Goal: Task Accomplishment & Management: Manage account settings

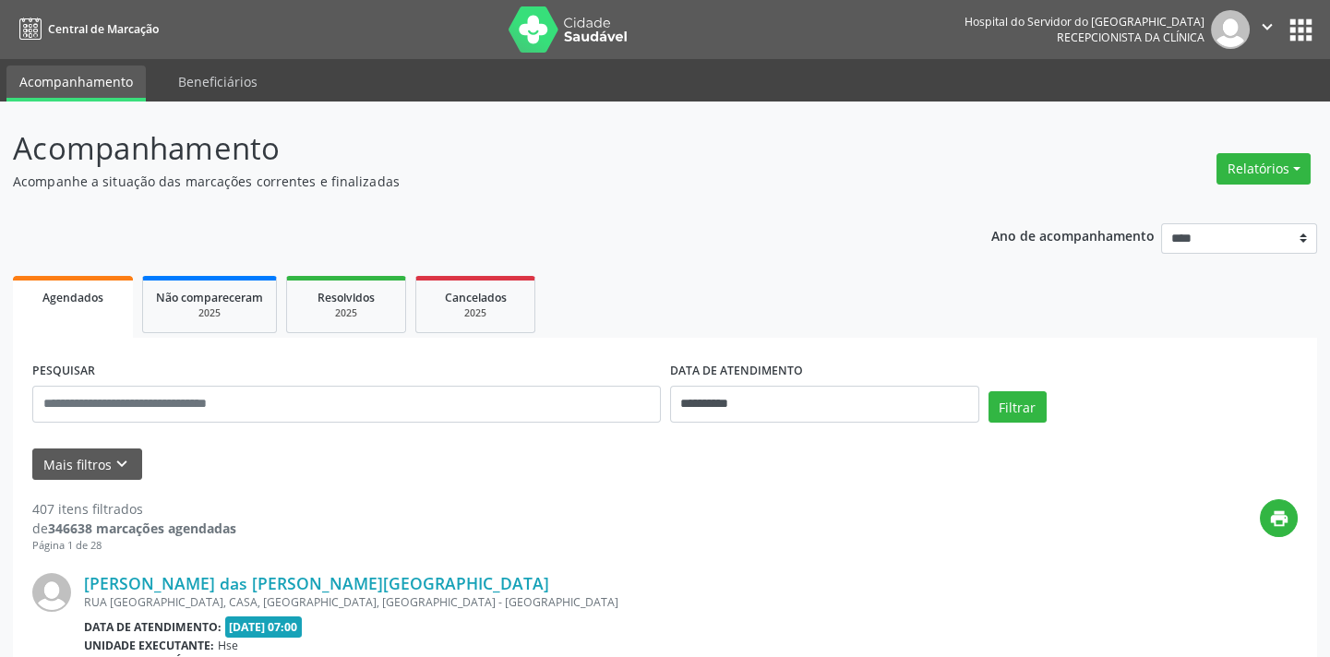
drag, startPoint x: 0, startPoint y: 0, endPoint x: 760, endPoint y: 458, distance: 887.4
click at [760, 458] on div "Mais filtros keyboard_arrow_down" at bounding box center [665, 464] width 1274 height 32
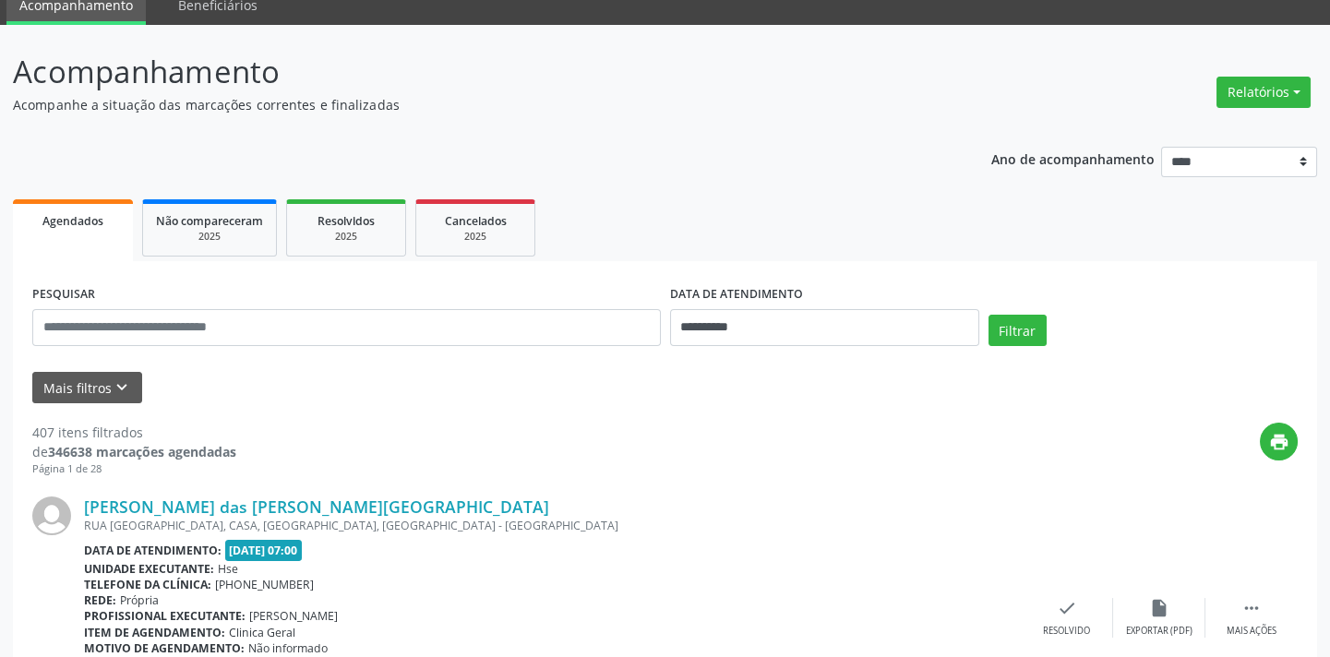
scroll to position [83, 0]
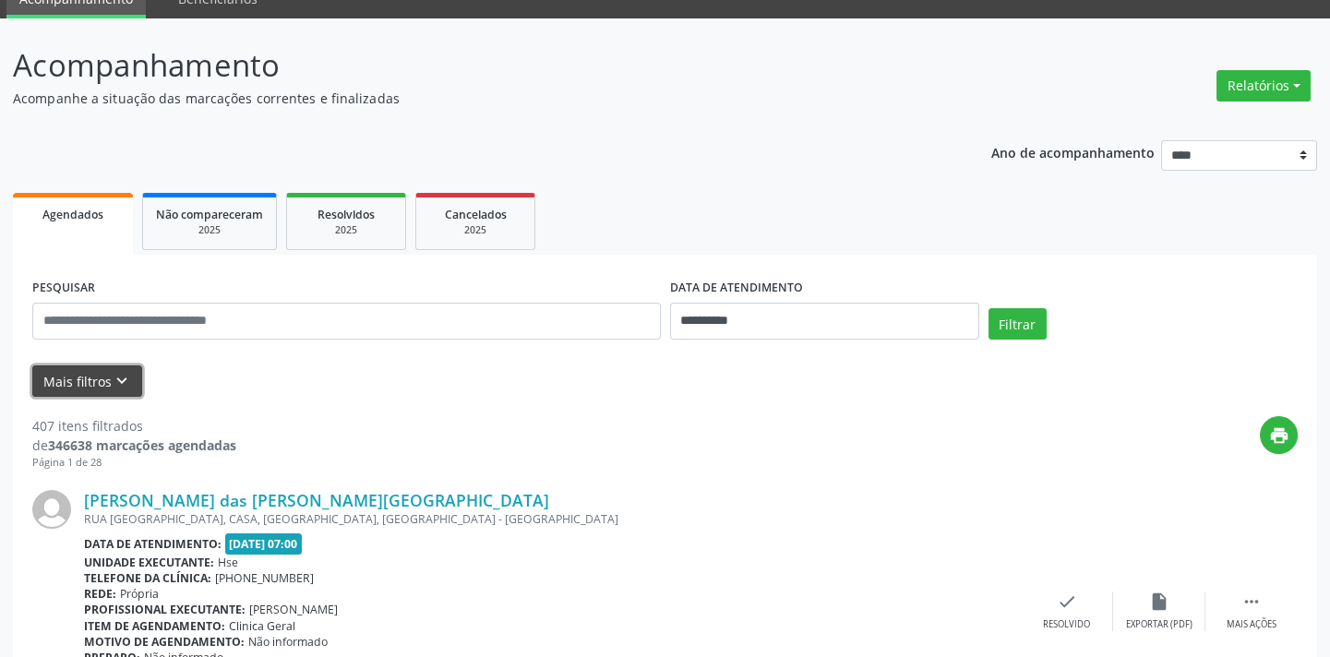
click at [135, 382] on button "Mais filtros keyboard_arrow_down" at bounding box center [87, 381] width 110 height 32
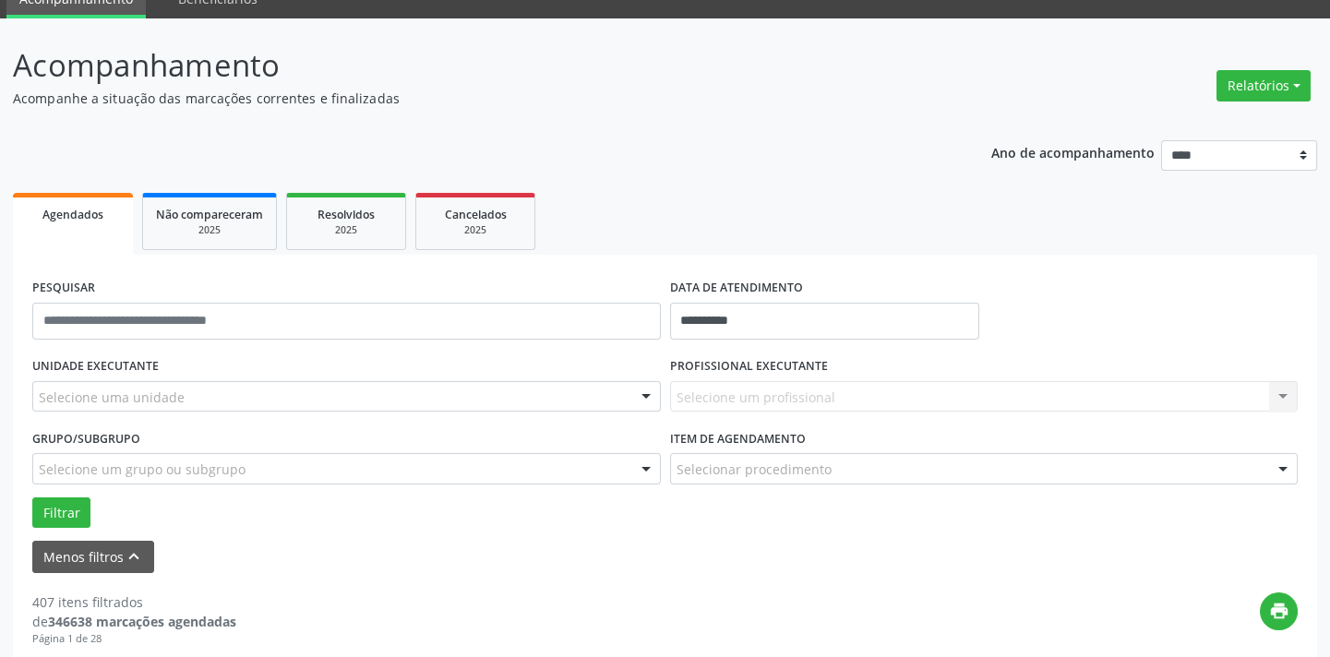
click at [274, 386] on div "Selecione uma unidade" at bounding box center [346, 396] width 628 height 31
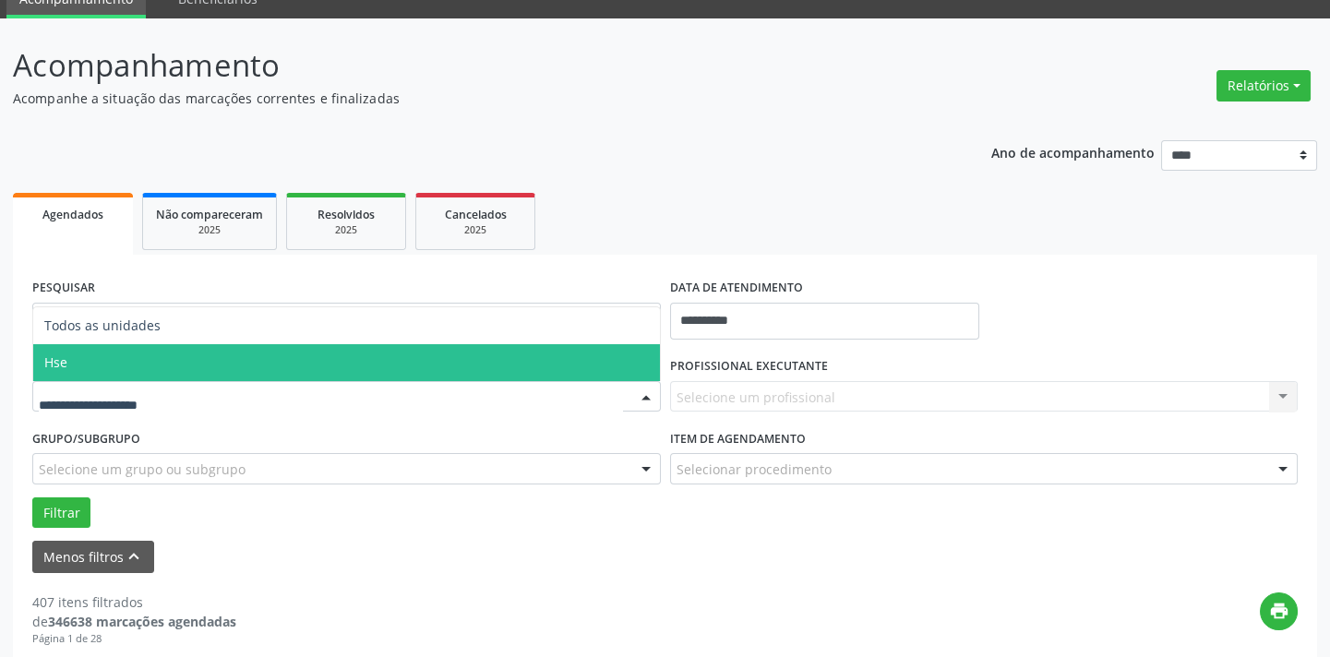
click at [277, 362] on span "Hse" at bounding box center [346, 362] width 626 height 37
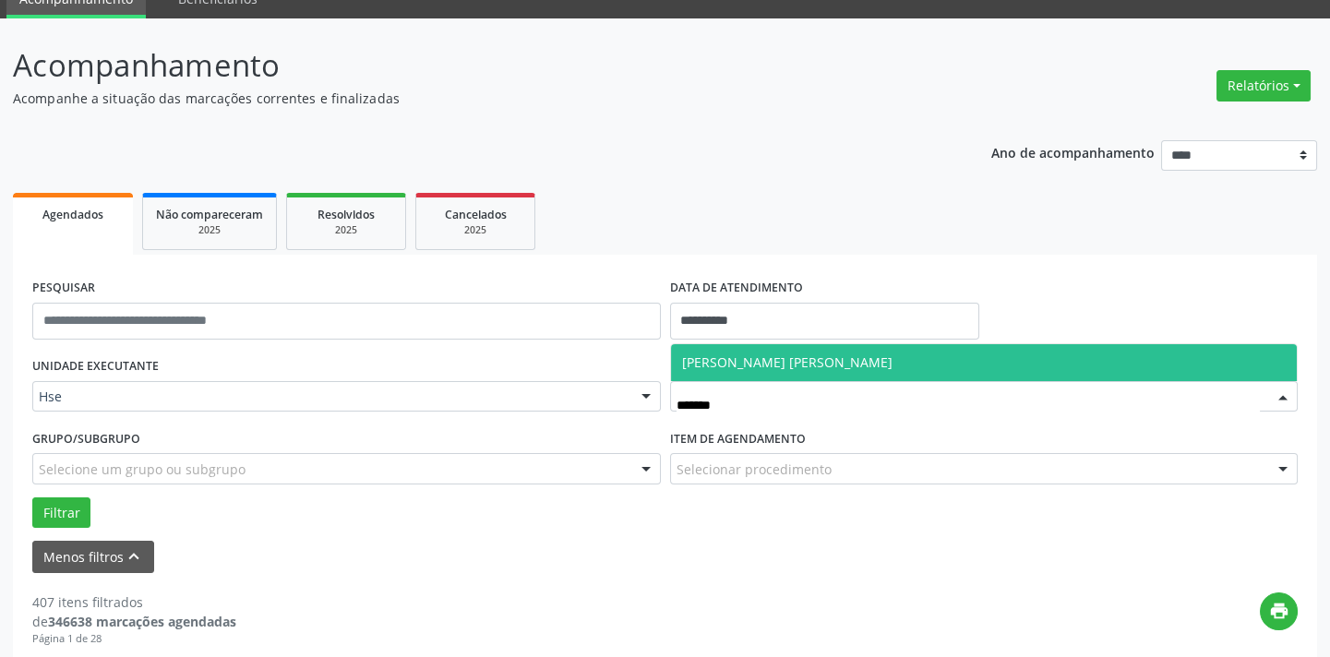
click at [747, 366] on span "[PERSON_NAME] [PERSON_NAME]" at bounding box center [787, 362] width 210 height 18
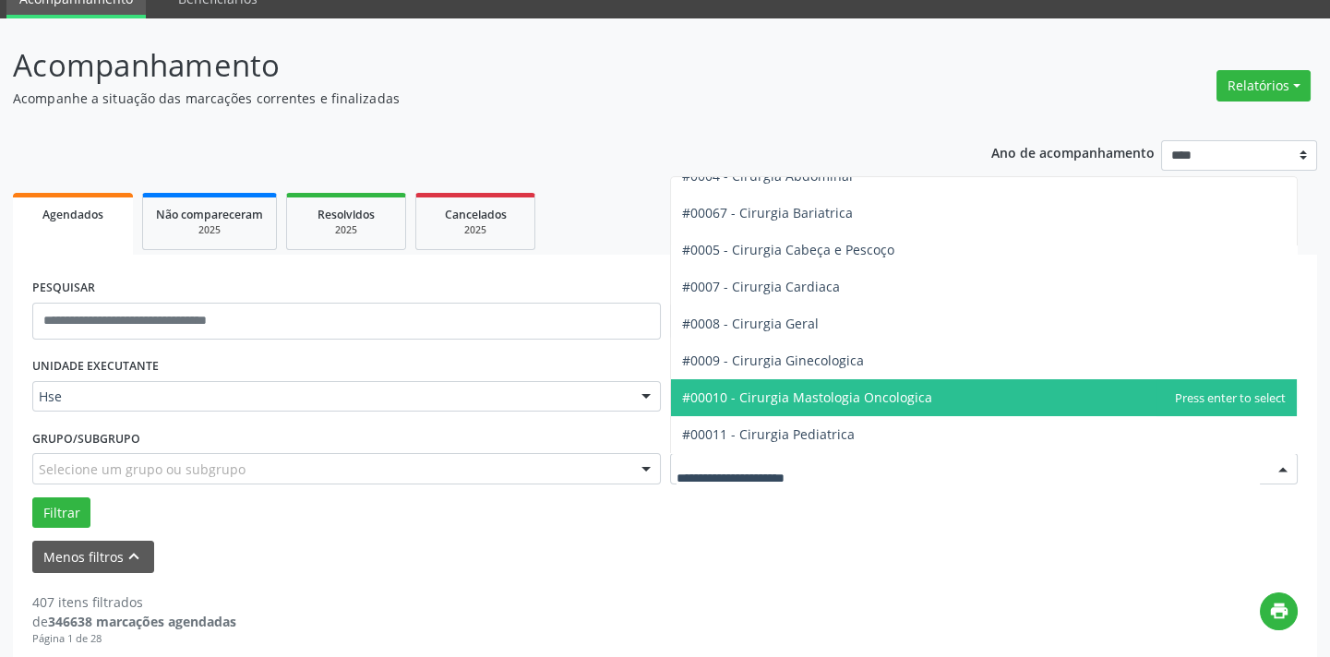
scroll to position [251, 0]
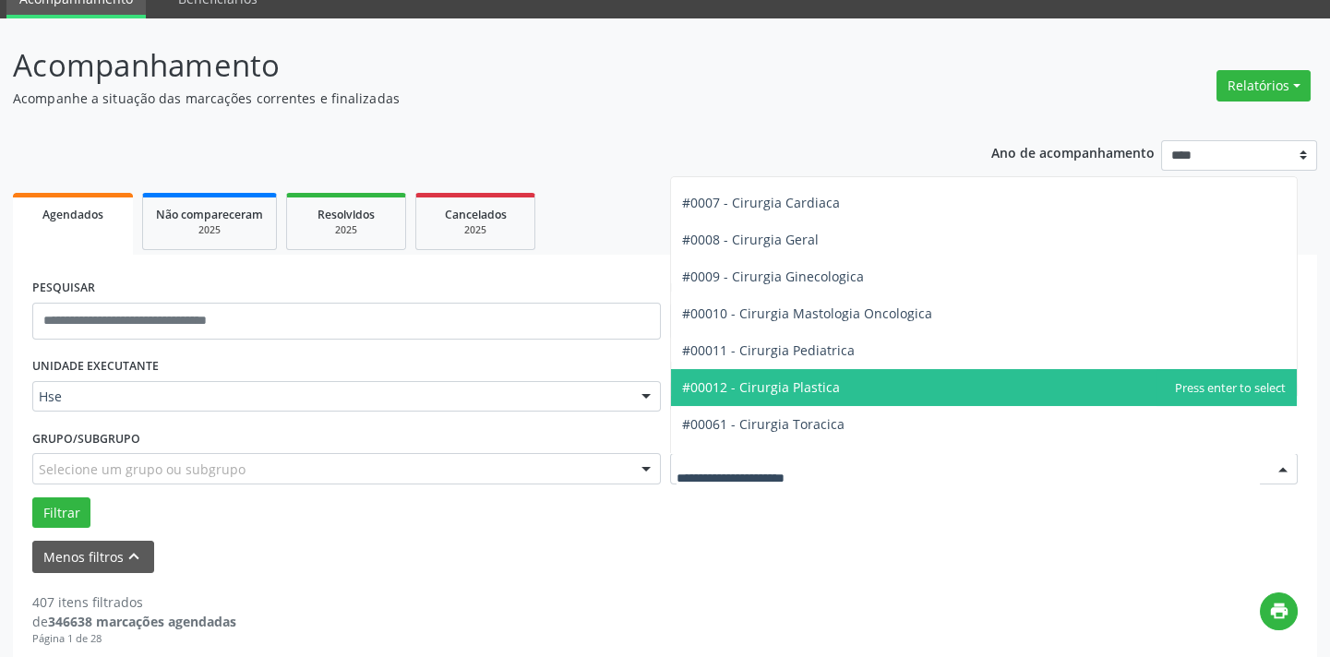
click at [852, 400] on span "#00012 - Cirurgia Plastica" at bounding box center [984, 387] width 626 height 37
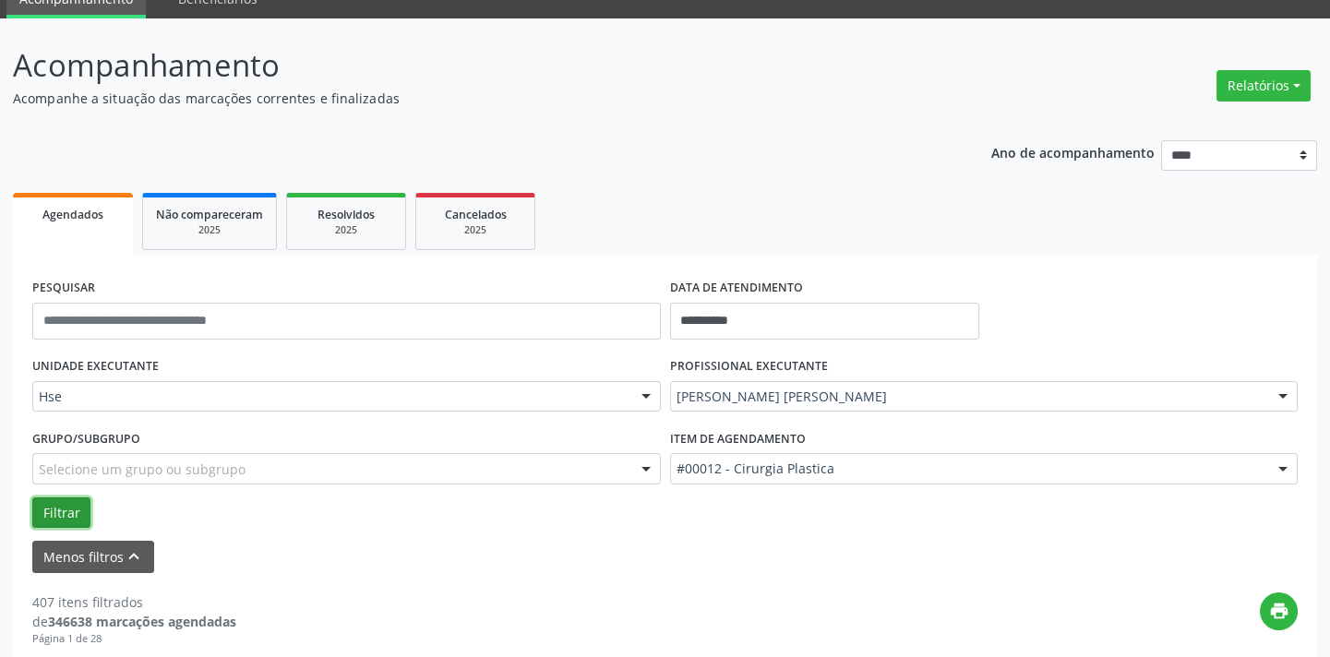
click at [74, 517] on button "Filtrar" at bounding box center [61, 512] width 58 height 31
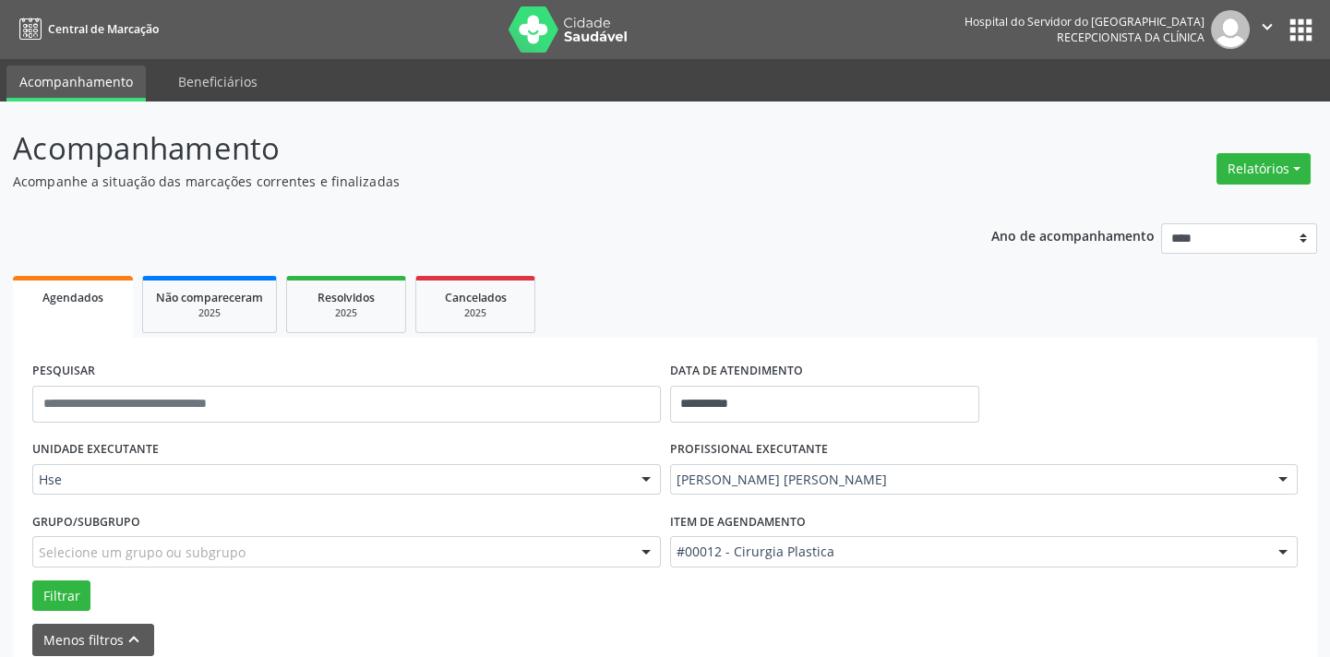
scroll to position [1792, 0]
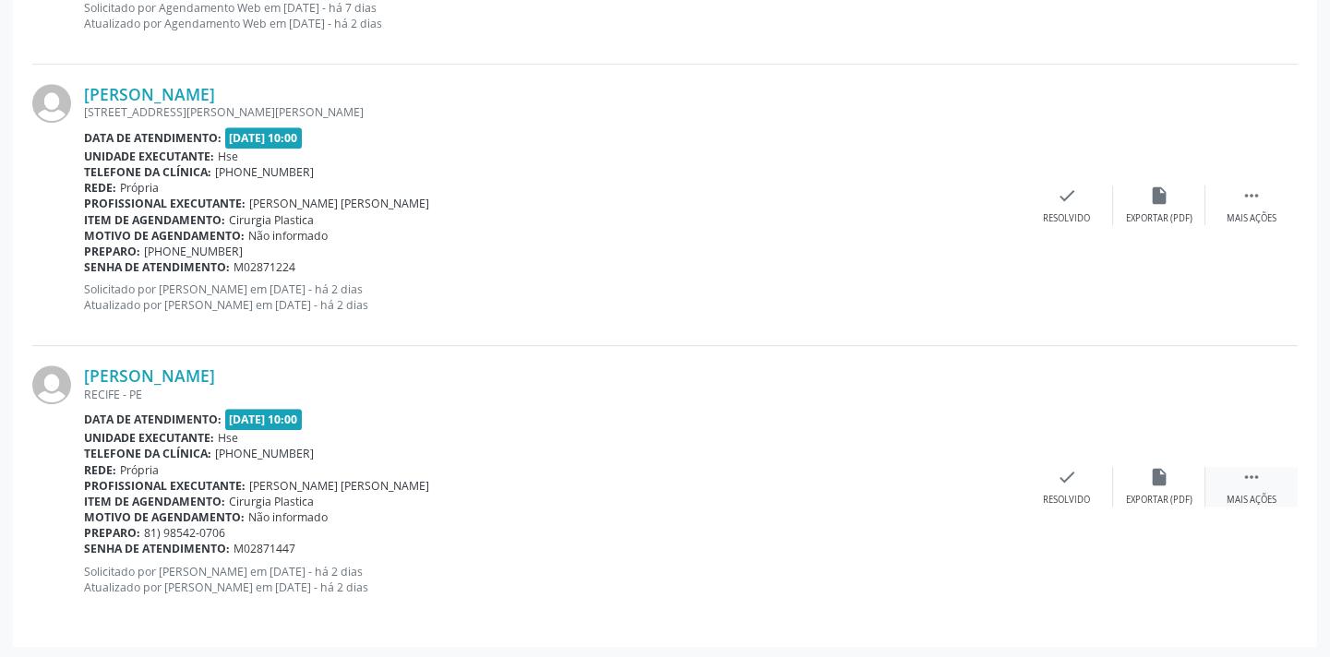
click at [1245, 489] on div " Mais ações" at bounding box center [1251, 487] width 92 height 40
click at [1152, 489] on div "alarm_off Não compareceu" at bounding box center [1159, 487] width 92 height 40
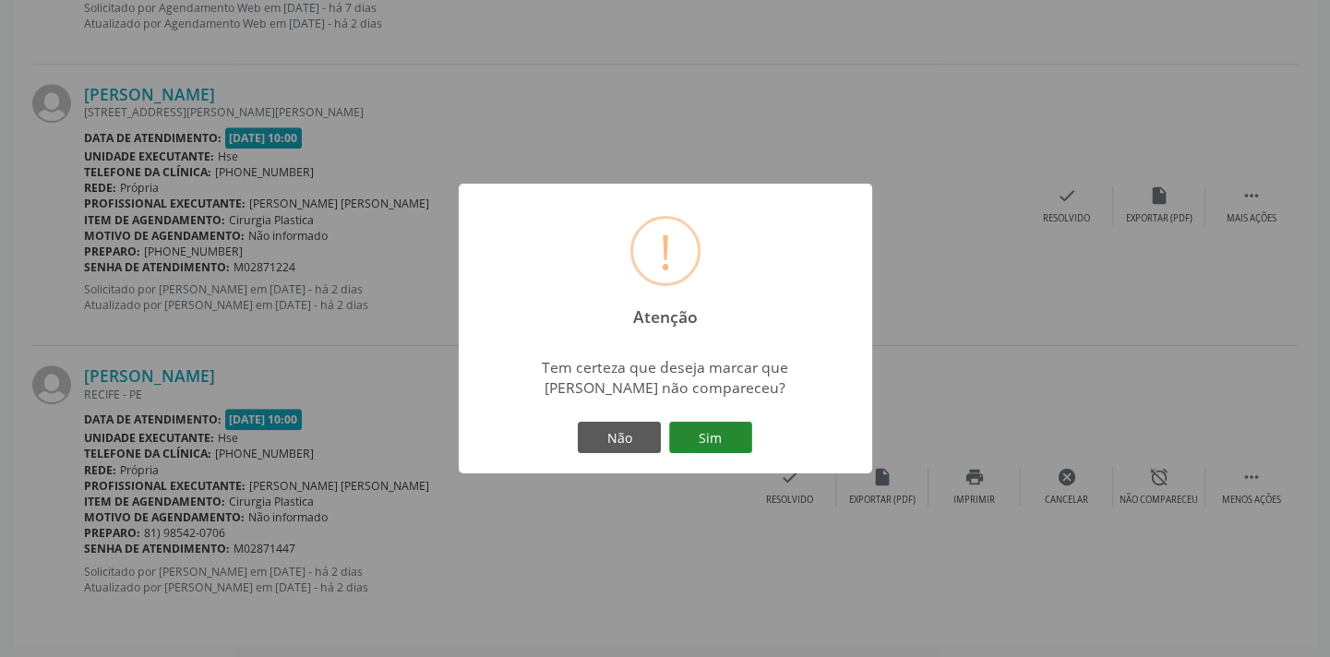
click at [724, 439] on button "Sim" at bounding box center [710, 437] width 83 height 31
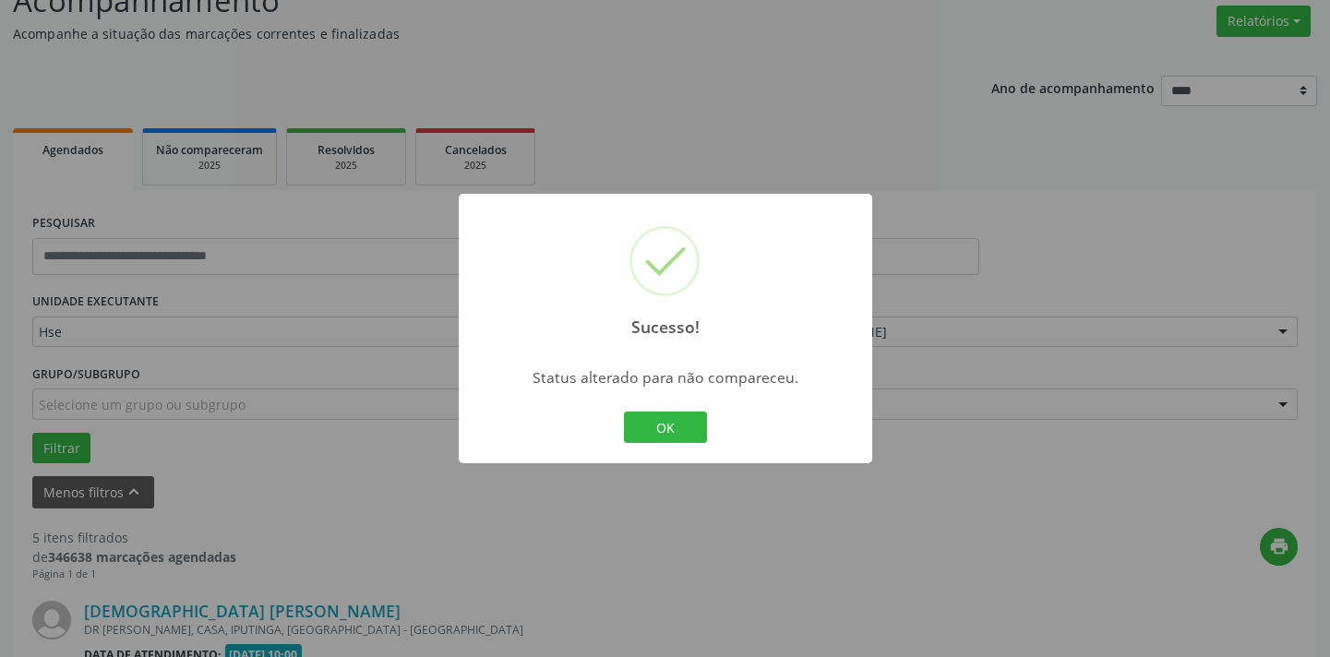
scroll to position [1510, 0]
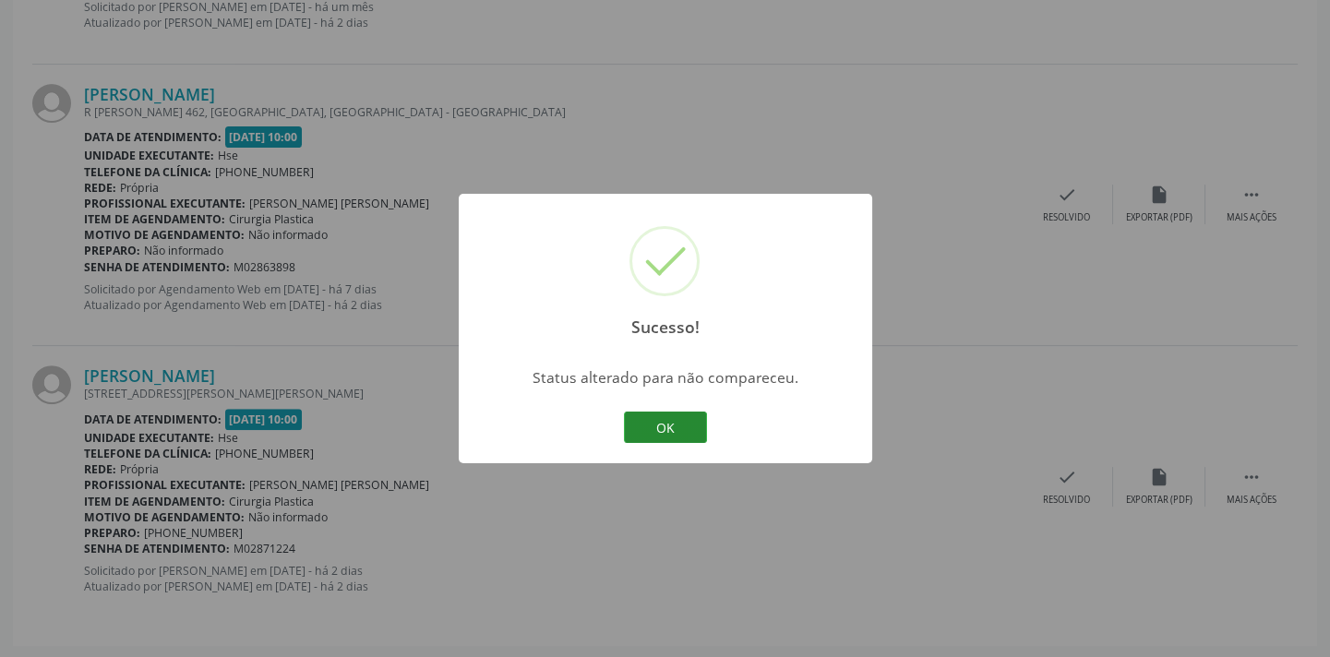
click at [651, 424] on button "OK" at bounding box center [665, 427] width 83 height 31
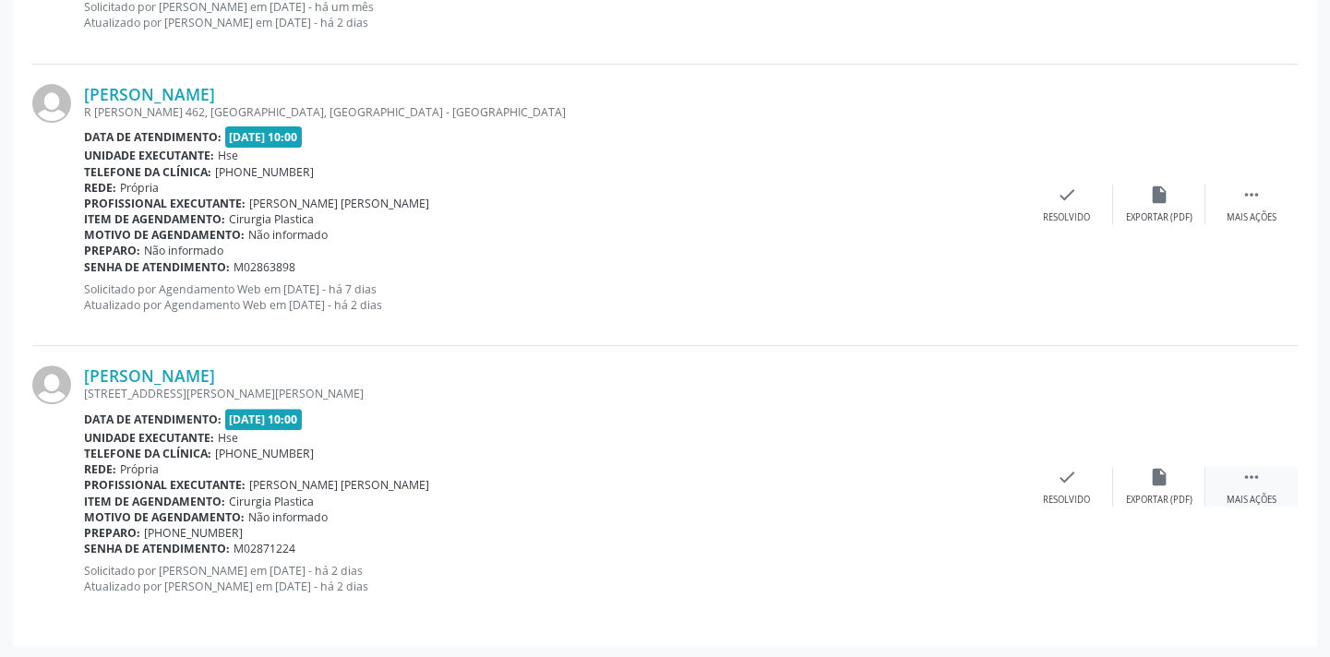
click at [1223, 488] on div " Mais ações" at bounding box center [1251, 487] width 92 height 40
click at [1144, 480] on div "alarm_off Não compareceu" at bounding box center [1159, 487] width 92 height 40
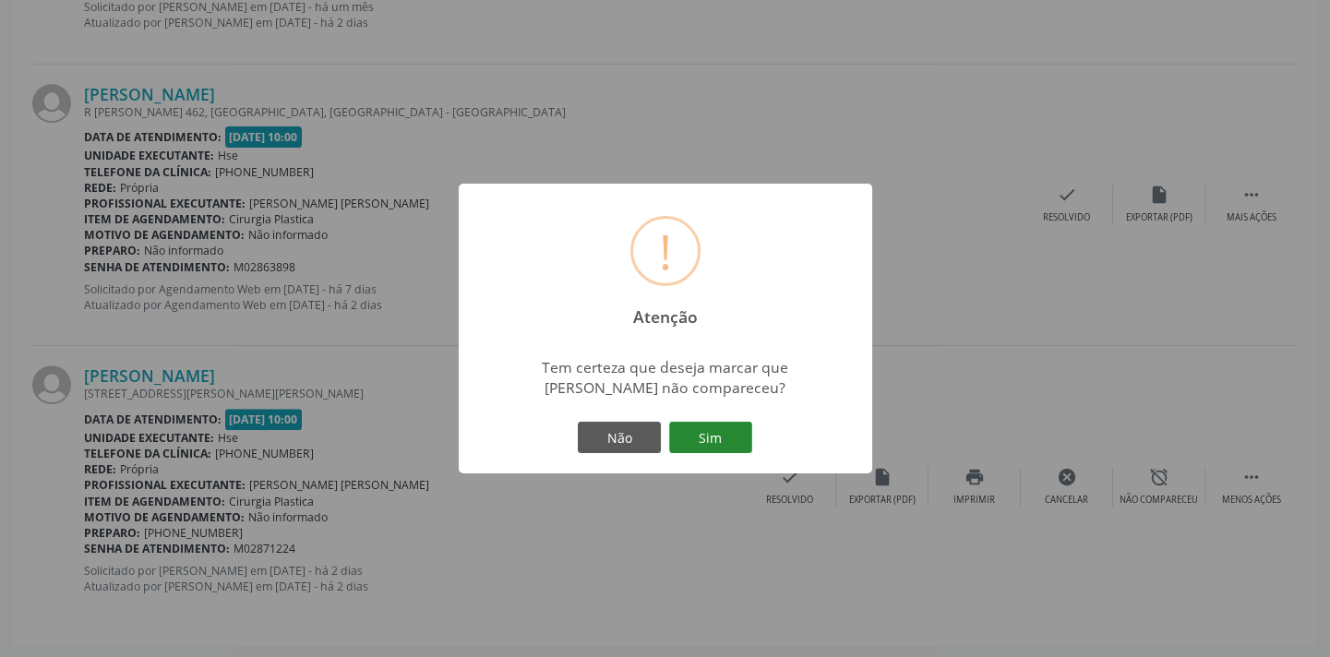
click at [701, 428] on button "Sim" at bounding box center [710, 437] width 83 height 31
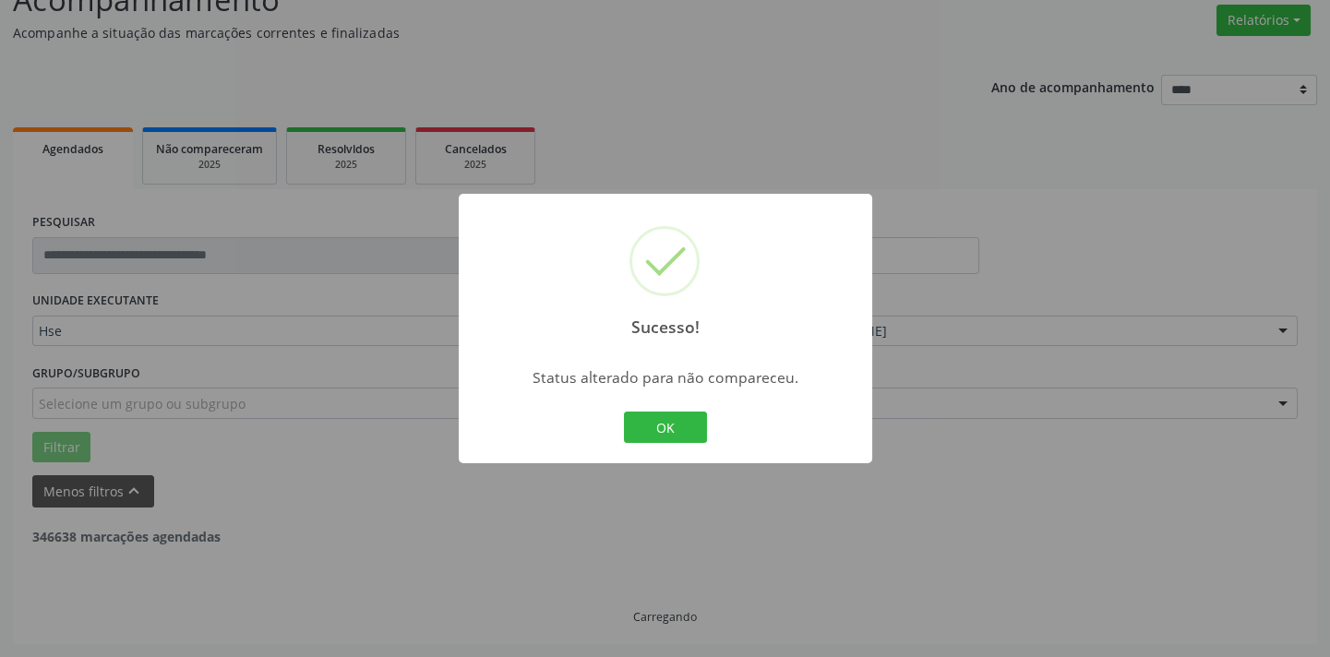
scroll to position [148, 0]
click at [701, 428] on button "OK" at bounding box center [665, 427] width 83 height 31
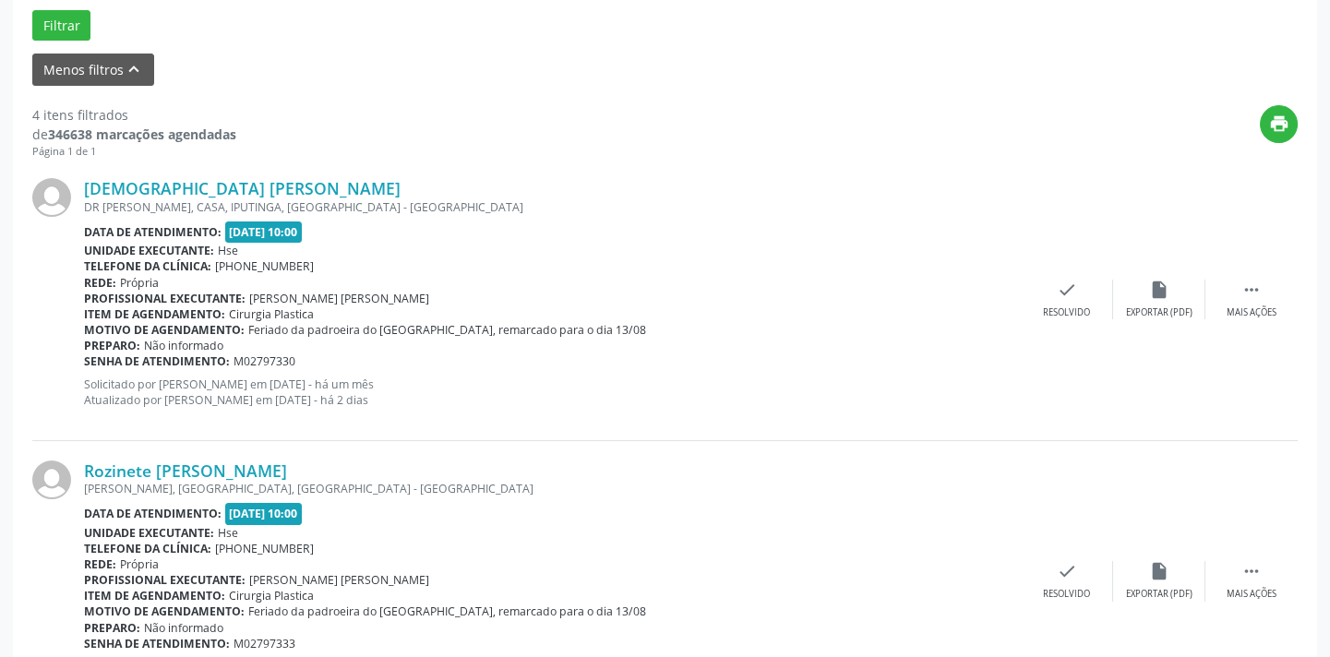
scroll to position [993, 0]
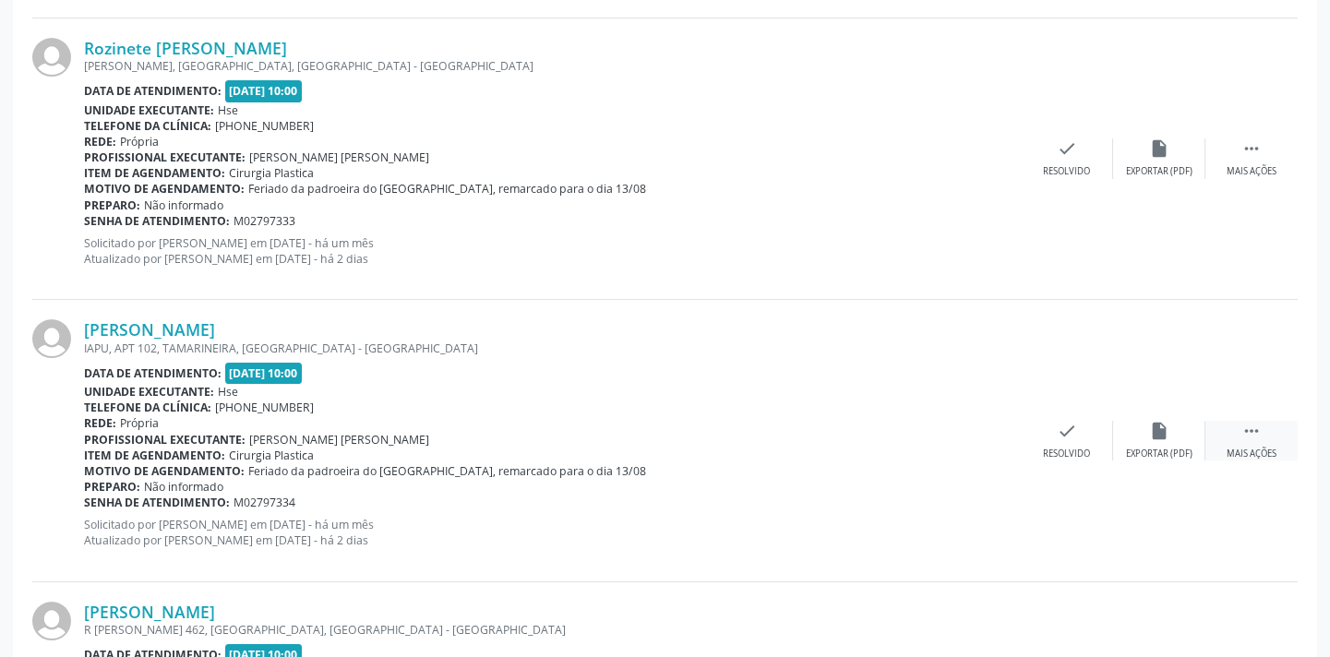
click at [1244, 447] on div "Mais ações" at bounding box center [1251, 453] width 50 height 13
click at [1163, 447] on div "Não compareceu" at bounding box center [1158, 453] width 78 height 13
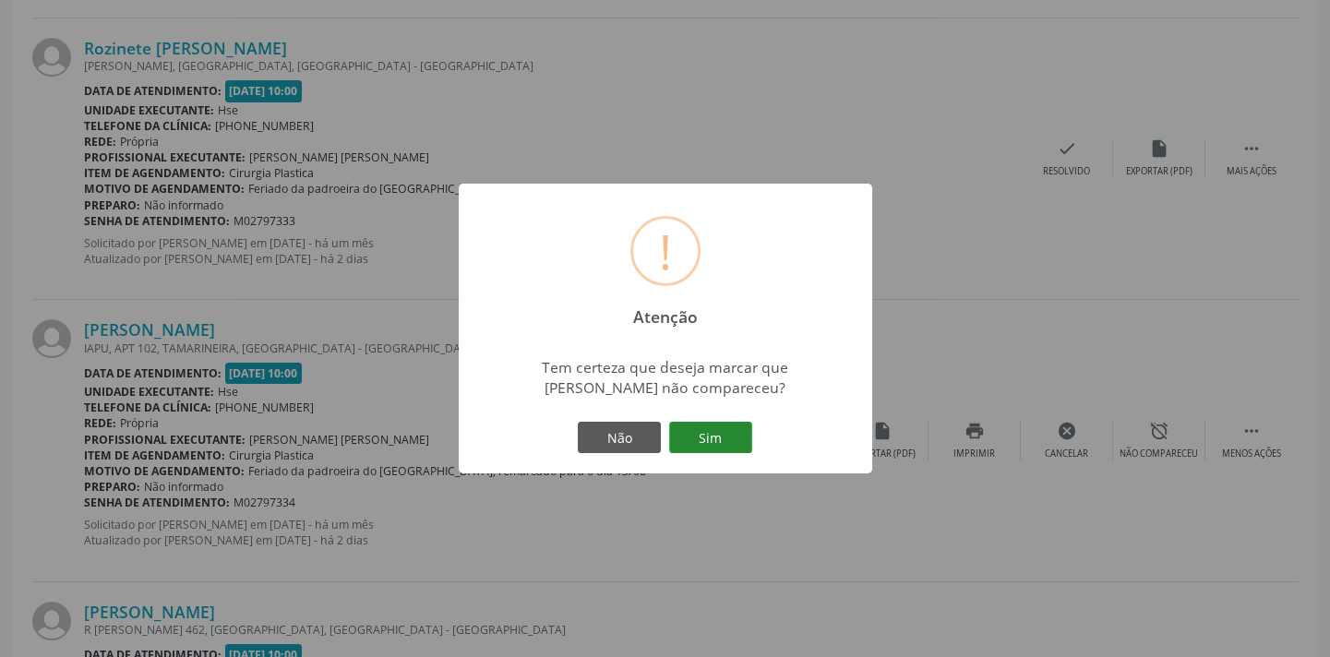
click at [688, 424] on button "Sim" at bounding box center [710, 437] width 83 height 31
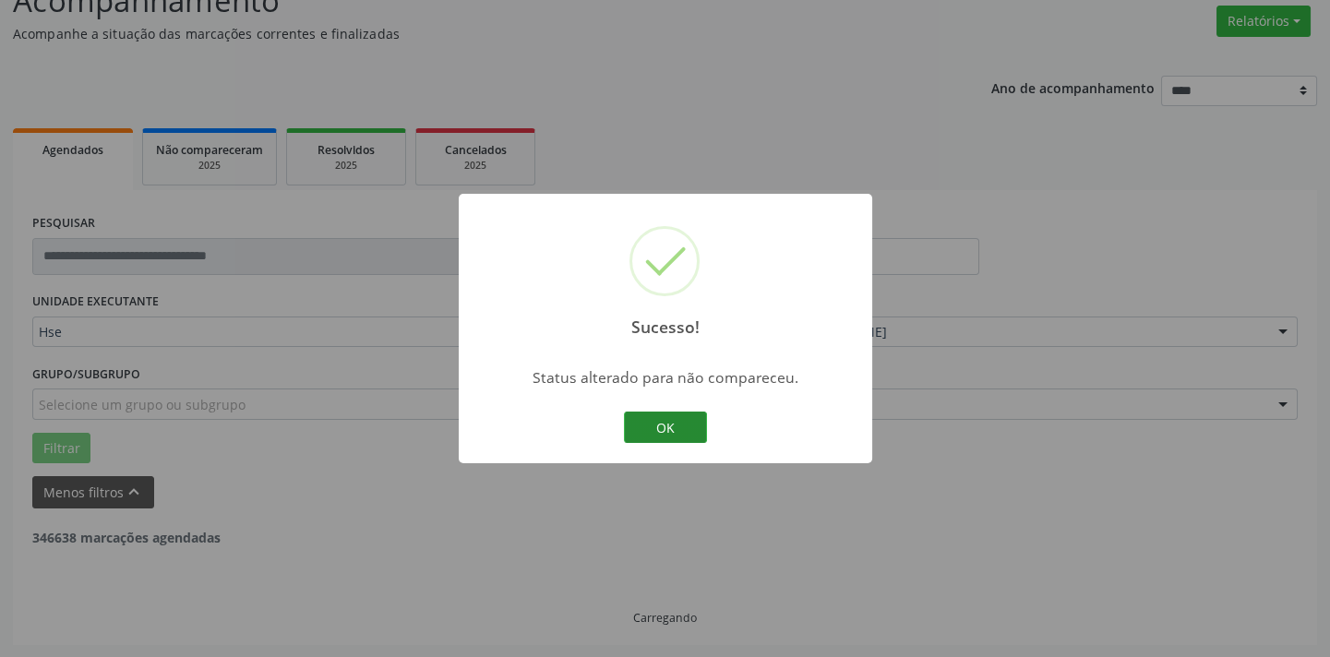
scroll to position [948, 0]
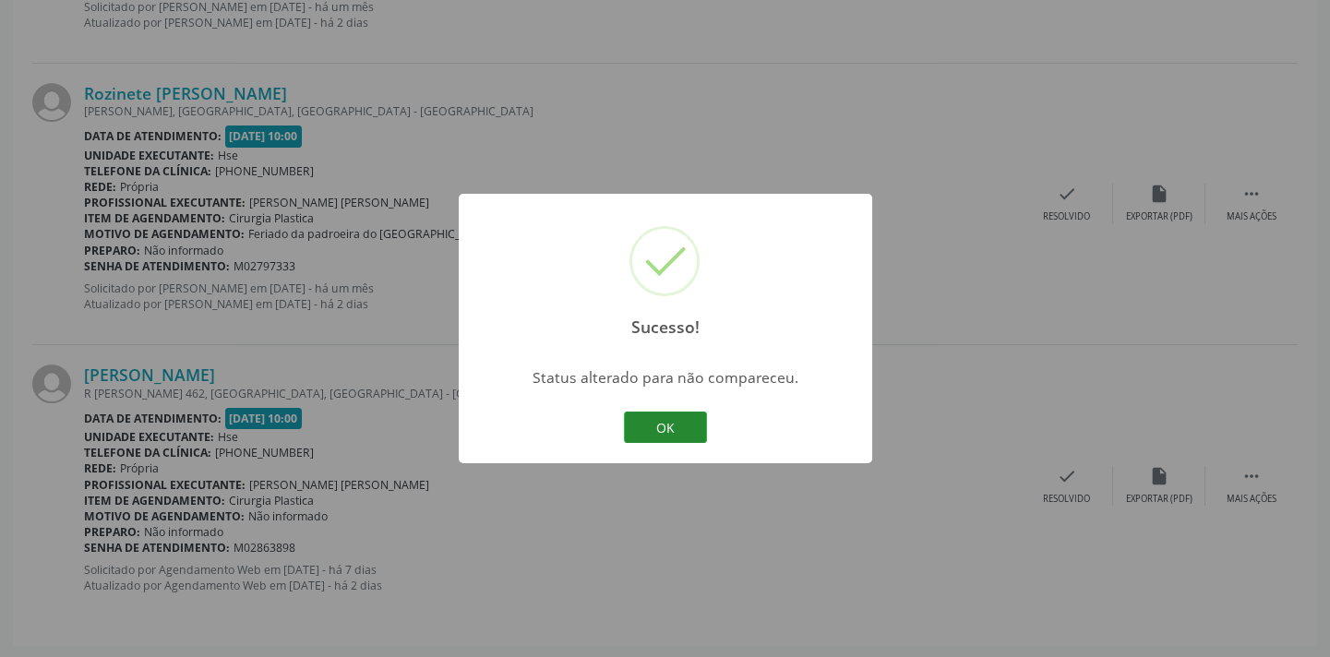
click at [656, 432] on button "OK" at bounding box center [665, 427] width 83 height 31
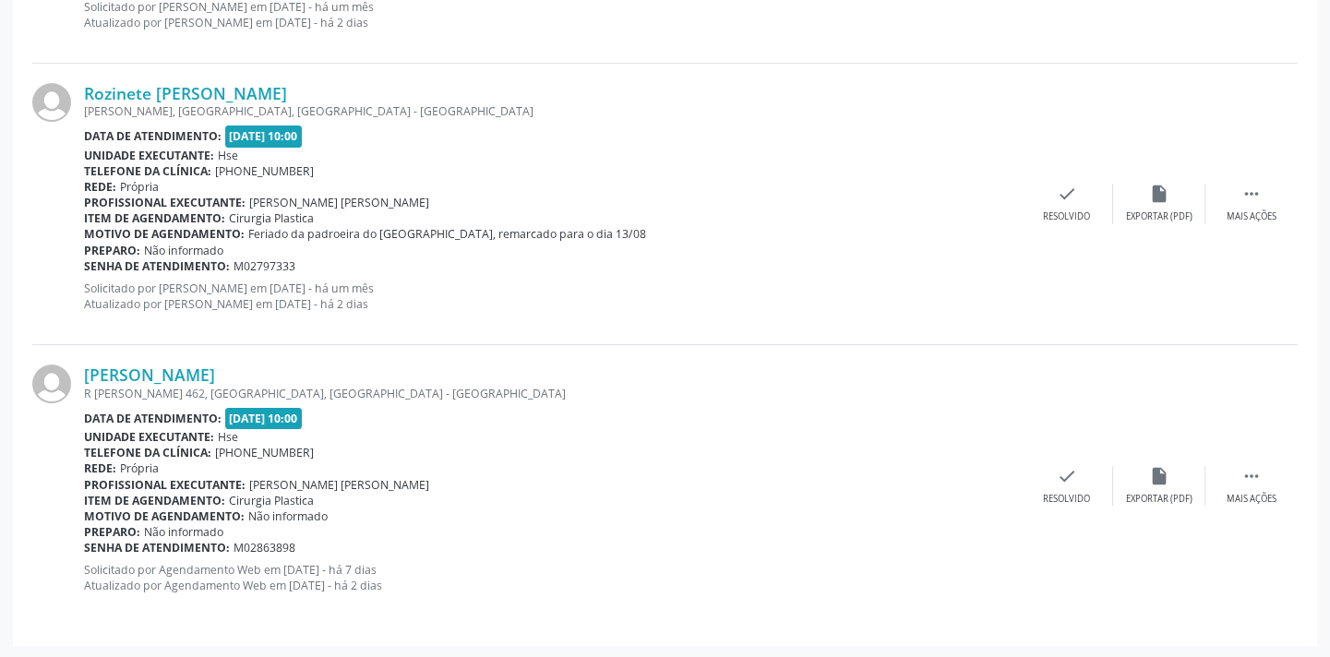
click at [1239, 177] on div "Rozinete [PERSON_NAME] [PERSON_NAME], [GEOGRAPHIC_DATA], [GEOGRAPHIC_DATA] - [G…" at bounding box center [664, 204] width 1265 height 281
click at [1236, 188] on div " Mais ações" at bounding box center [1251, 204] width 92 height 40
click at [1144, 207] on div "alarm_off Não compareceu" at bounding box center [1159, 204] width 92 height 40
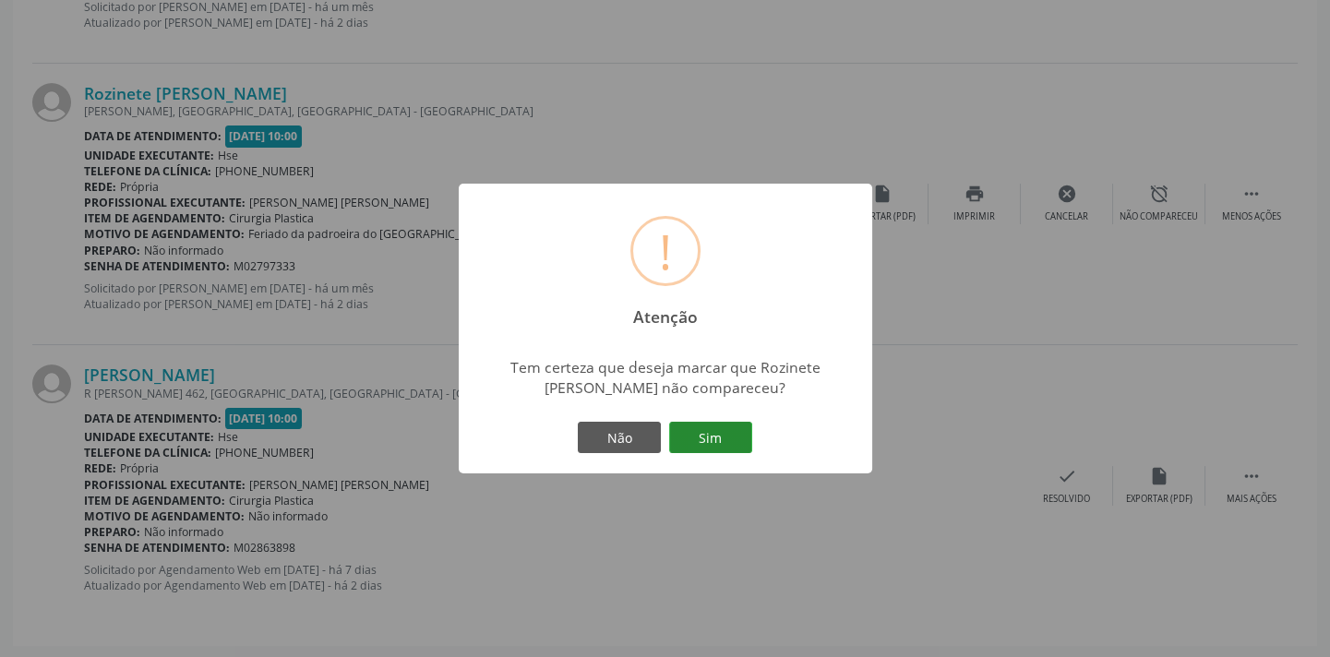
click at [712, 433] on button "Sim" at bounding box center [710, 437] width 83 height 31
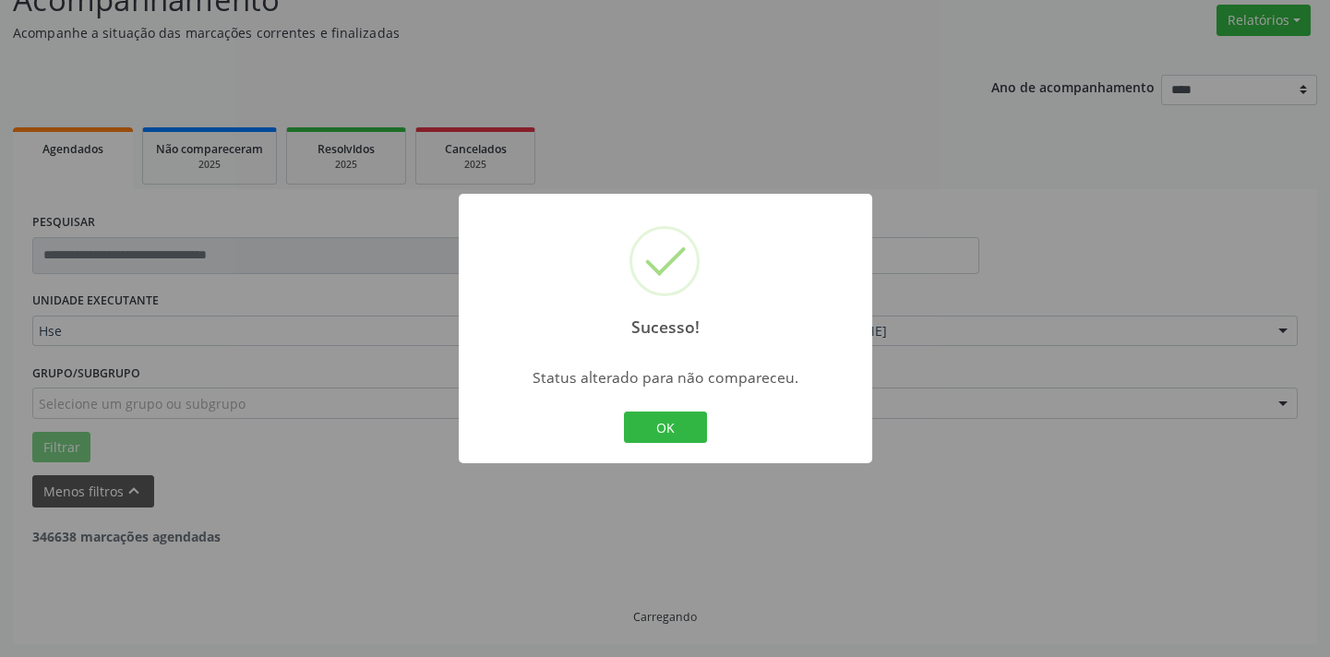
scroll to position [148, 0]
click at [679, 428] on button "OK" at bounding box center [665, 427] width 83 height 31
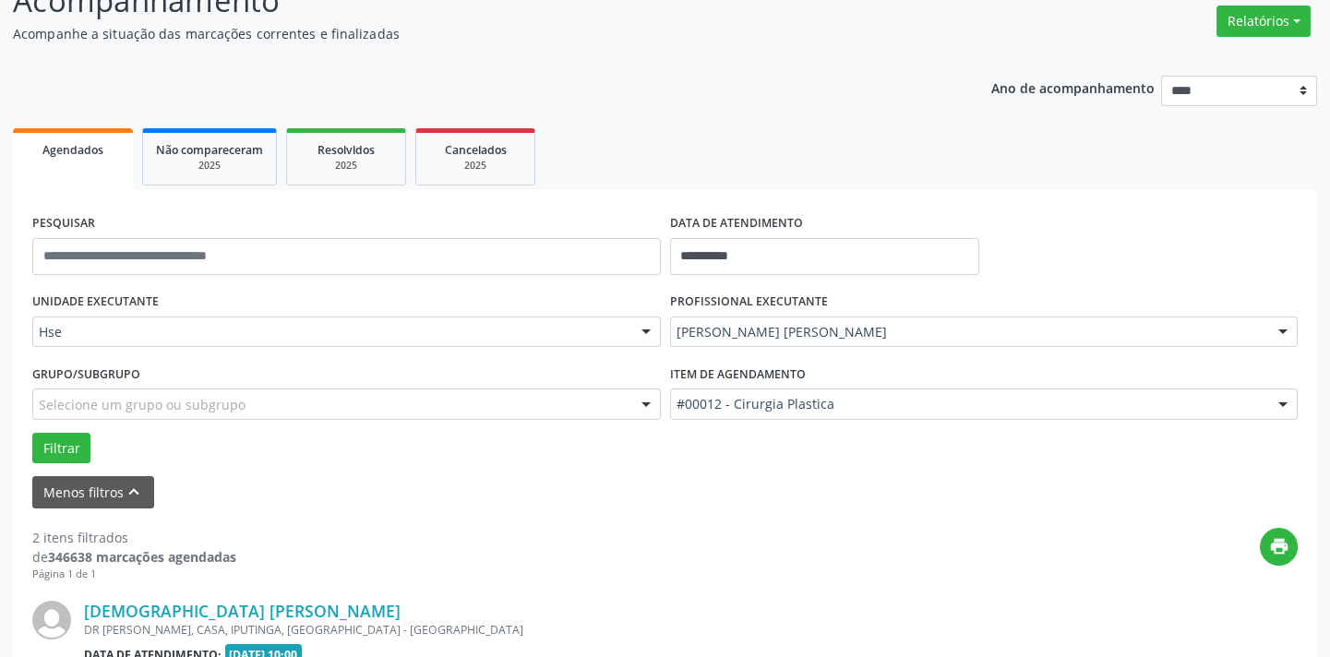
scroll to position [624, 0]
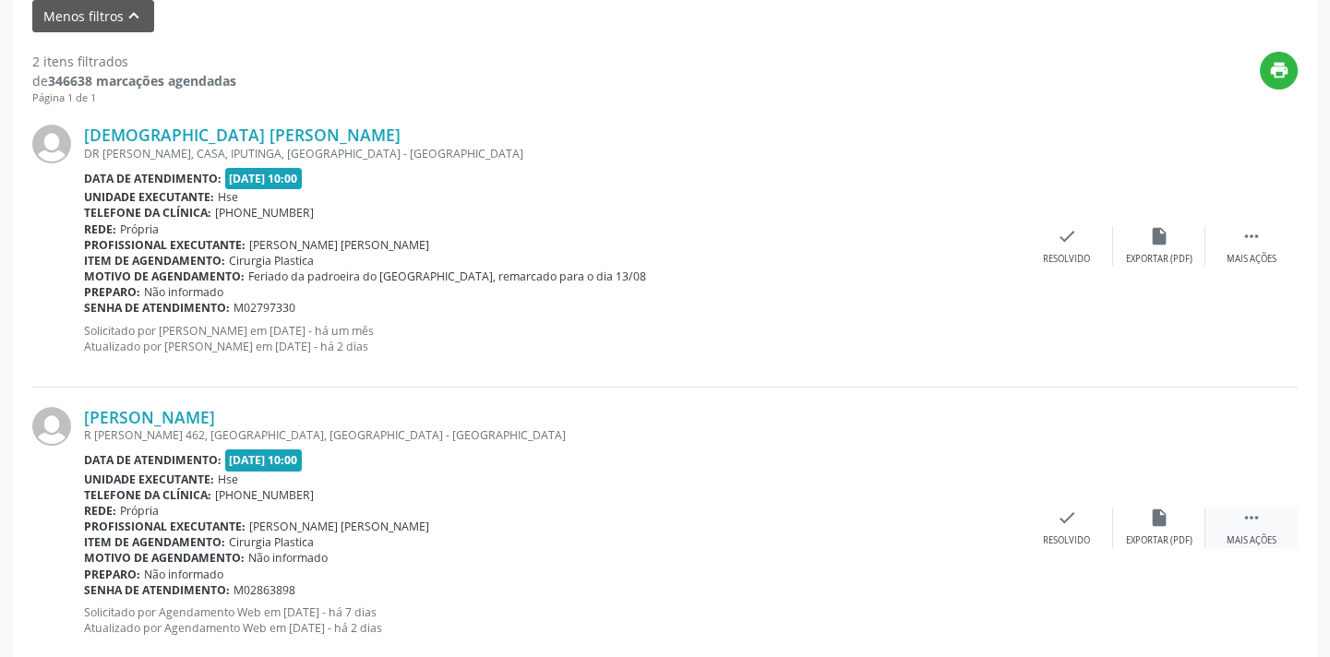
click at [1236, 523] on div " Mais ações" at bounding box center [1251, 527] width 92 height 40
click at [1159, 522] on icon "alarm_off" at bounding box center [1159, 517] width 20 height 20
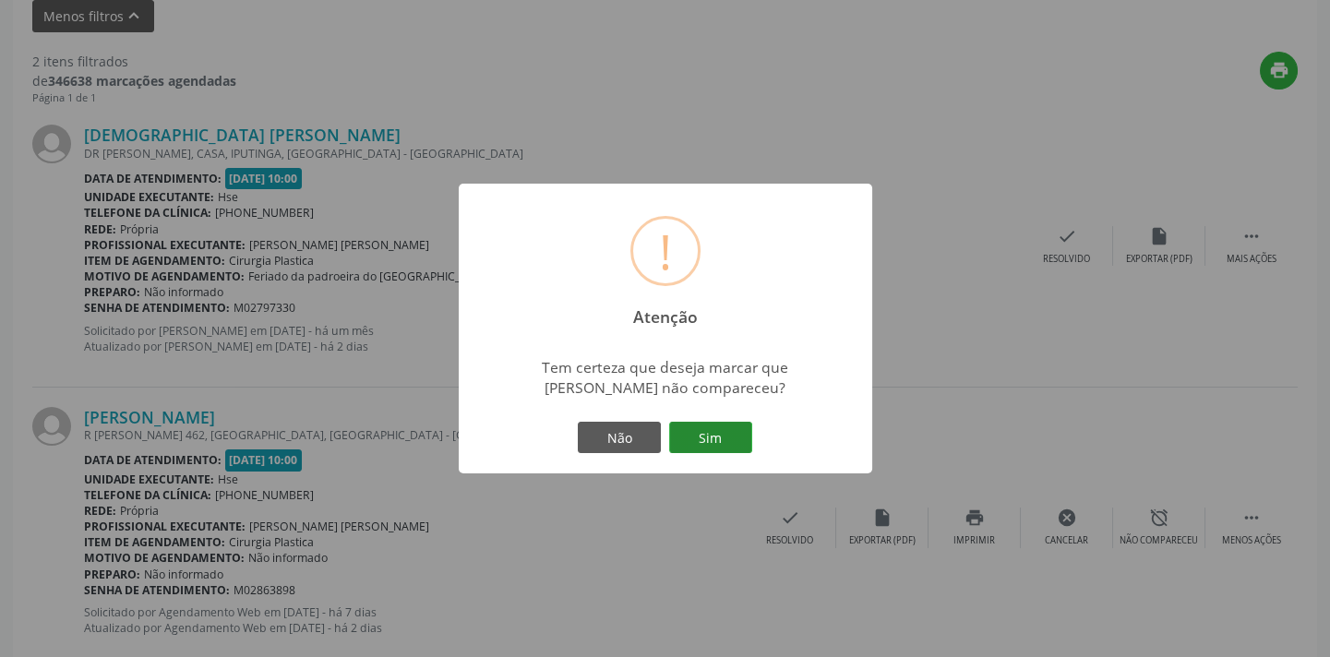
click at [711, 432] on button "Sim" at bounding box center [710, 437] width 83 height 31
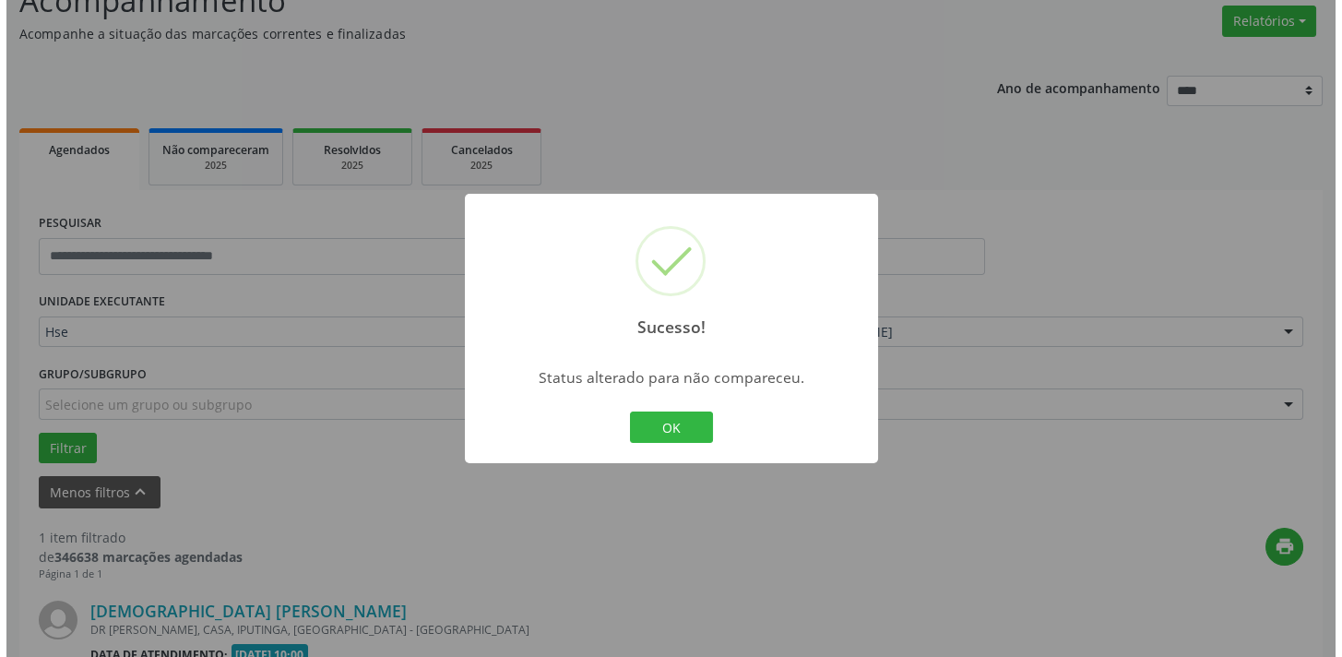
scroll to position [385, 0]
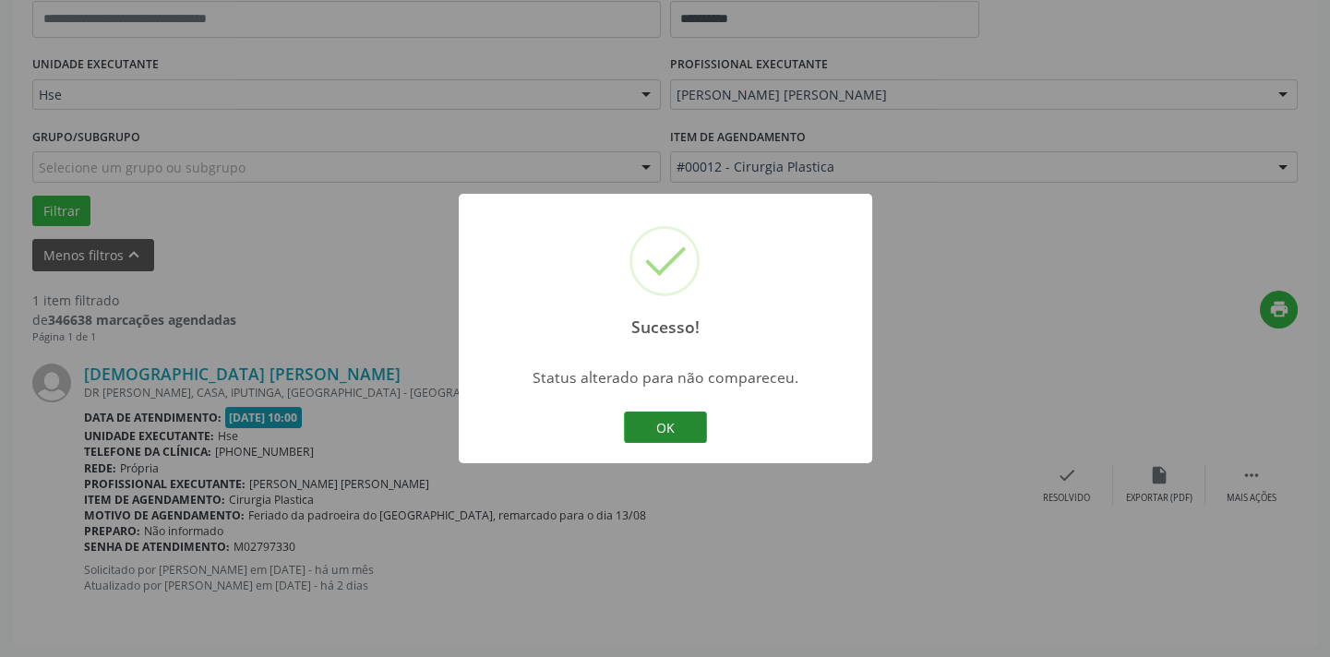
click at [640, 431] on button "OK" at bounding box center [665, 427] width 83 height 31
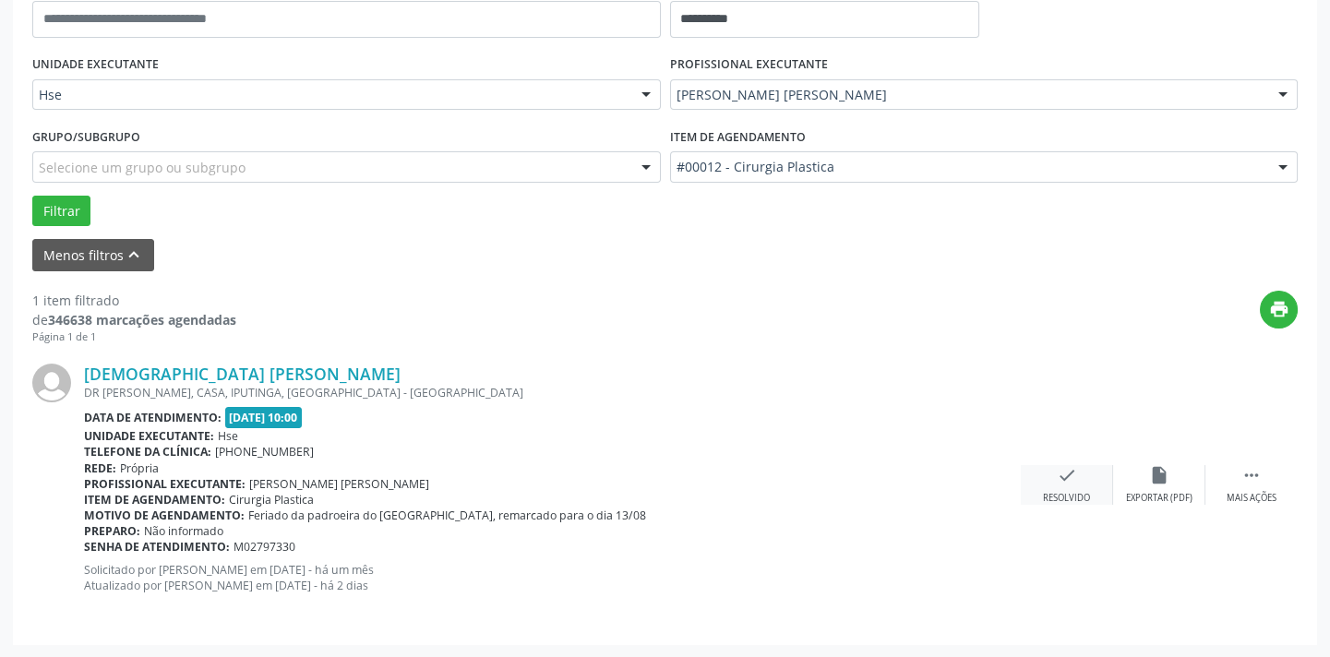
click at [1061, 482] on icon "check" at bounding box center [1066, 475] width 20 height 20
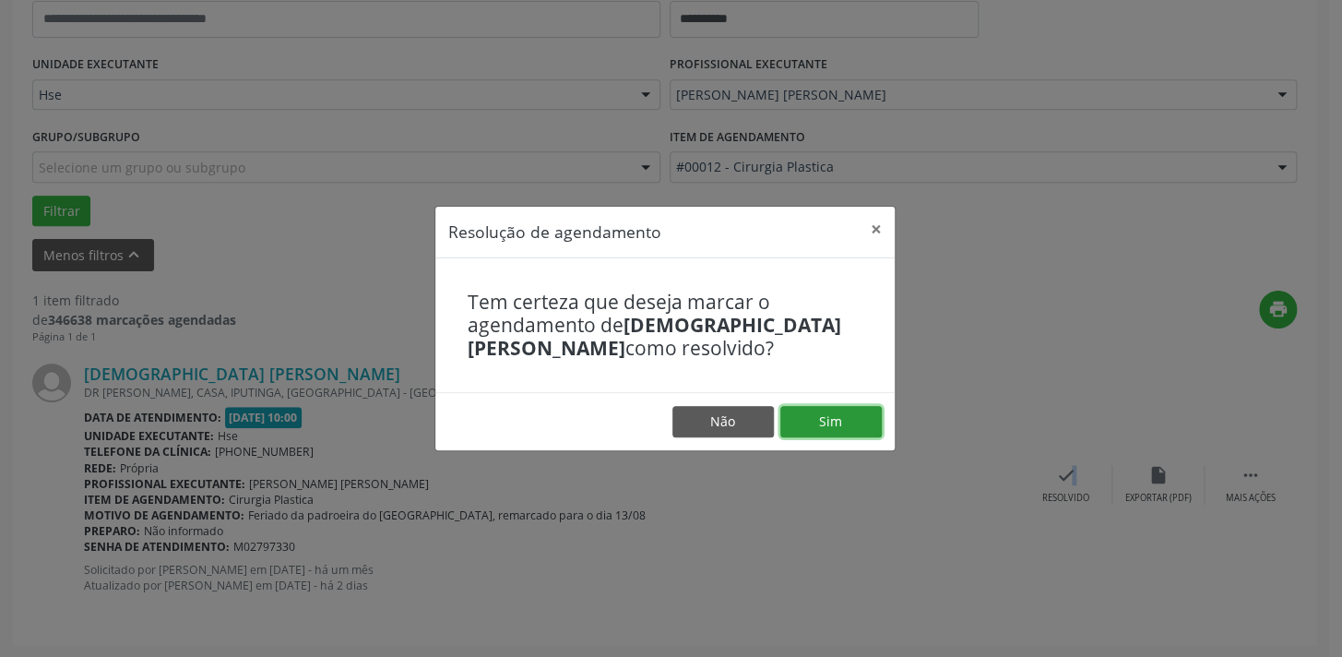
click at [860, 421] on button "Sim" at bounding box center [831, 421] width 101 height 31
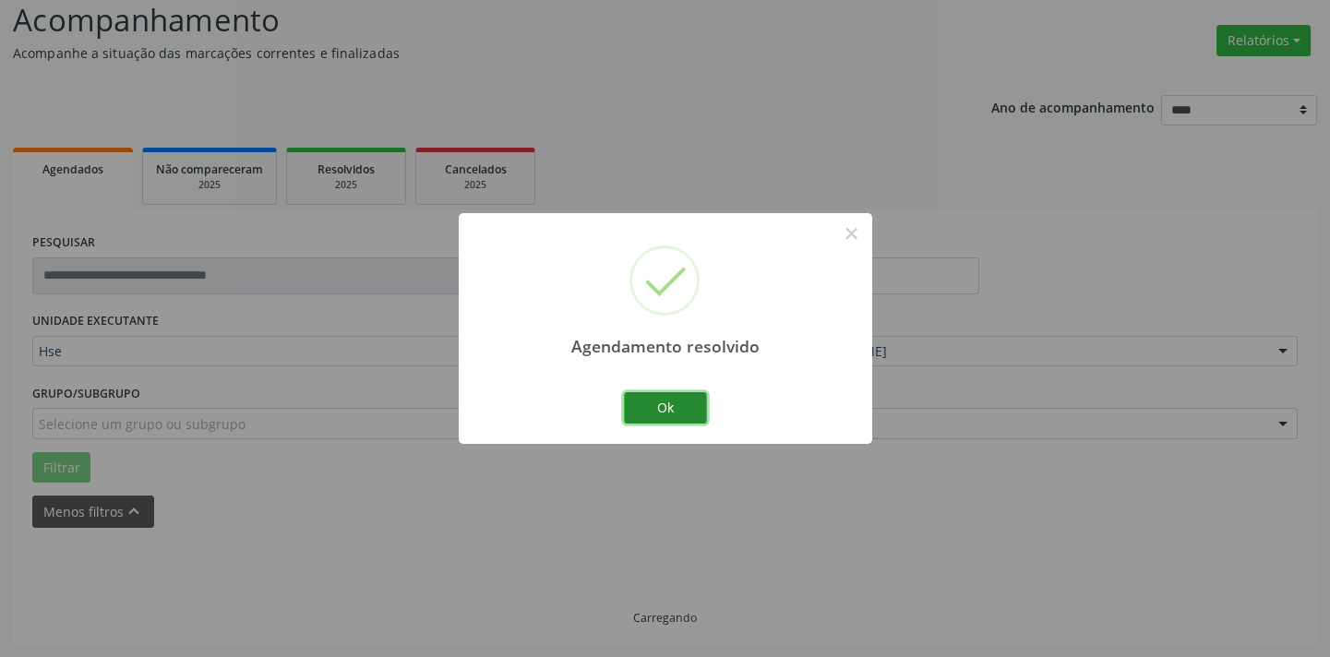
scroll to position [88, 0]
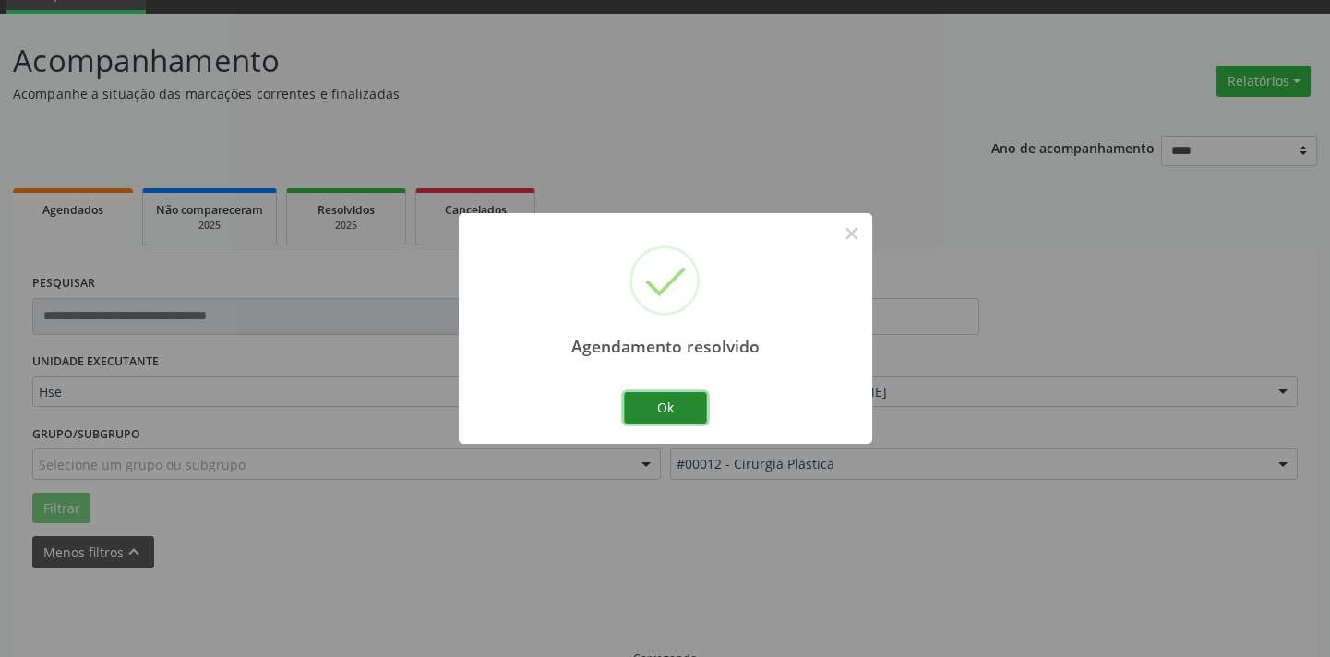
click at [651, 404] on button "Ok" at bounding box center [665, 407] width 83 height 31
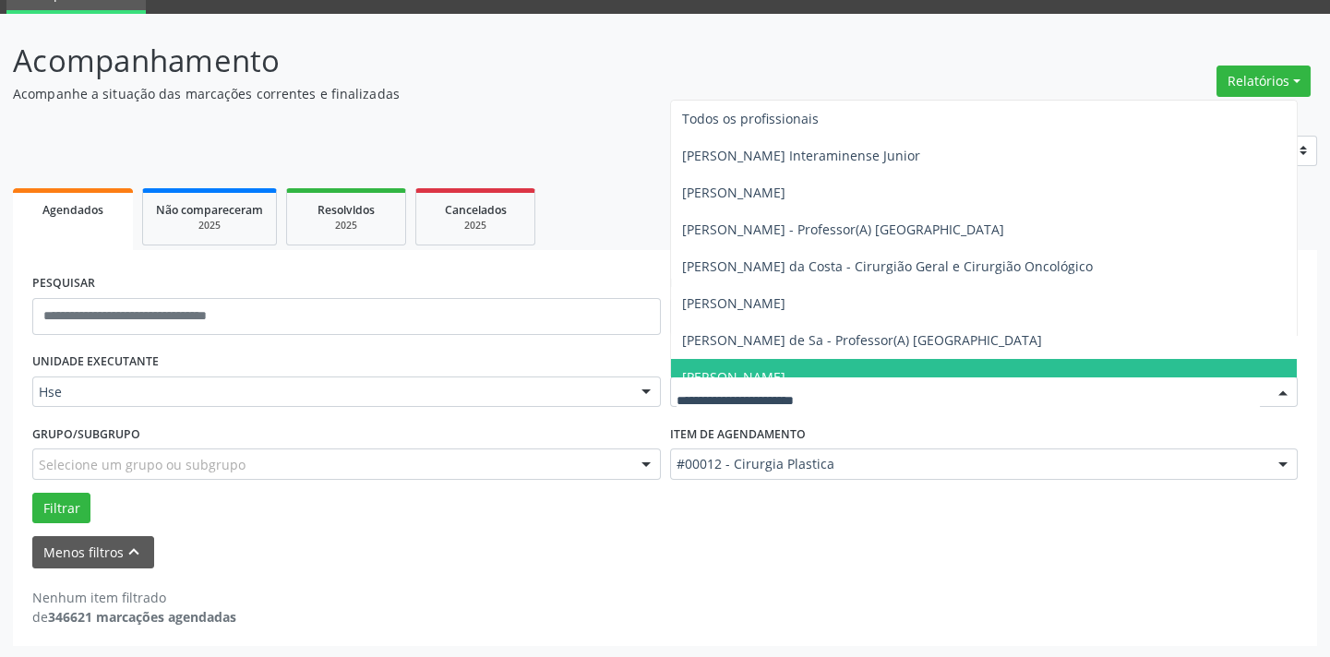
click at [798, 383] on input "text" at bounding box center [968, 401] width 584 height 37
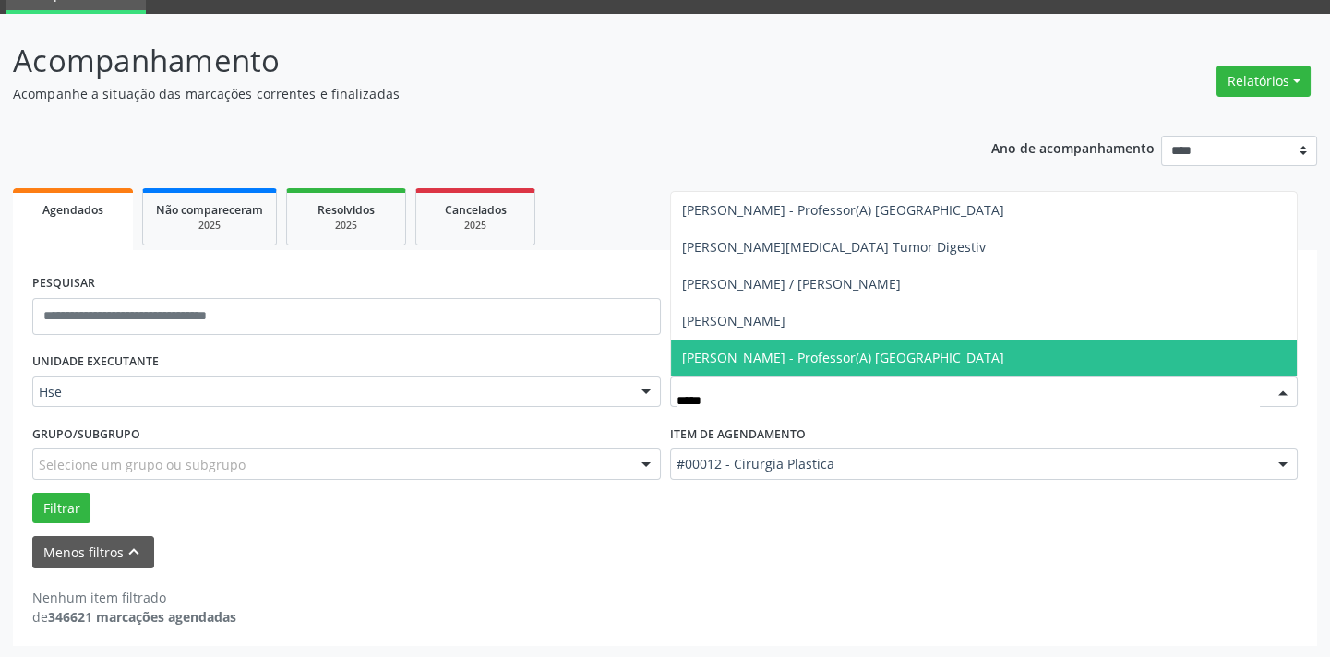
type input "******"
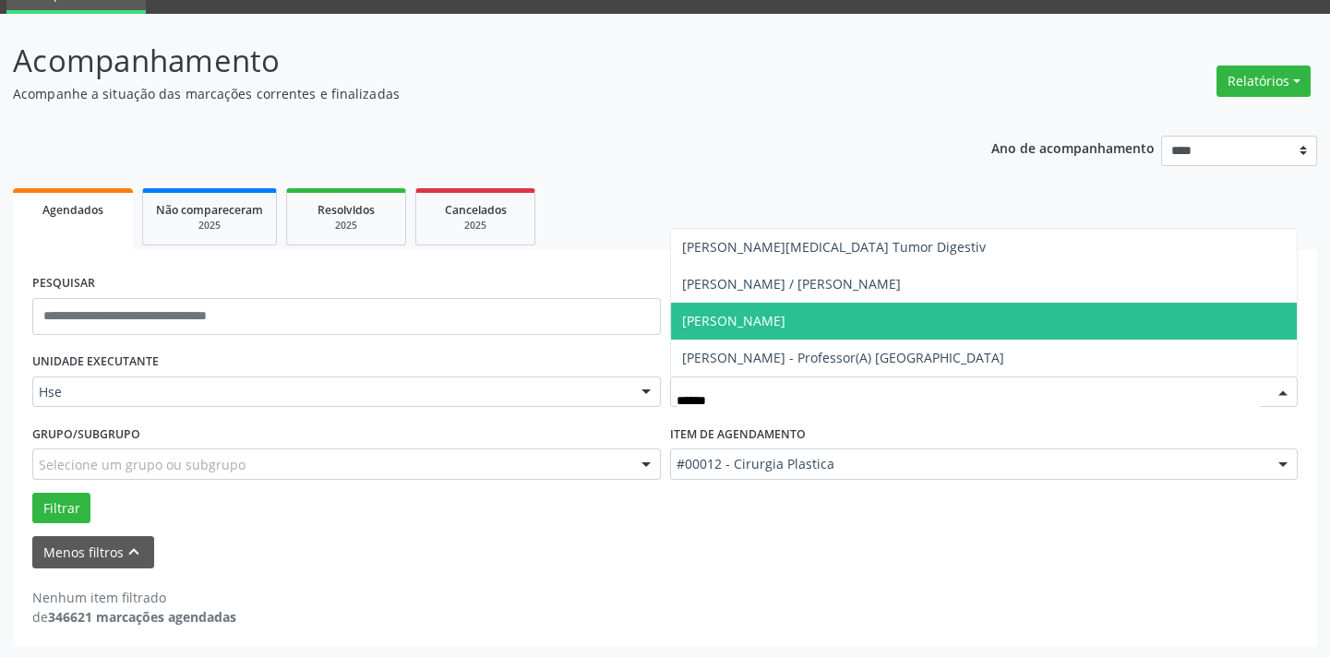
click at [838, 304] on span "[PERSON_NAME]" at bounding box center [984, 321] width 626 height 37
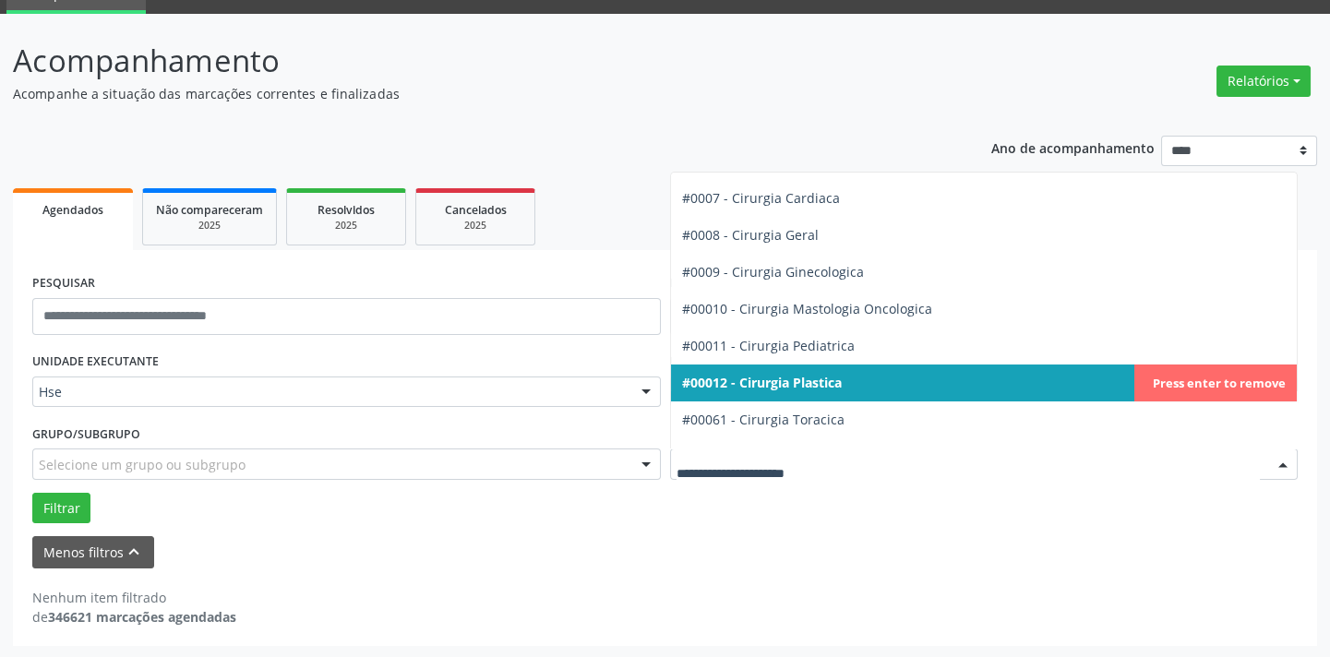
click at [788, 455] on input "text" at bounding box center [968, 473] width 584 height 37
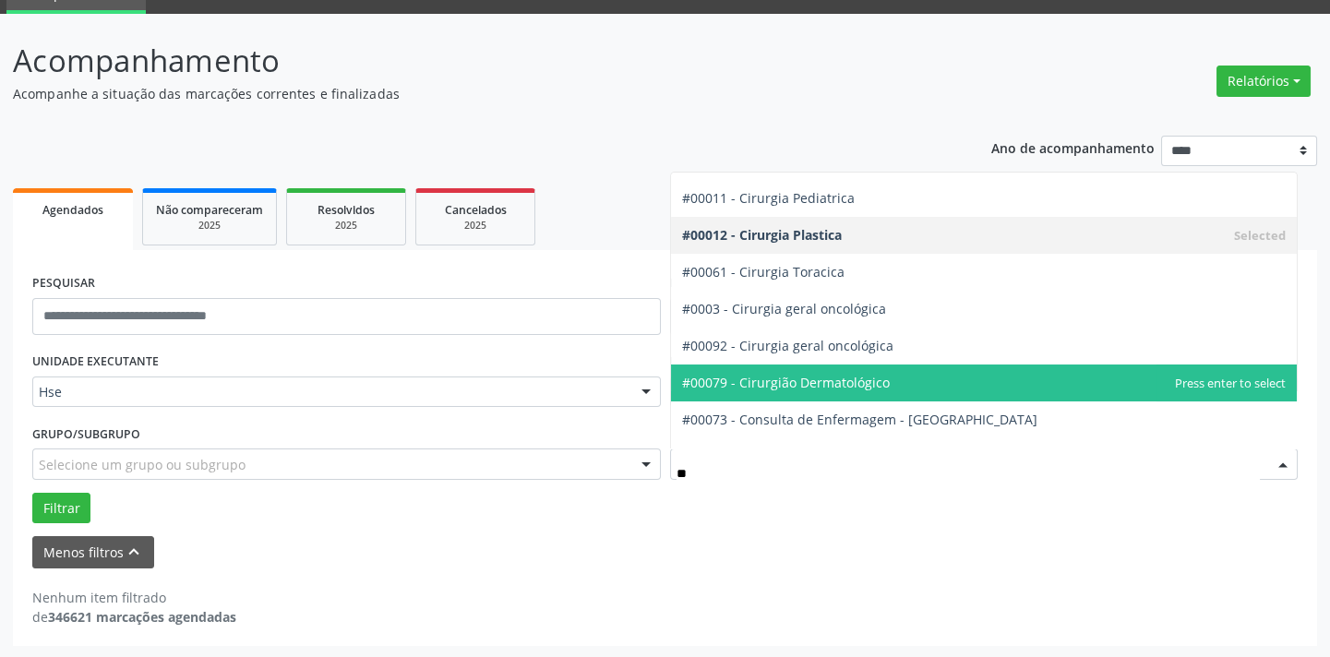
type input "***"
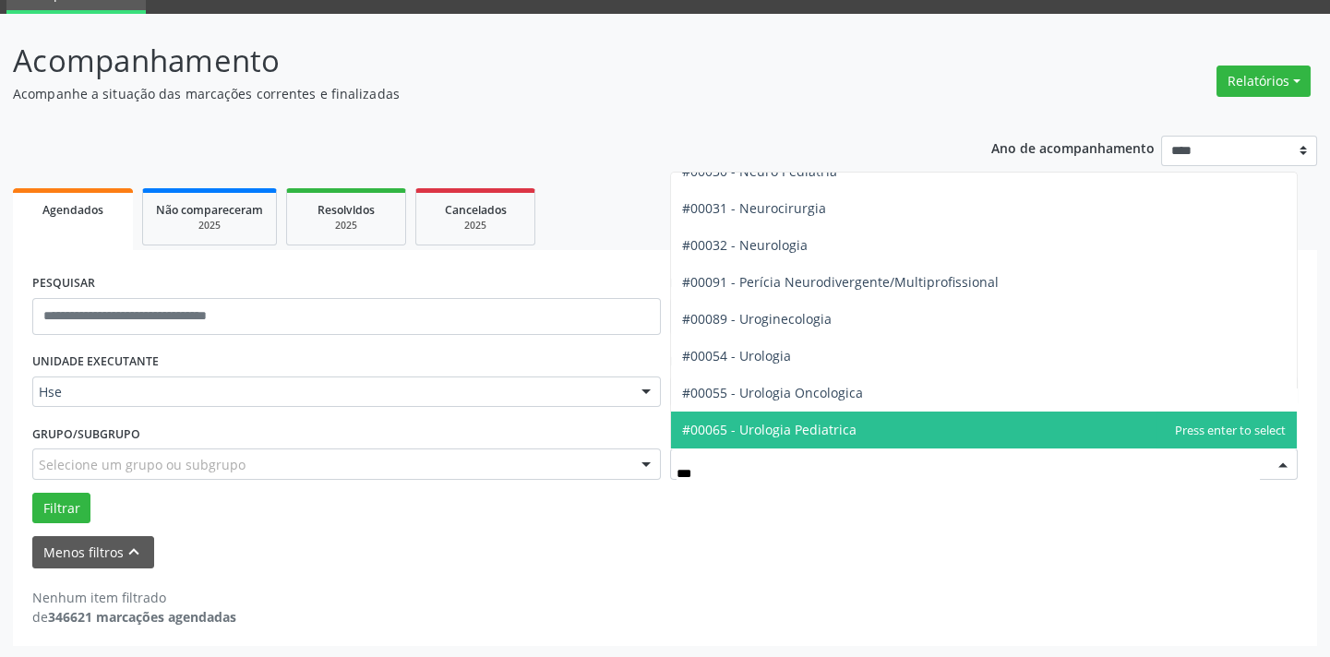
scroll to position [18, 0]
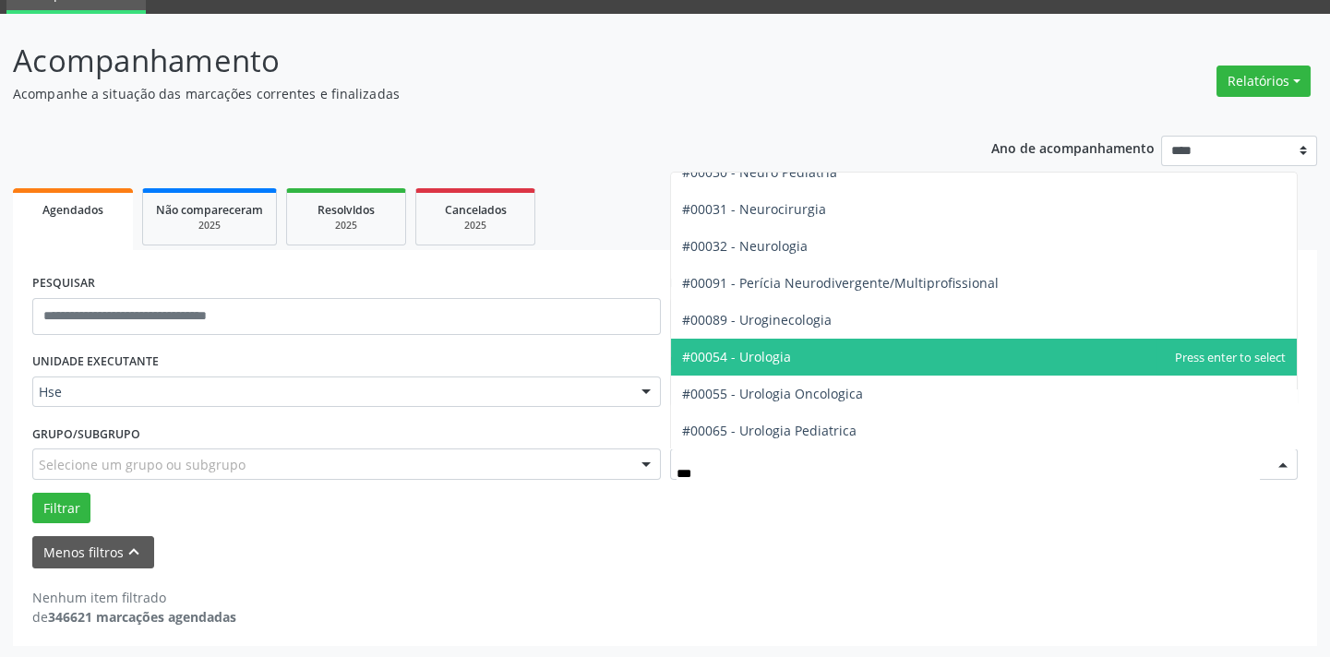
click at [771, 351] on span "#00054 - Urologia" at bounding box center [736, 357] width 109 height 18
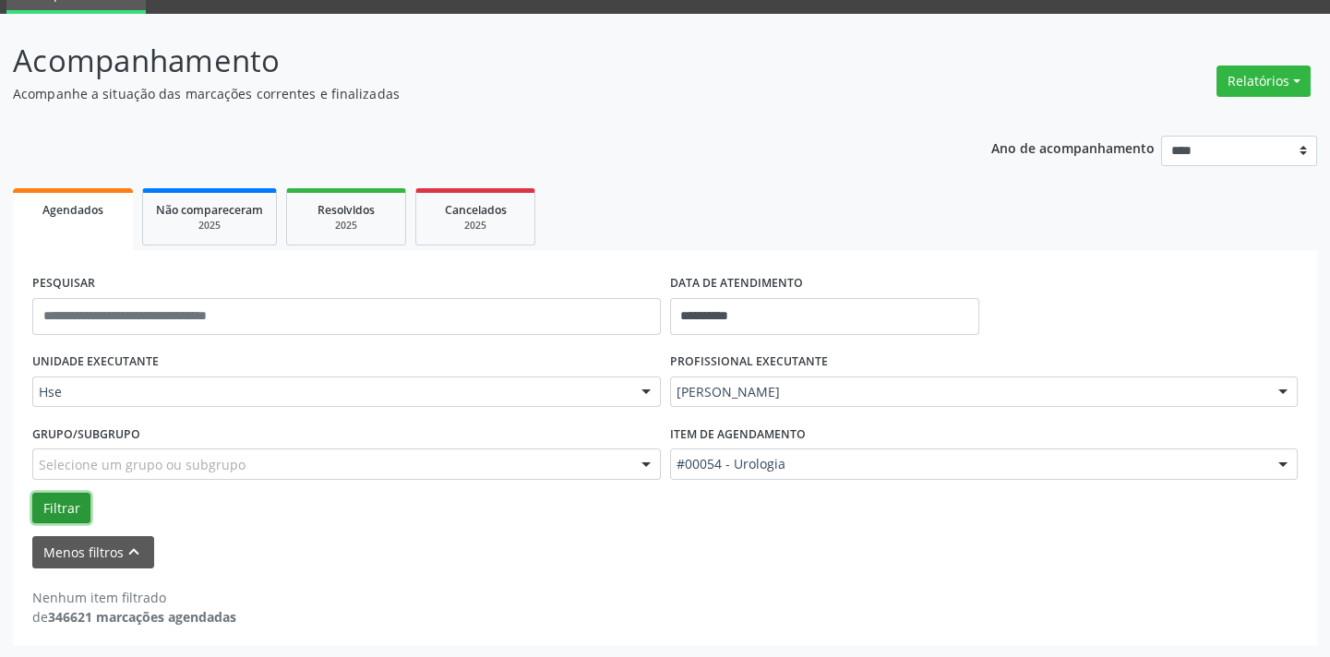
click at [78, 507] on button "Filtrar" at bounding box center [61, 508] width 58 height 31
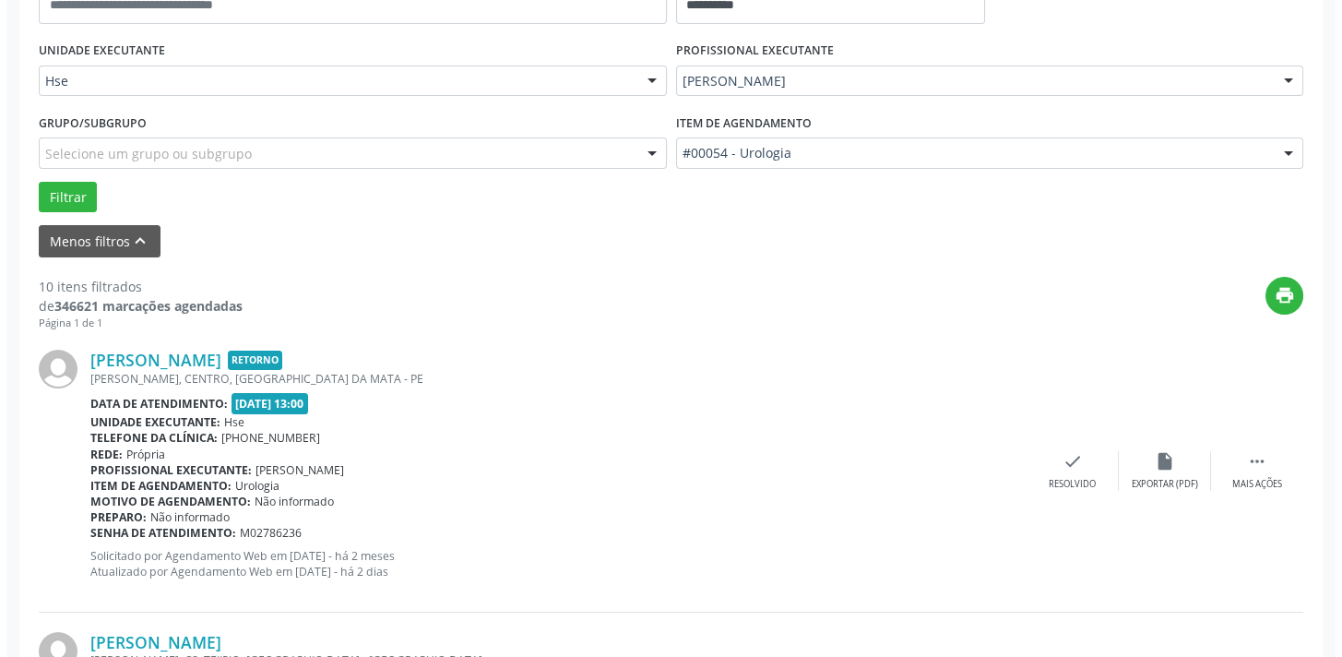
scroll to position [1557, 0]
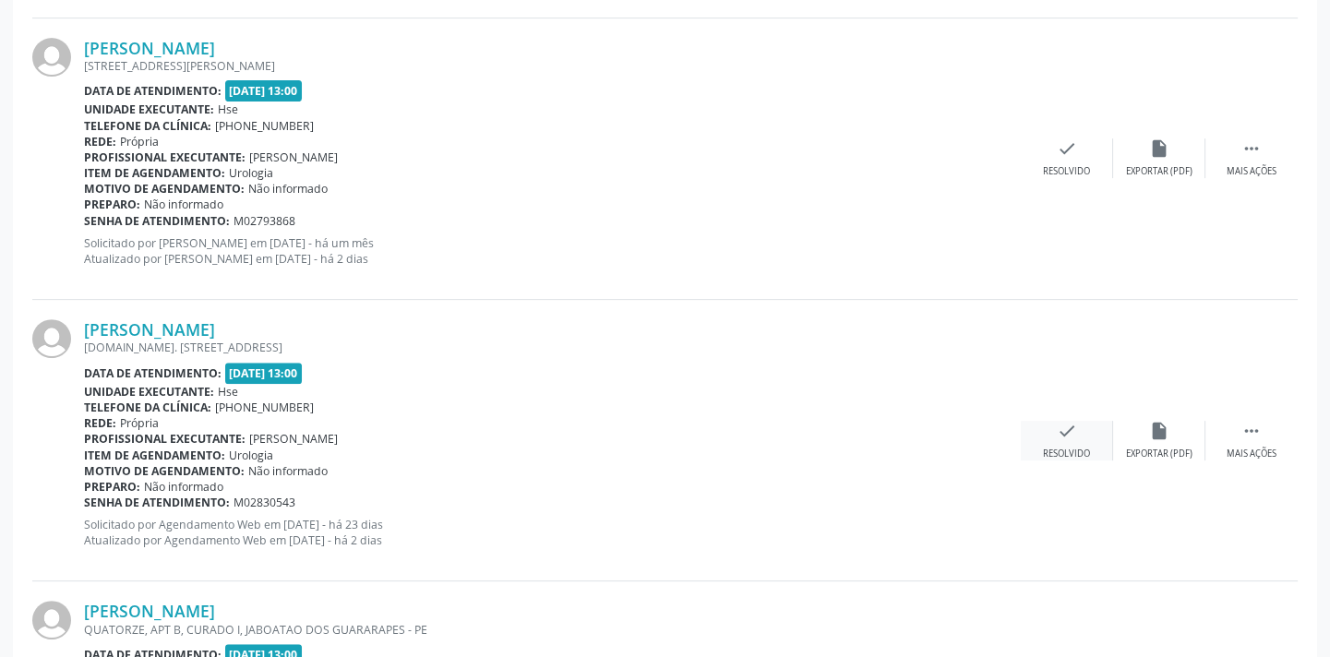
click at [1071, 427] on icon "check" at bounding box center [1066, 431] width 20 height 20
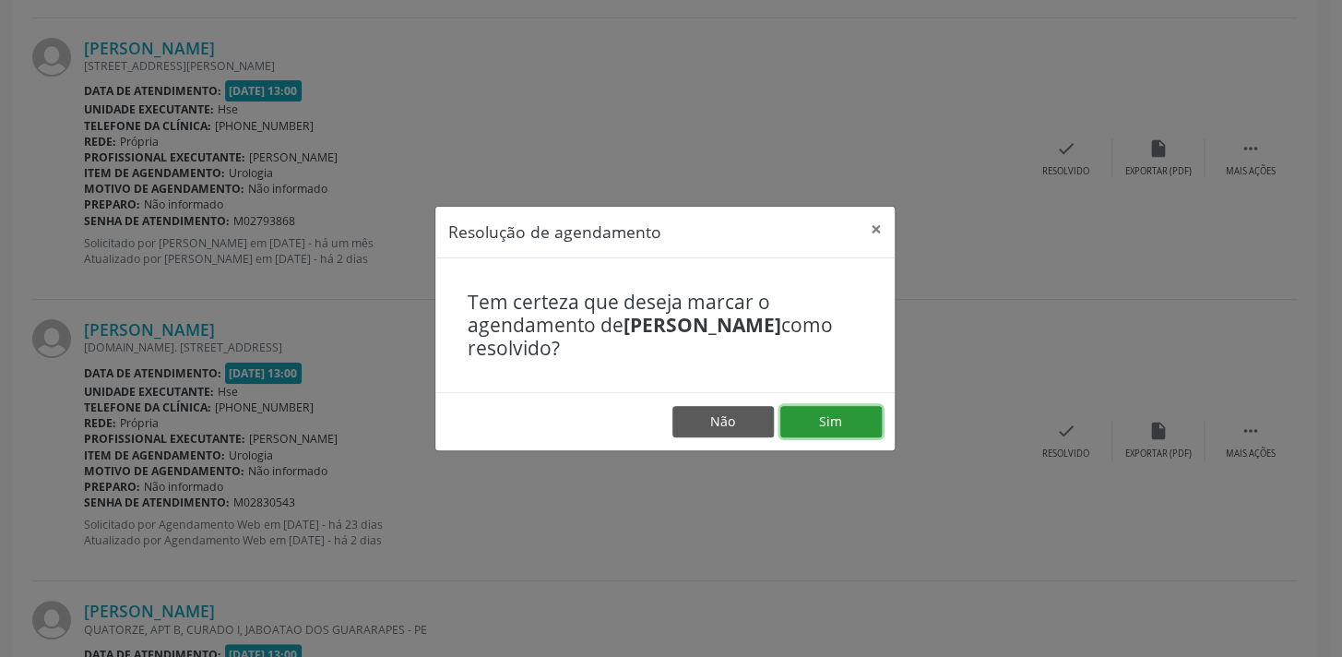
click at [839, 409] on button "Sim" at bounding box center [831, 421] width 101 height 31
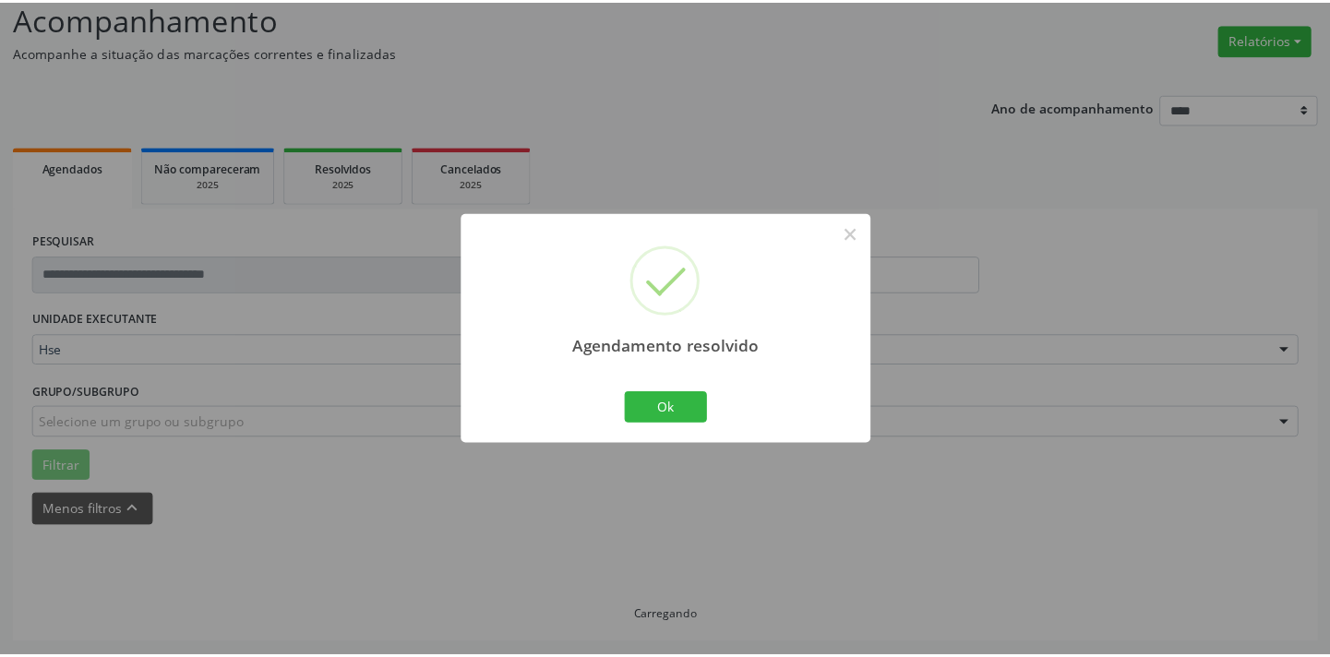
scroll to position [128, 0]
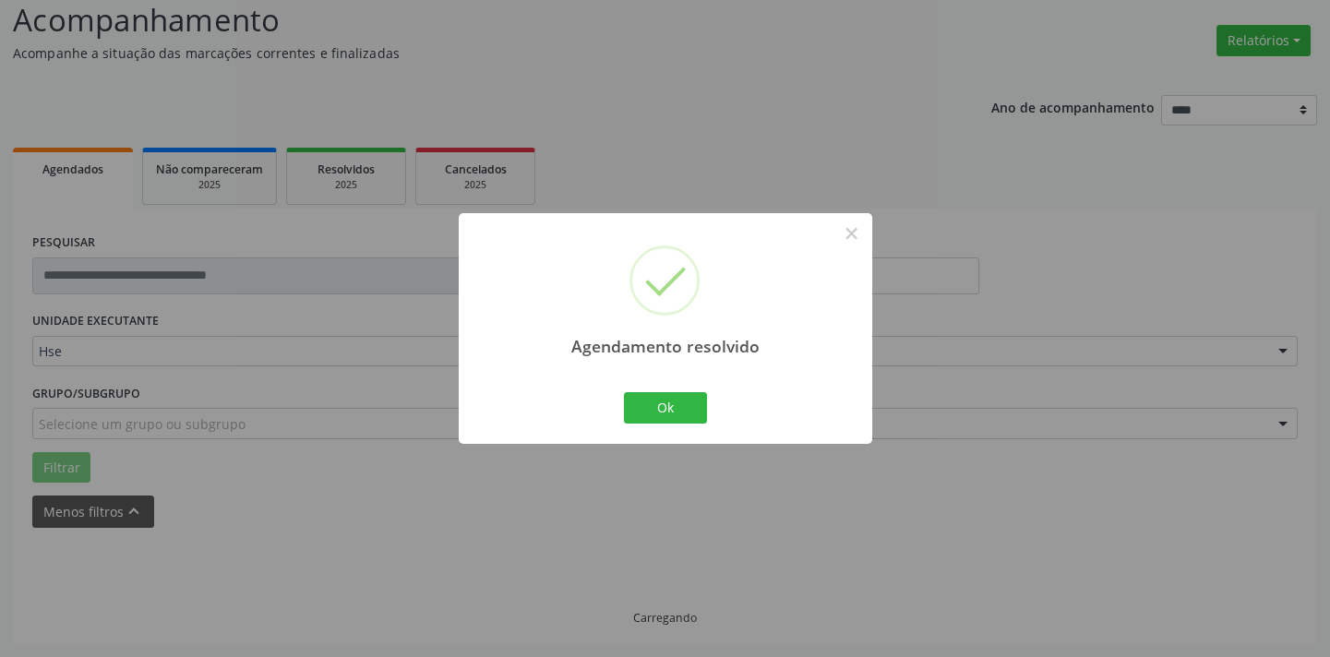
click at [619, 391] on div "Ok Cancel" at bounding box center [664, 407] width 91 height 39
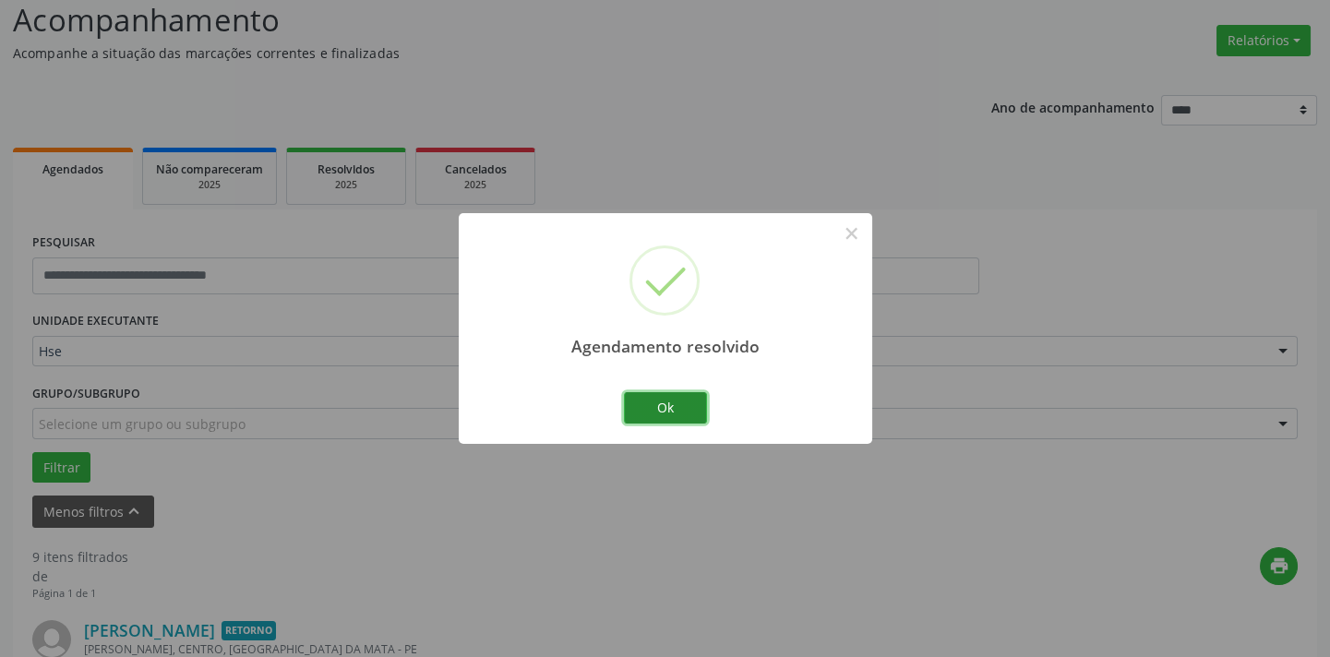
click at [665, 399] on button "Ok" at bounding box center [665, 407] width 83 height 31
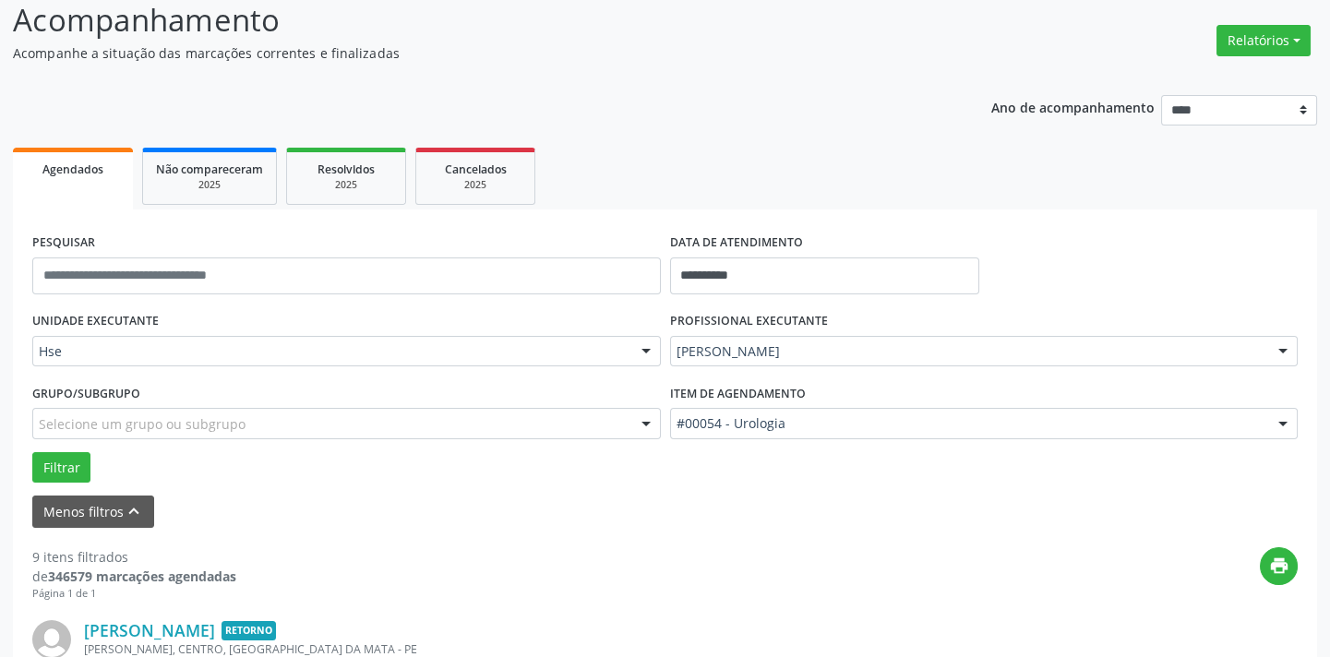
scroll to position [993, 0]
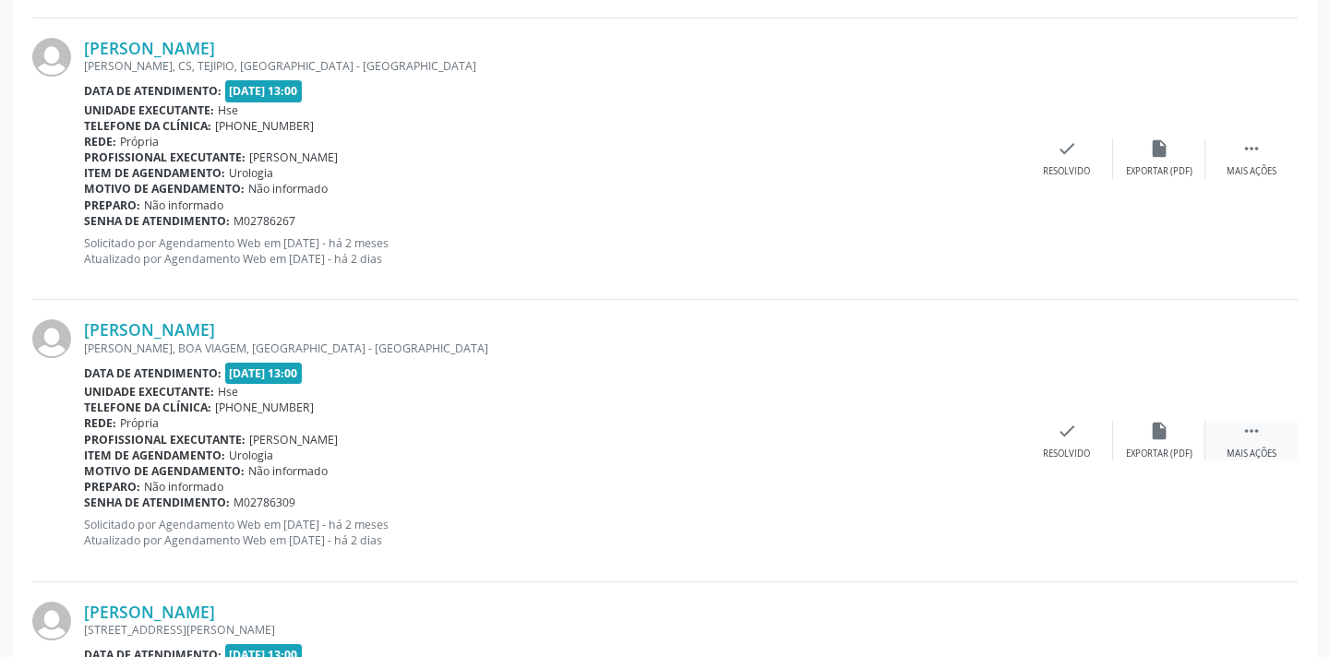
click at [1252, 433] on icon "" at bounding box center [1251, 431] width 20 height 20
click at [1149, 432] on icon "alarm_off" at bounding box center [1159, 431] width 20 height 20
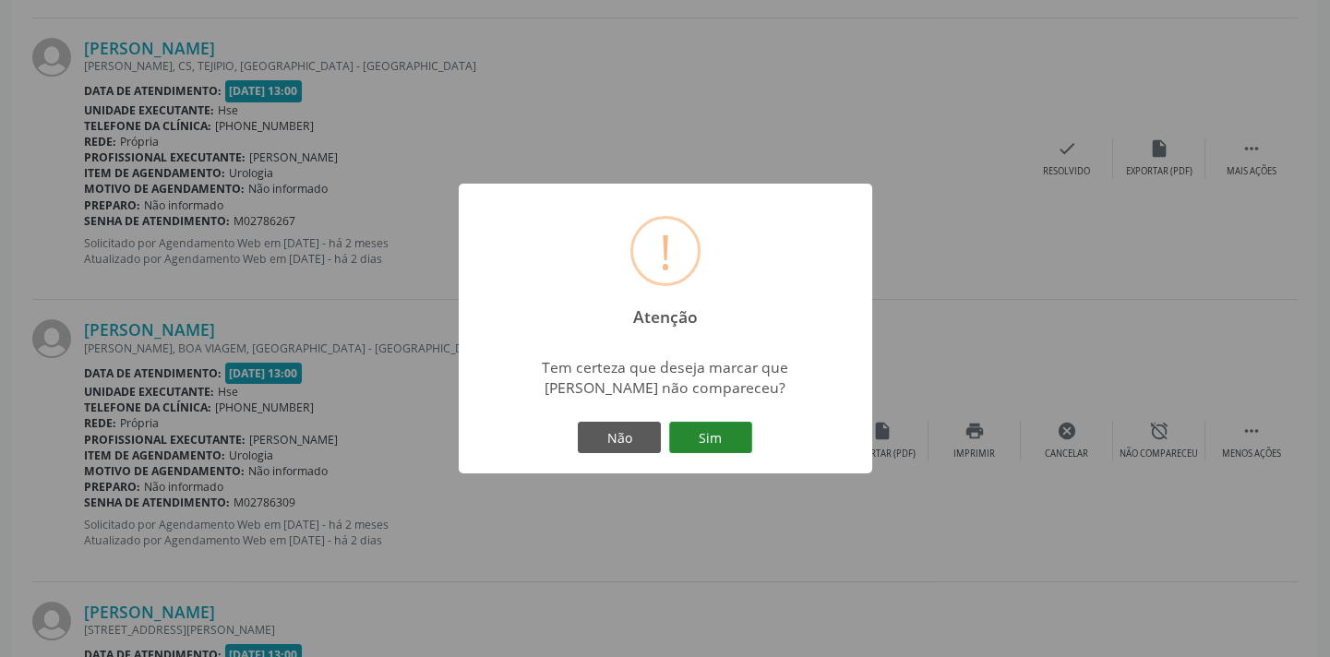
click at [719, 432] on button "Sim" at bounding box center [710, 437] width 83 height 31
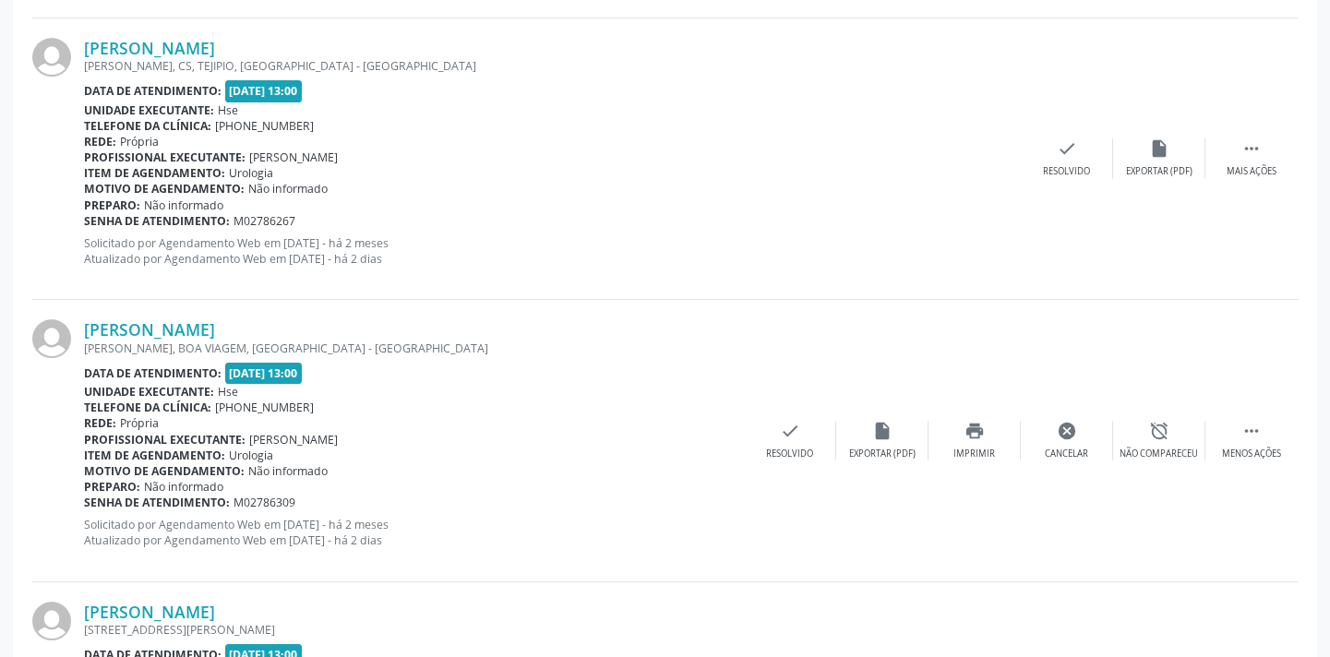
scroll to position [148, 0]
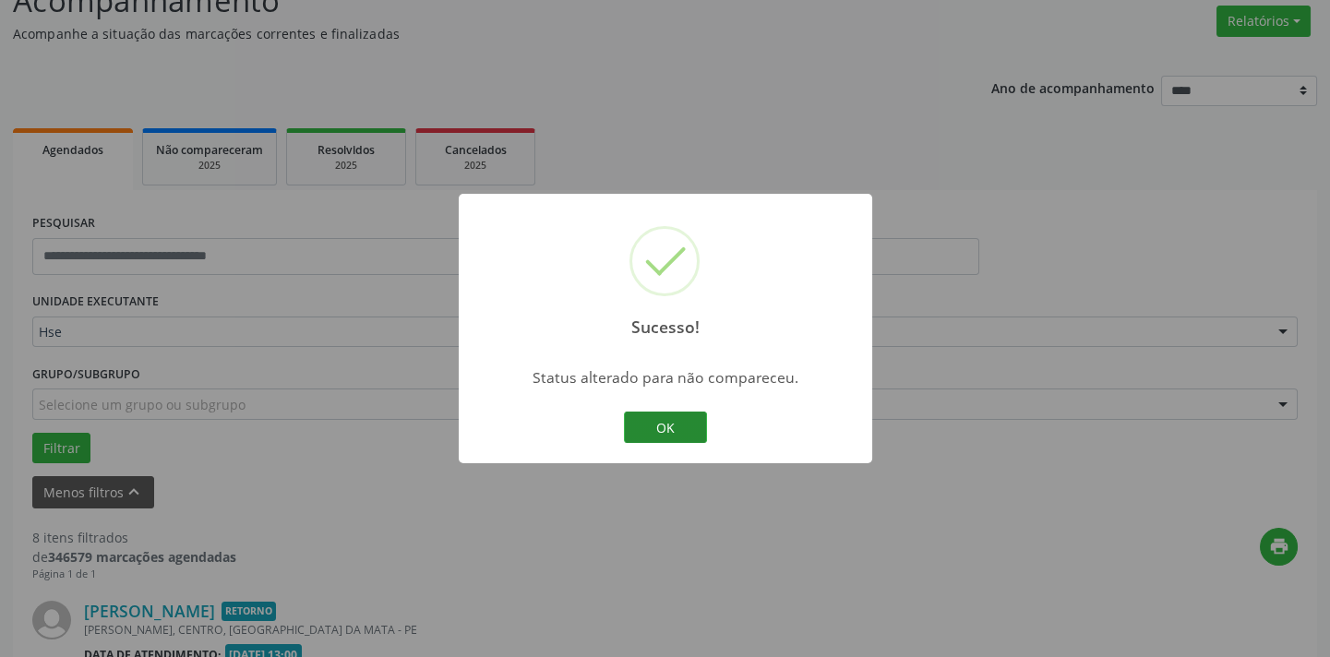
click at [701, 433] on button "OK" at bounding box center [665, 427] width 83 height 31
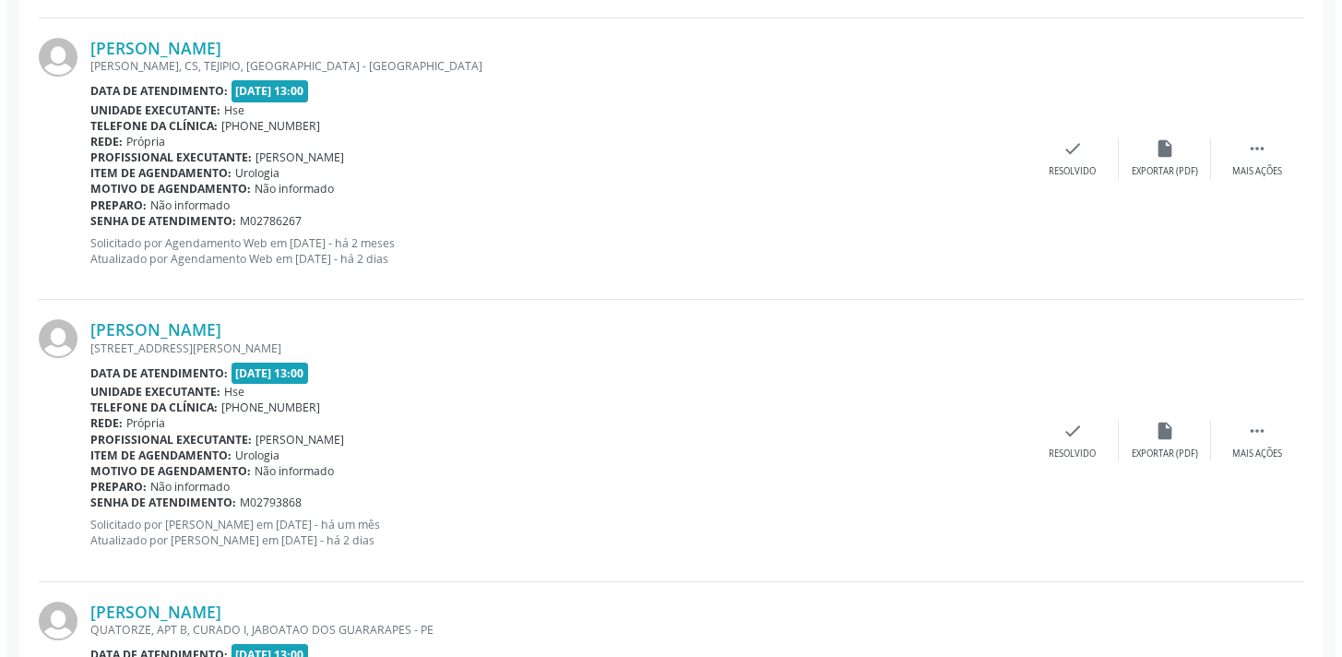
scroll to position [1837, 0]
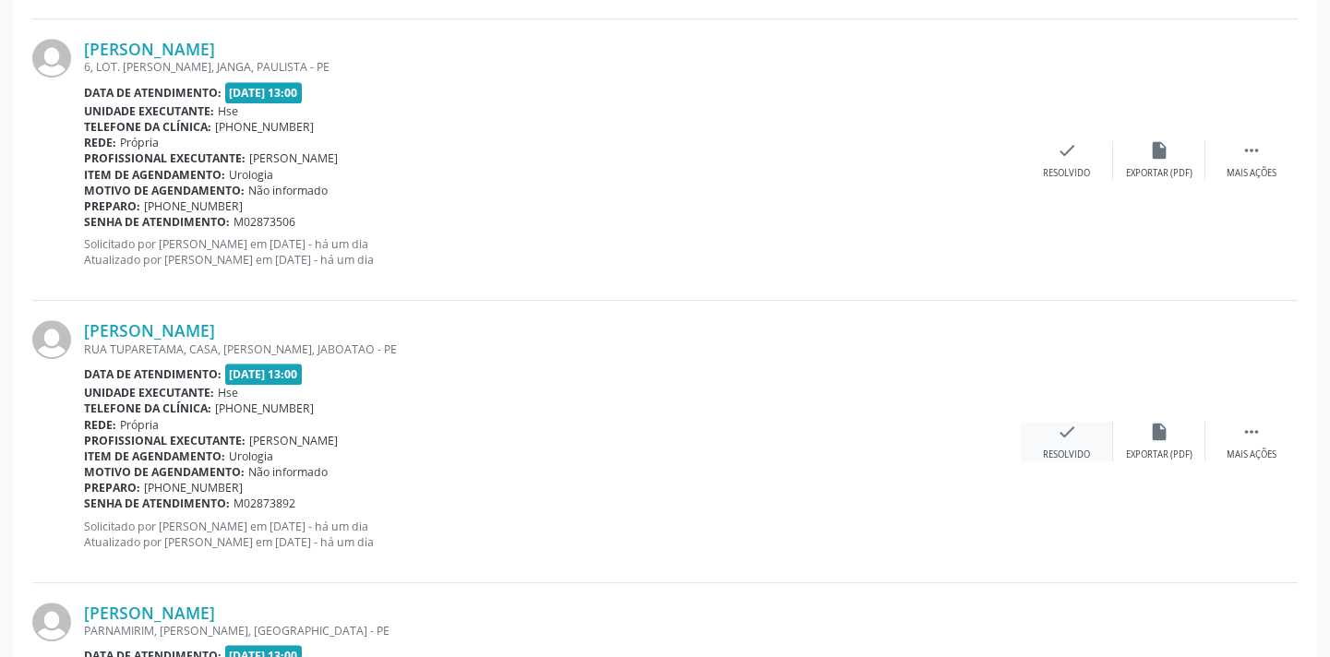
click at [1080, 422] on div "check Resolvido" at bounding box center [1066, 442] width 92 height 40
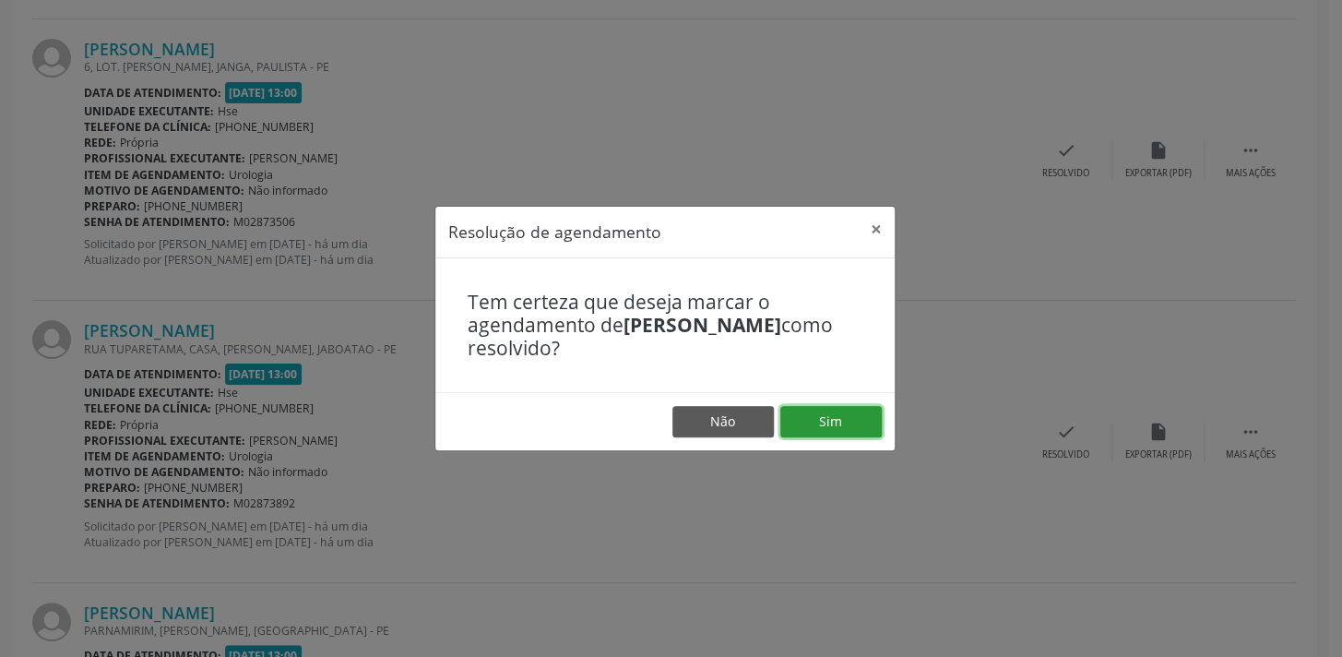
click at [841, 419] on button "Sim" at bounding box center [831, 421] width 101 height 31
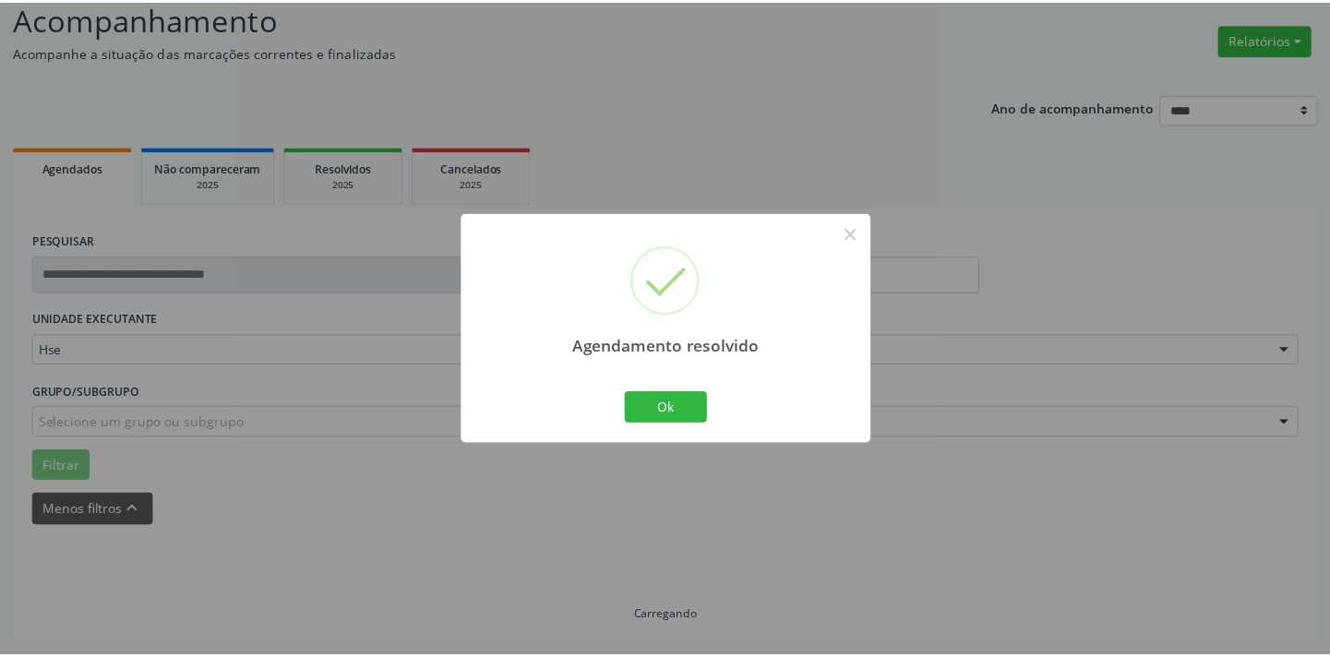
scroll to position [128, 0]
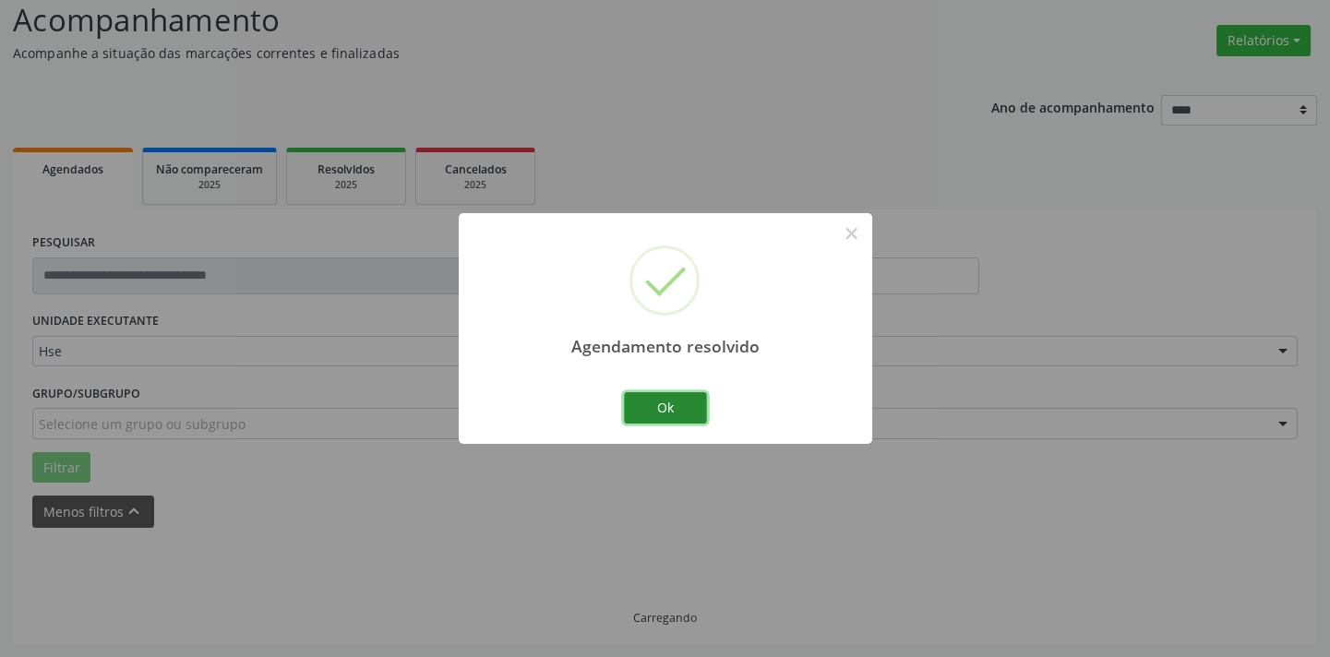
click at [685, 412] on button "Ok" at bounding box center [665, 407] width 83 height 31
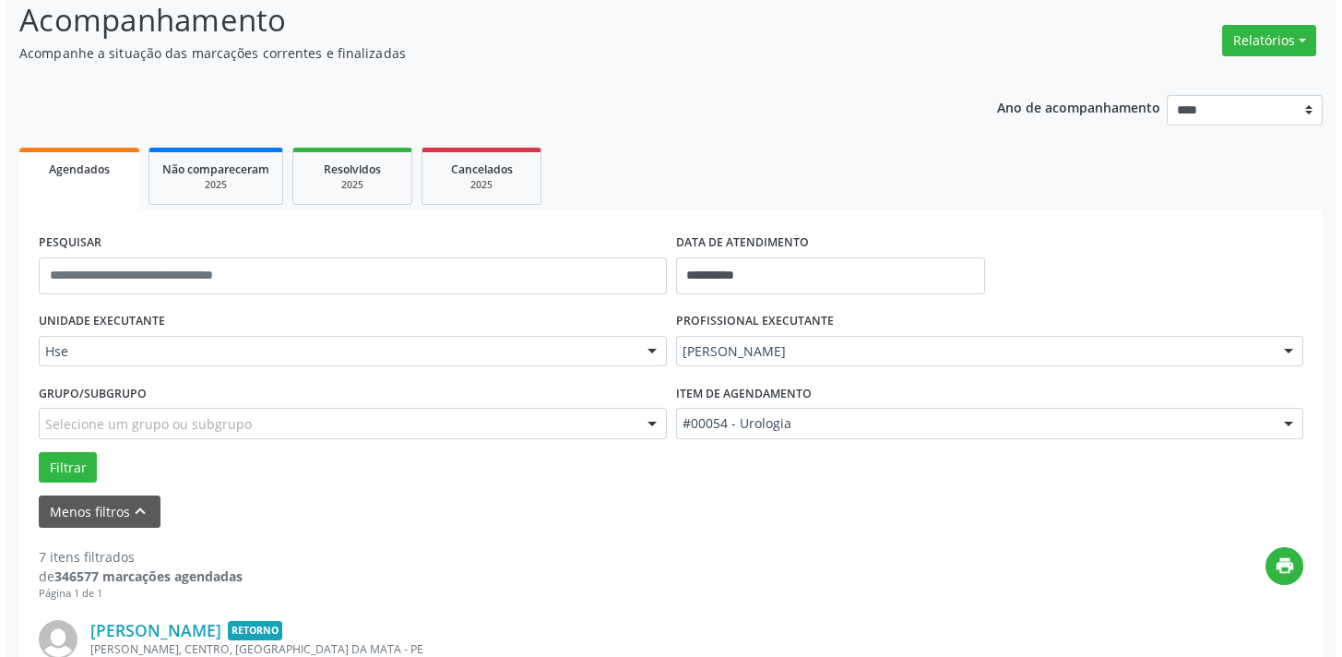
scroll to position [711, 0]
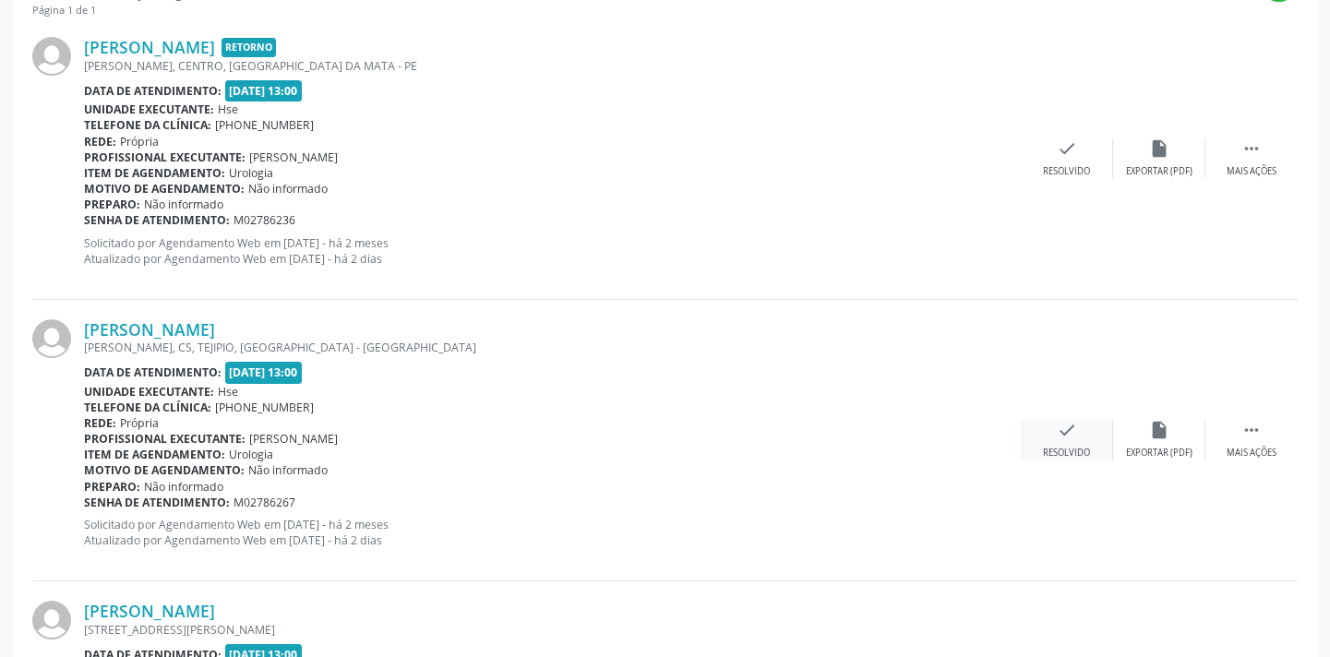
click at [1065, 437] on icon "check" at bounding box center [1066, 430] width 20 height 20
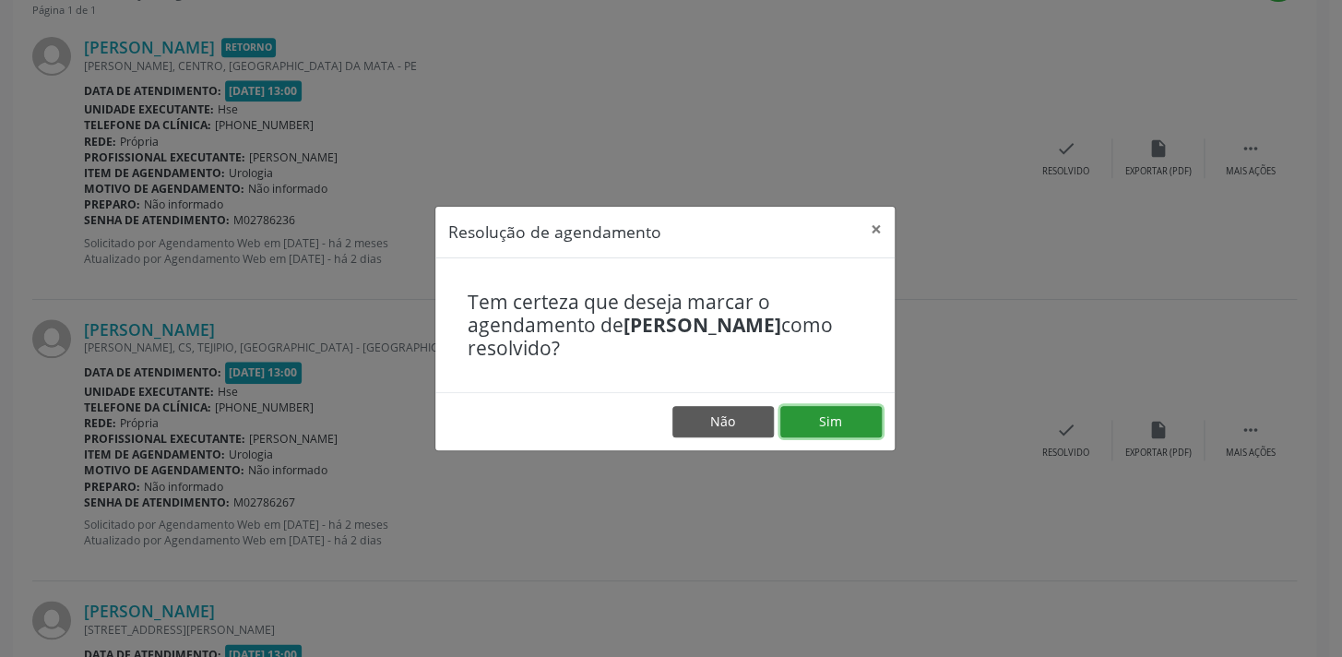
click at [798, 414] on button "Sim" at bounding box center [831, 421] width 101 height 31
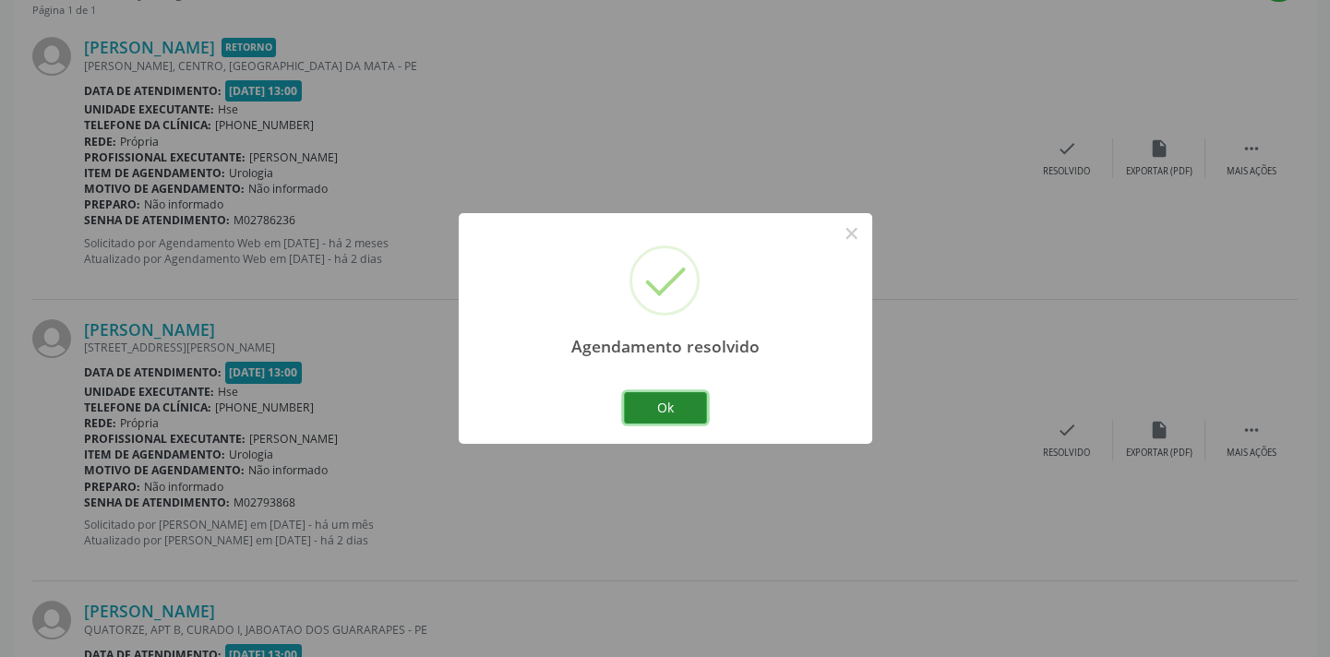
click at [625, 395] on button "Ok" at bounding box center [665, 407] width 83 height 31
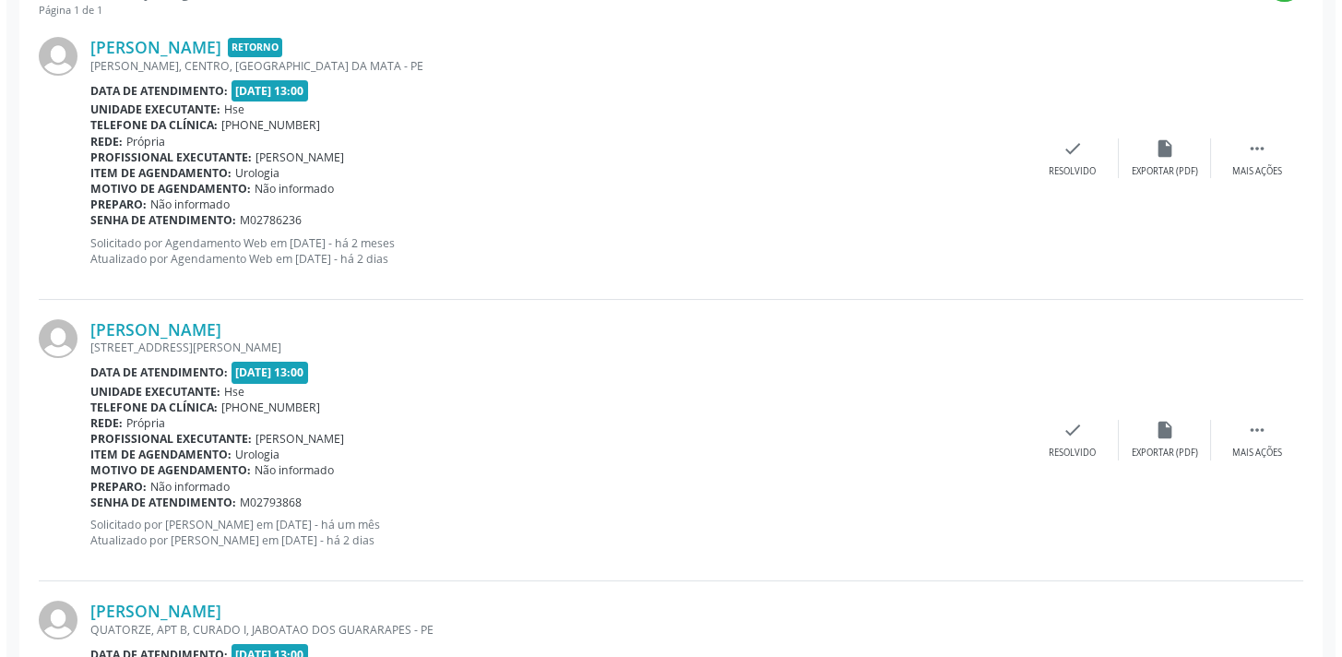
scroll to position [1557, 0]
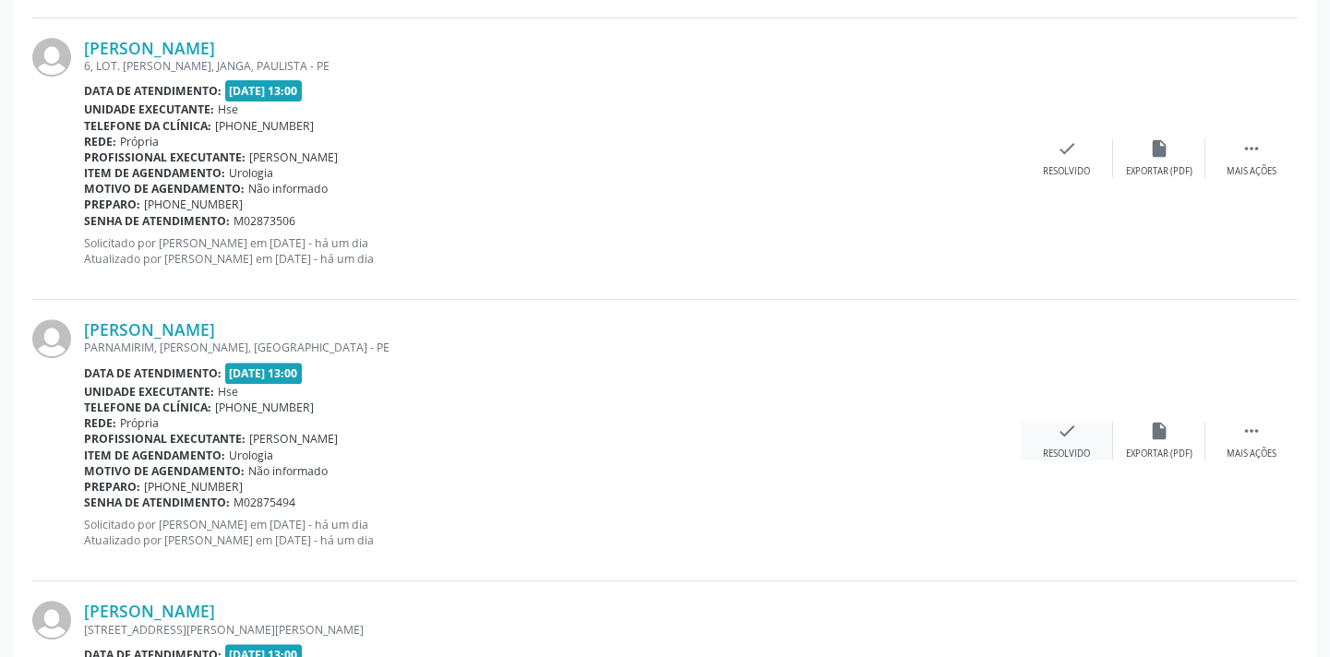
click at [1046, 421] on div "check Resolvido" at bounding box center [1066, 441] width 92 height 40
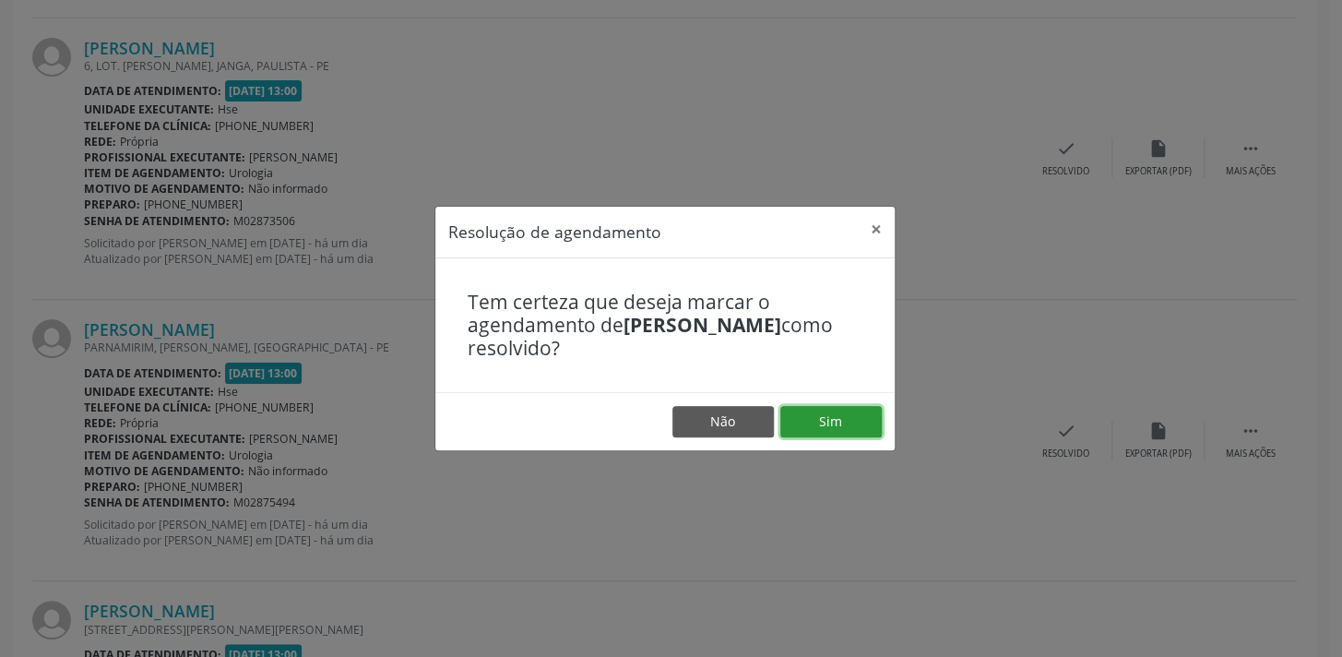
click at [839, 407] on button "Sim" at bounding box center [831, 421] width 101 height 31
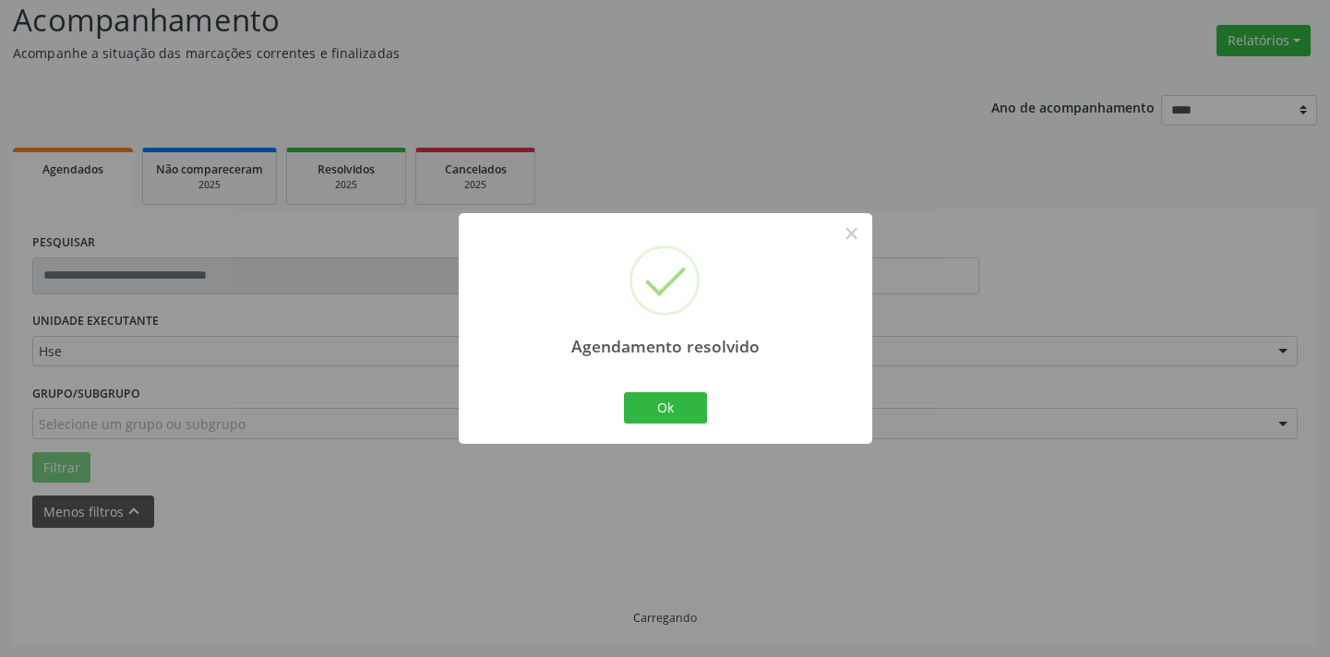
scroll to position [1510, 0]
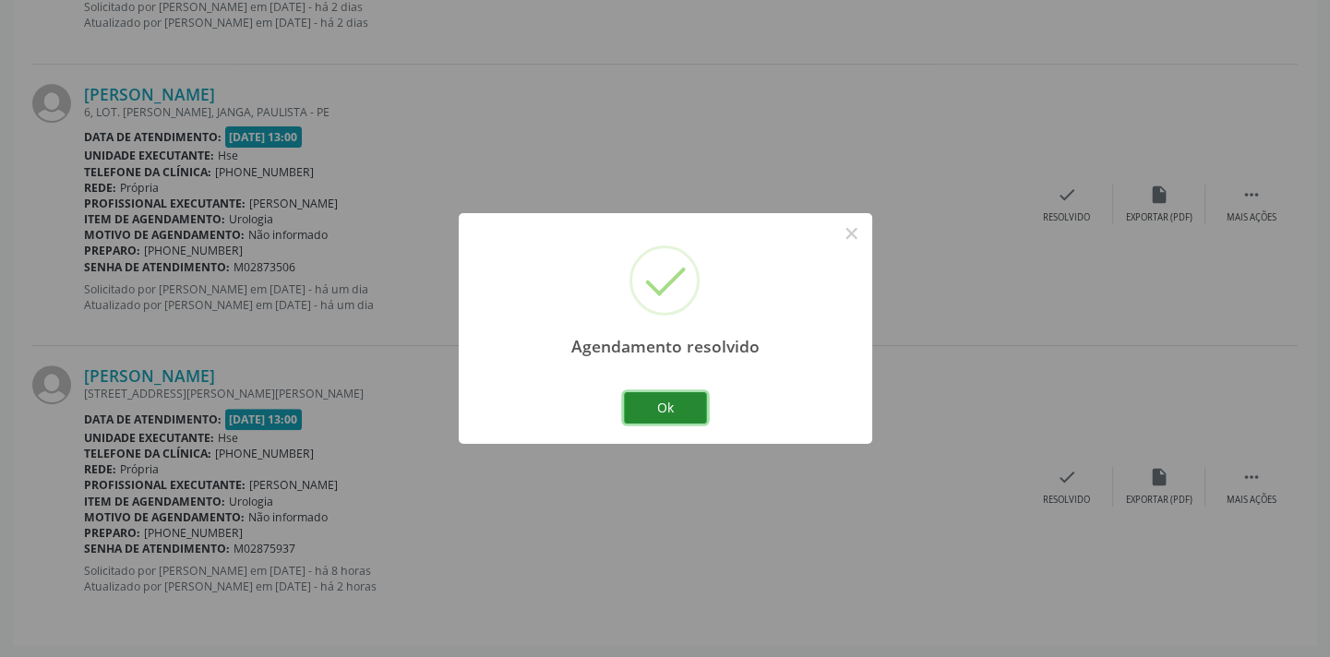
click at [678, 405] on button "Ok" at bounding box center [665, 407] width 83 height 31
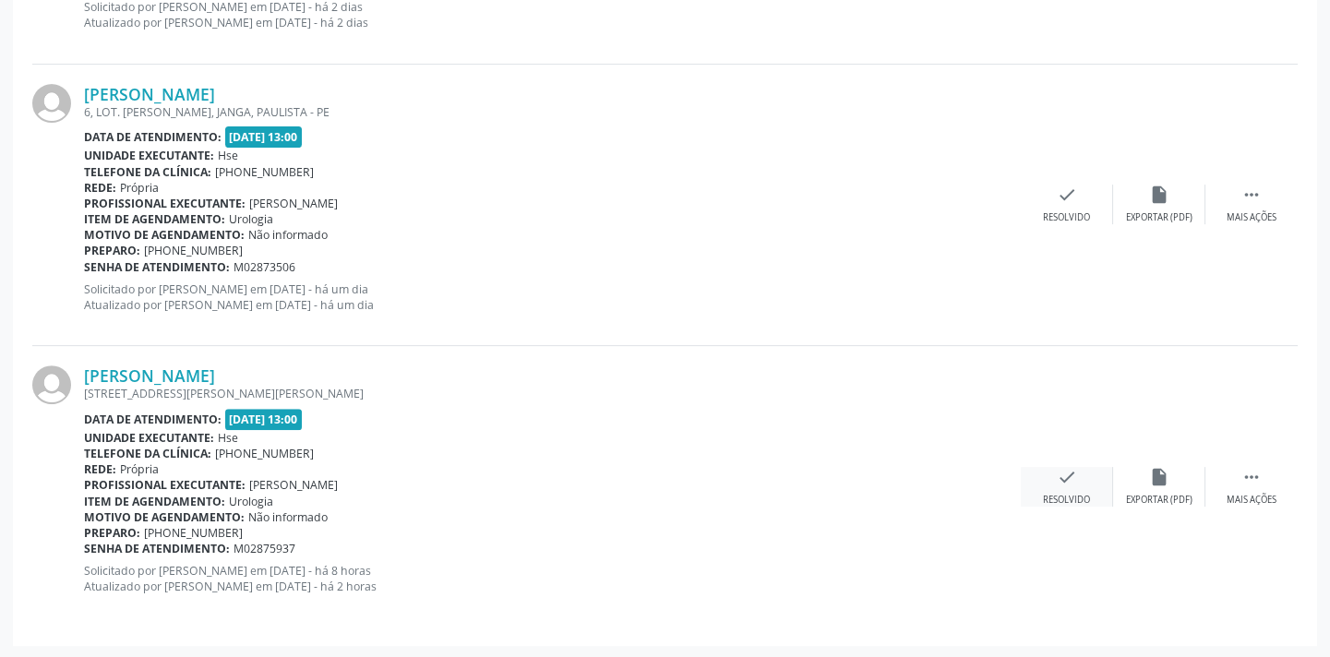
click at [1073, 496] on div "Resolvido" at bounding box center [1066, 500] width 47 height 13
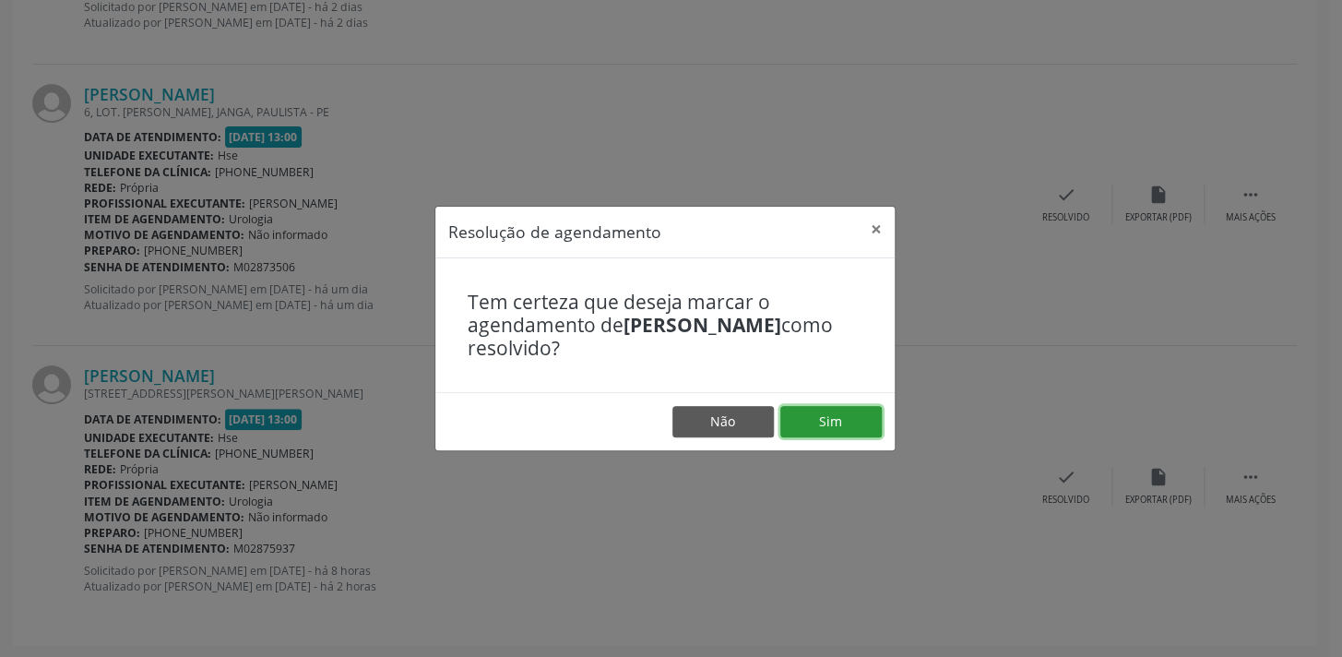
click at [829, 431] on button "Sim" at bounding box center [831, 421] width 101 height 31
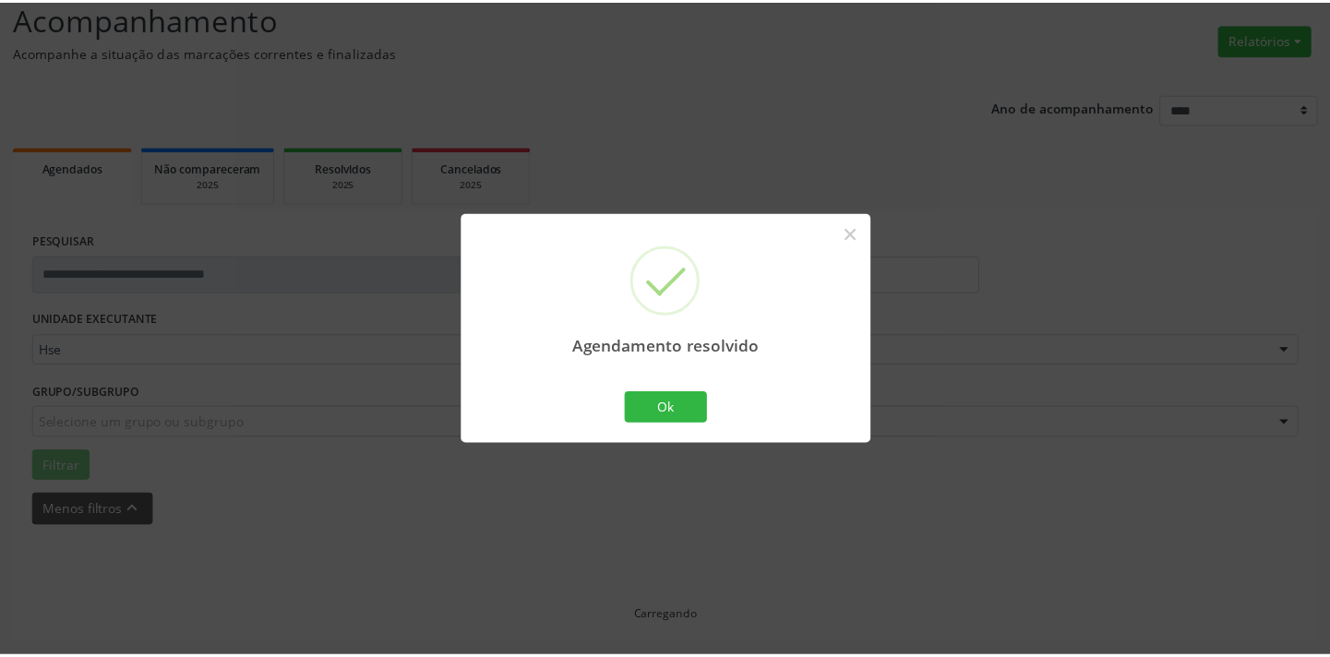
scroll to position [128, 0]
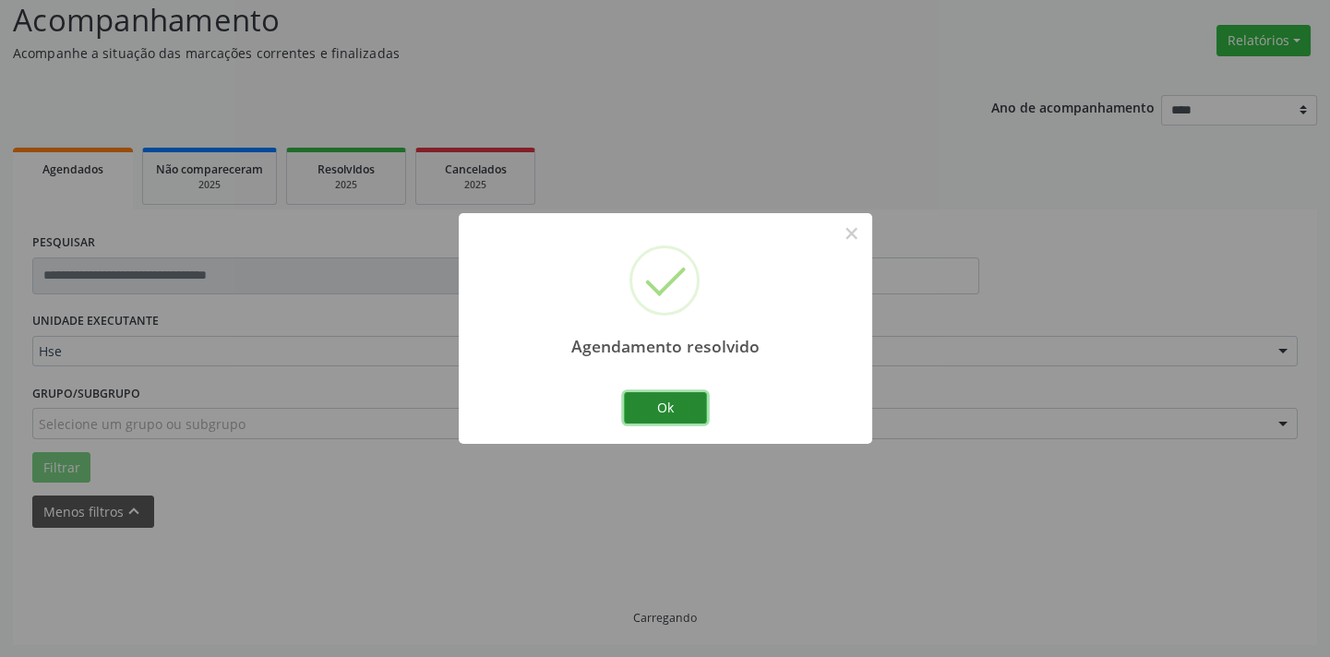
click at [653, 398] on button "Ok" at bounding box center [665, 407] width 83 height 31
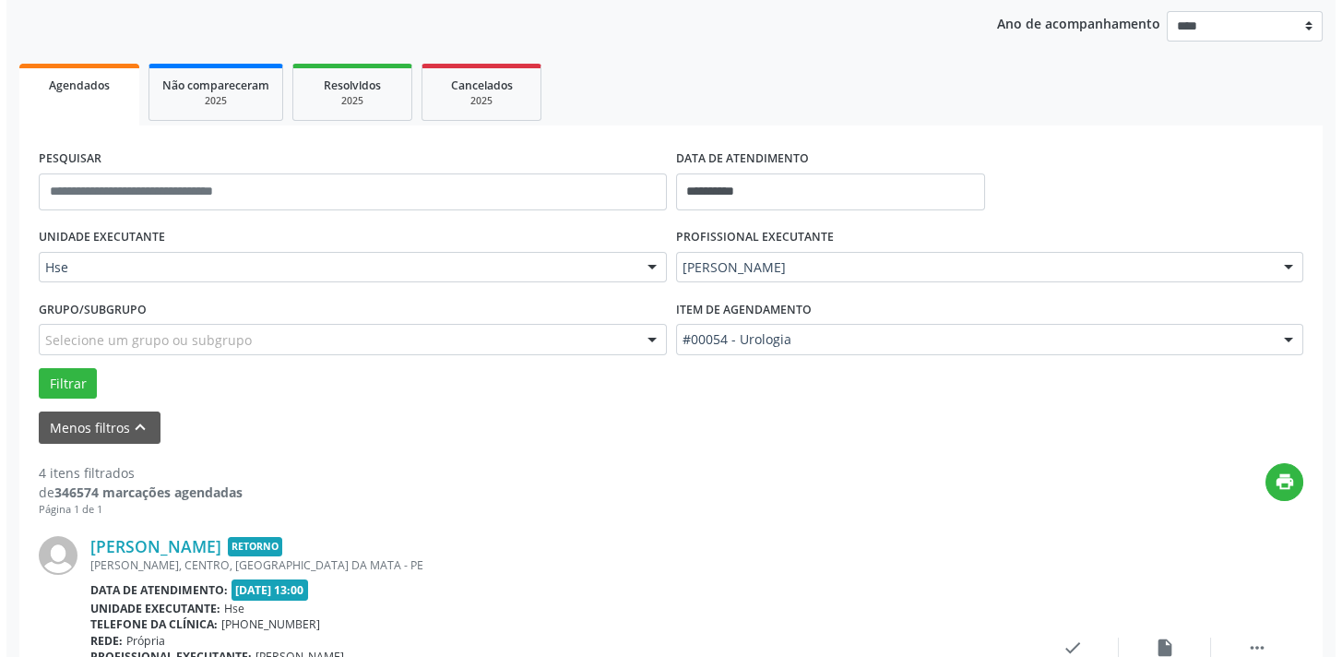
scroll to position [295, 0]
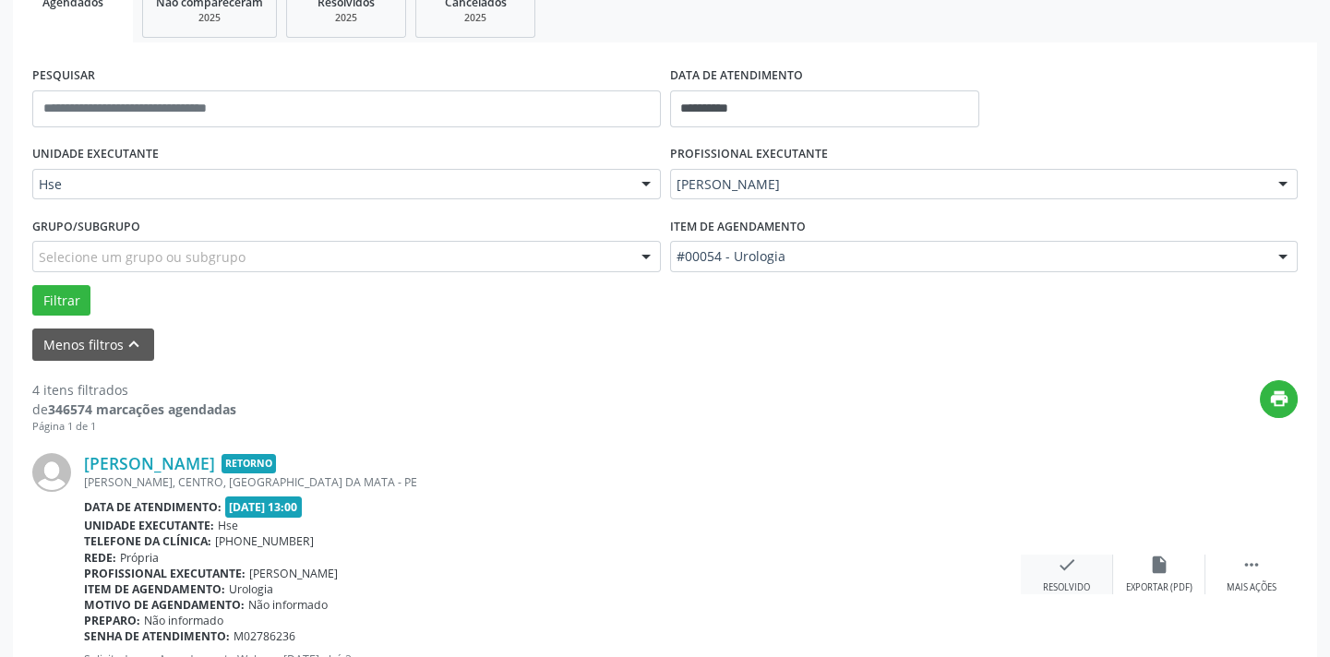
click at [1056, 560] on icon "check" at bounding box center [1066, 565] width 20 height 20
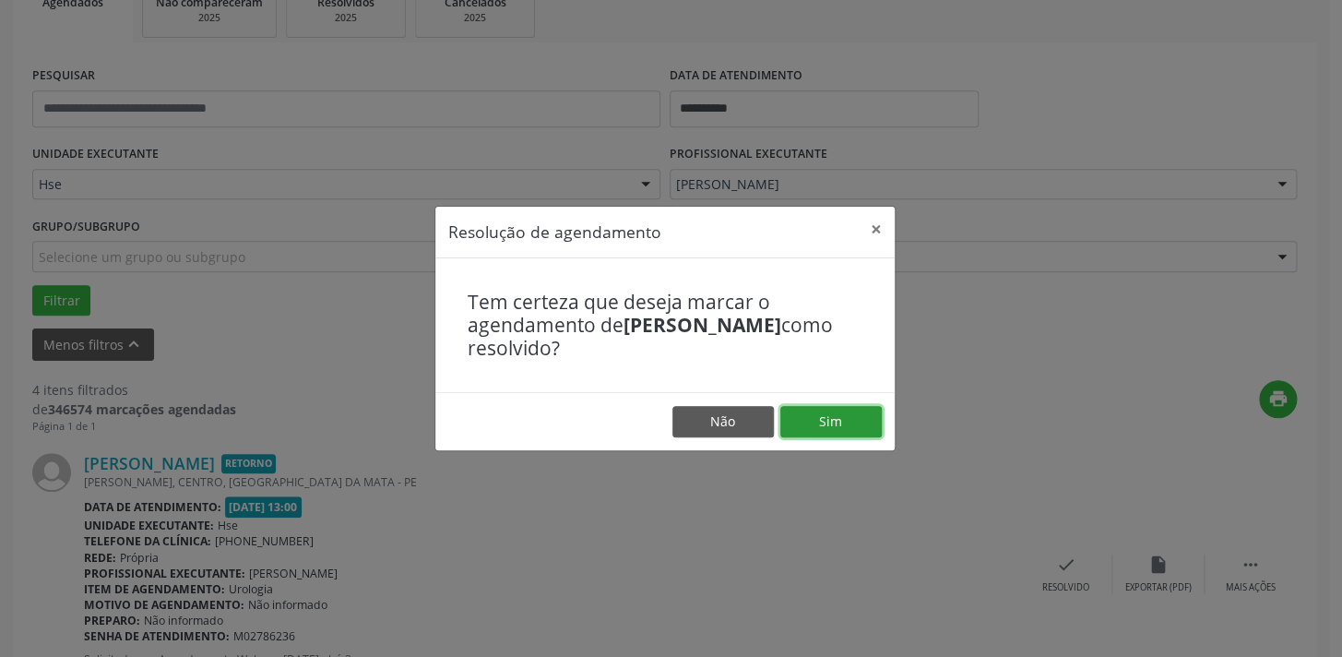
click at [807, 422] on button "Sim" at bounding box center [831, 421] width 101 height 31
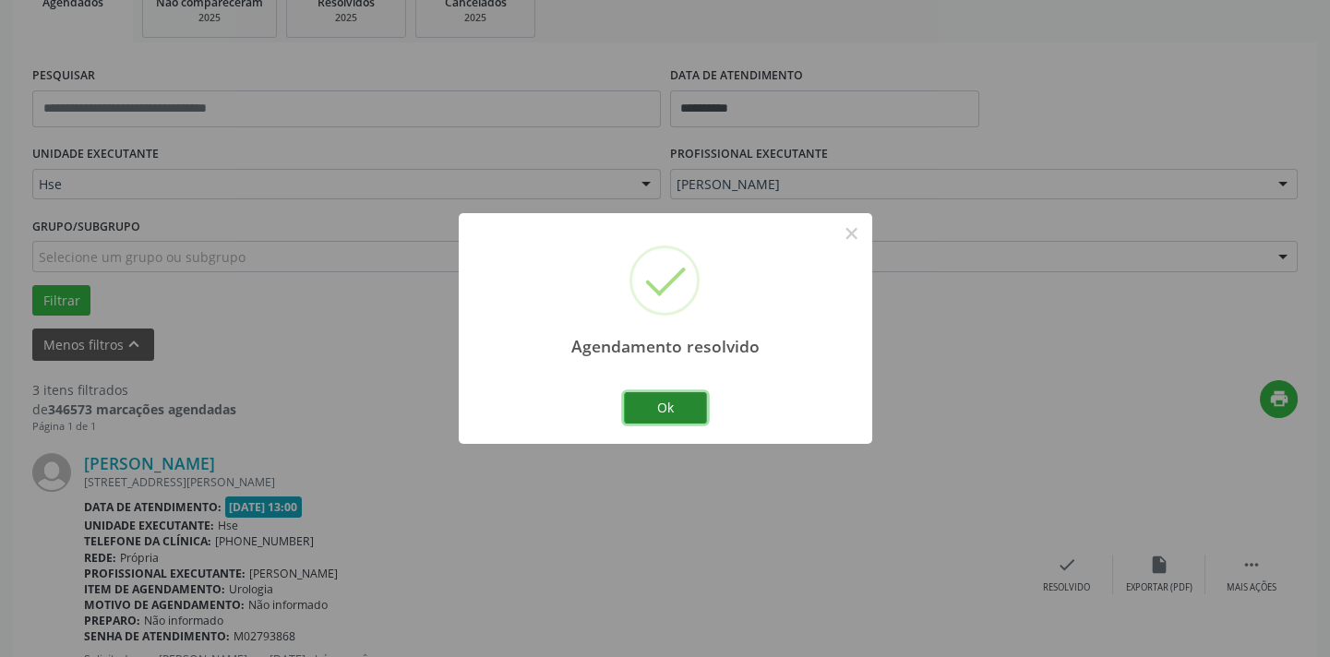
click at [674, 396] on button "Ok" at bounding box center [665, 407] width 83 height 31
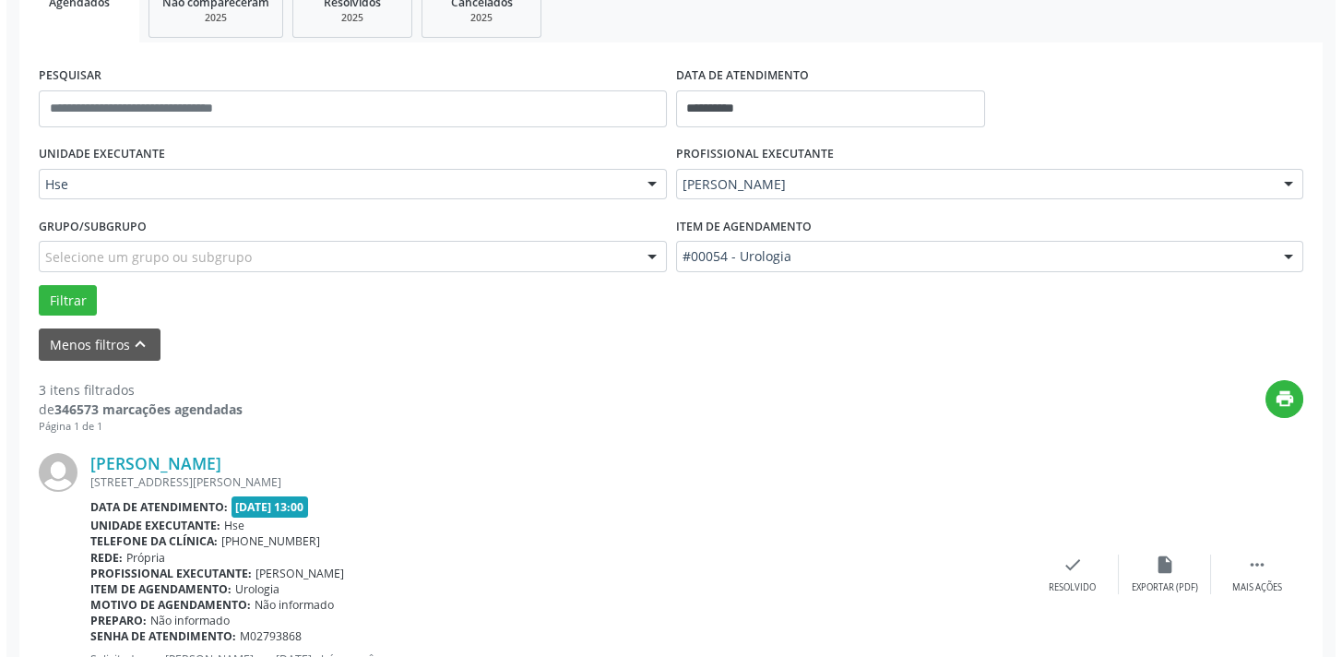
scroll to position [711, 0]
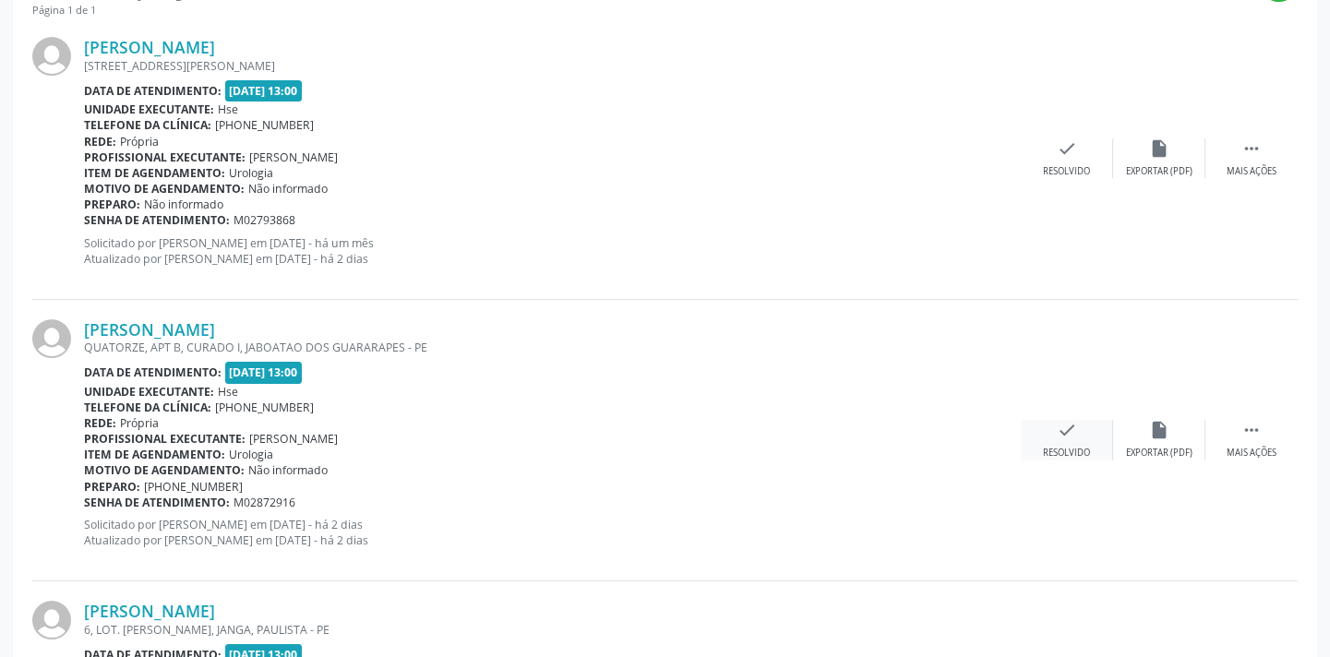
click at [1075, 424] on icon "check" at bounding box center [1066, 430] width 20 height 20
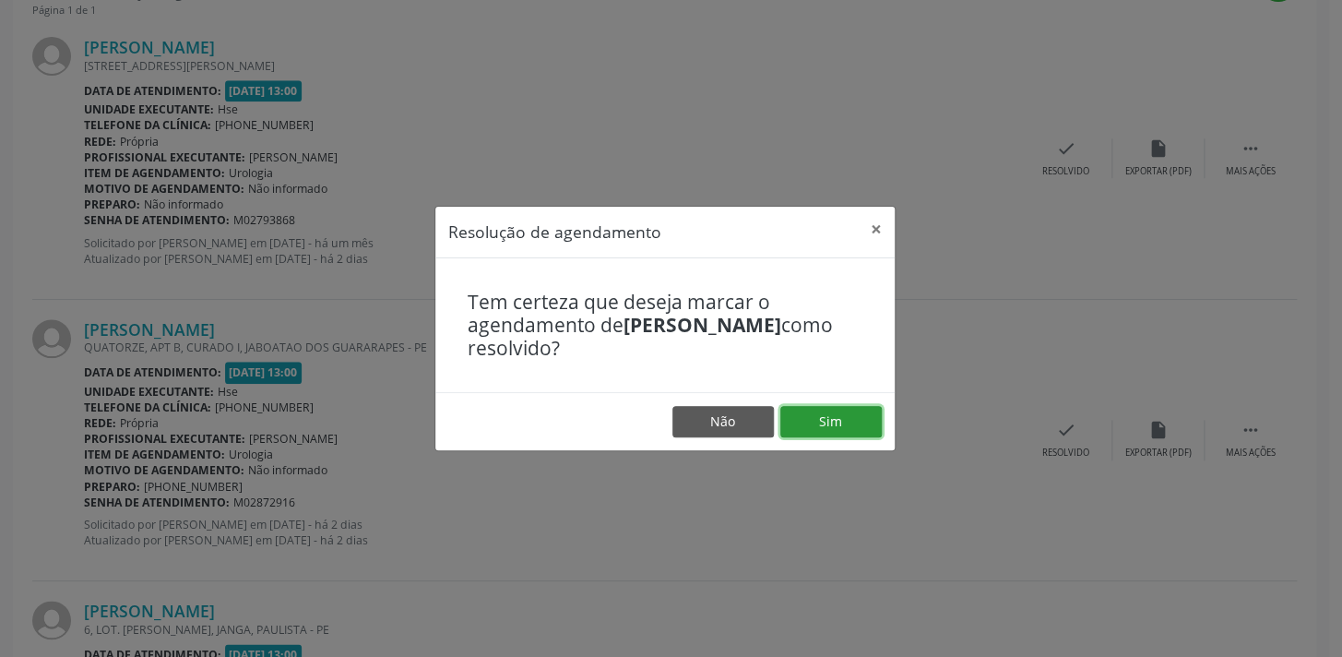
click at [833, 423] on button "Sim" at bounding box center [831, 421] width 101 height 31
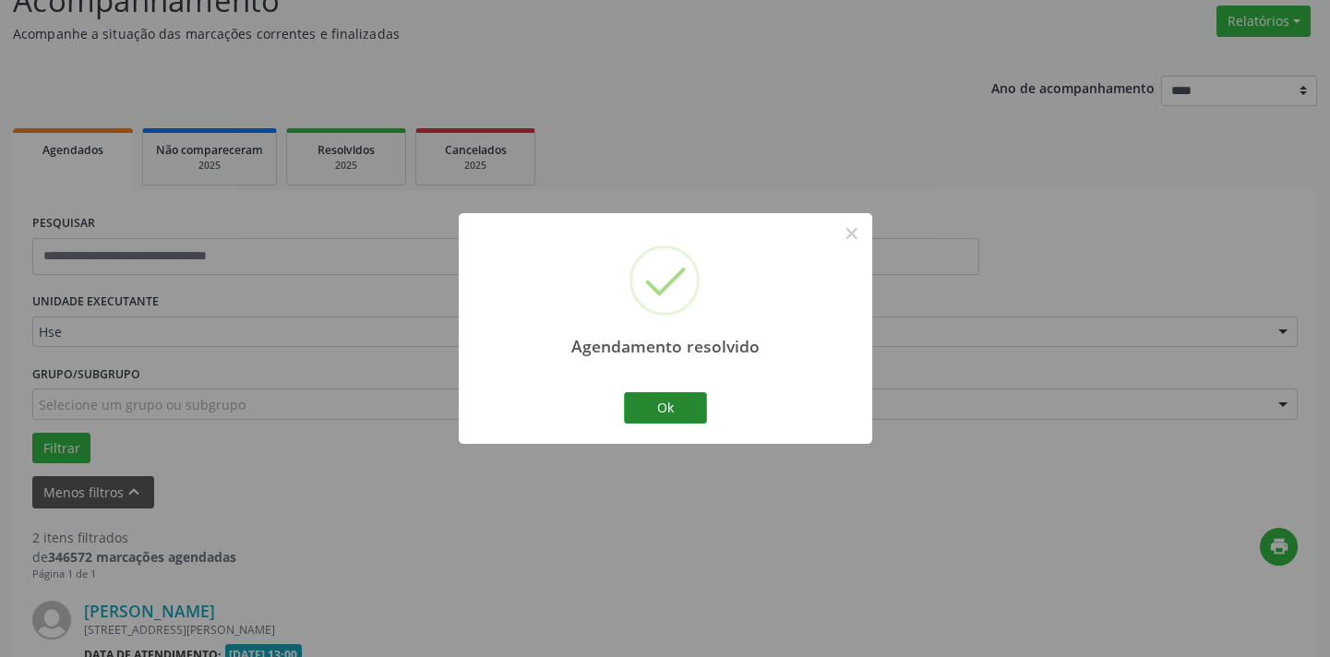
scroll to position [665, 0]
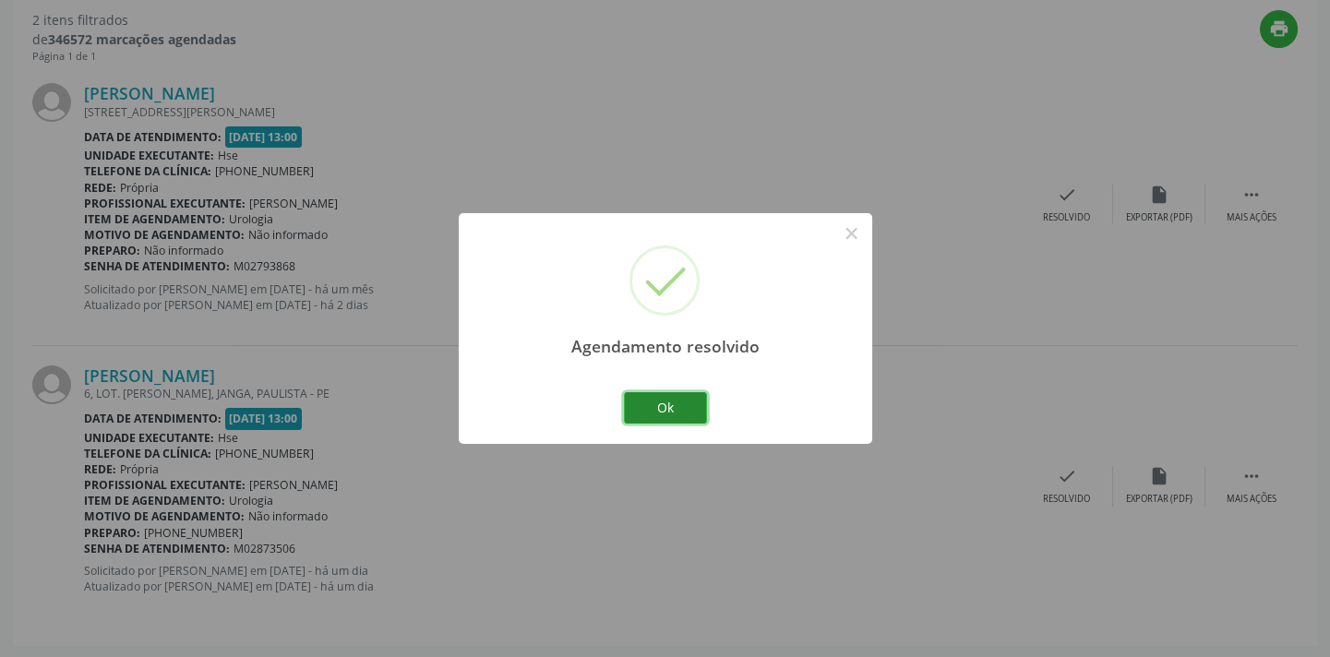
click at [691, 404] on button "Ok" at bounding box center [665, 407] width 83 height 31
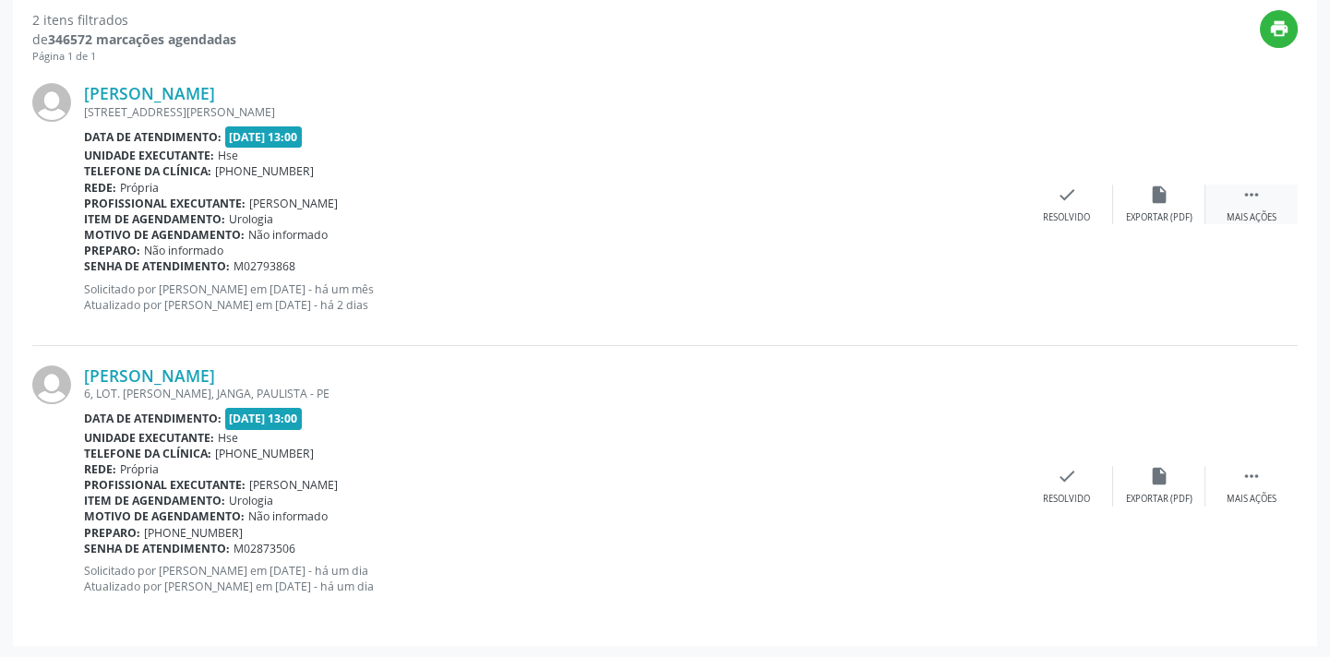
click at [1236, 211] on div "Mais ações" at bounding box center [1251, 217] width 50 height 13
click at [1135, 202] on div "alarm_off Não compareceu" at bounding box center [1159, 205] width 92 height 40
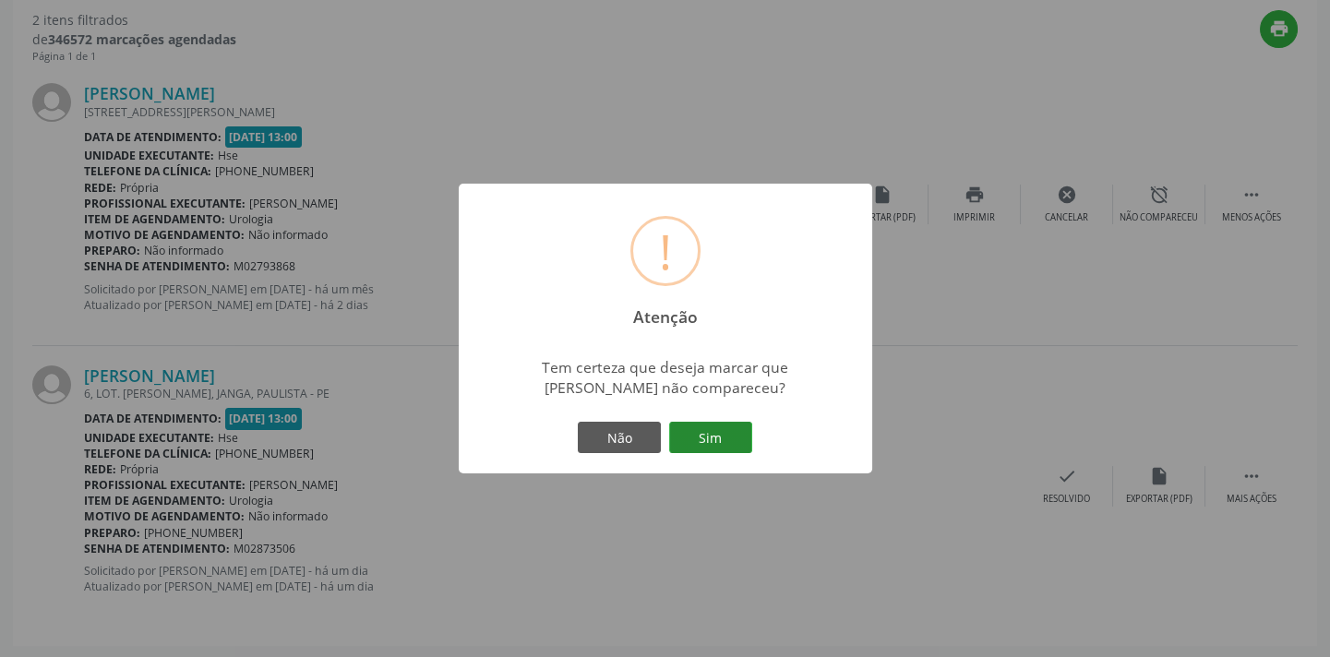
click at [708, 446] on button "Sim" at bounding box center [710, 437] width 83 height 31
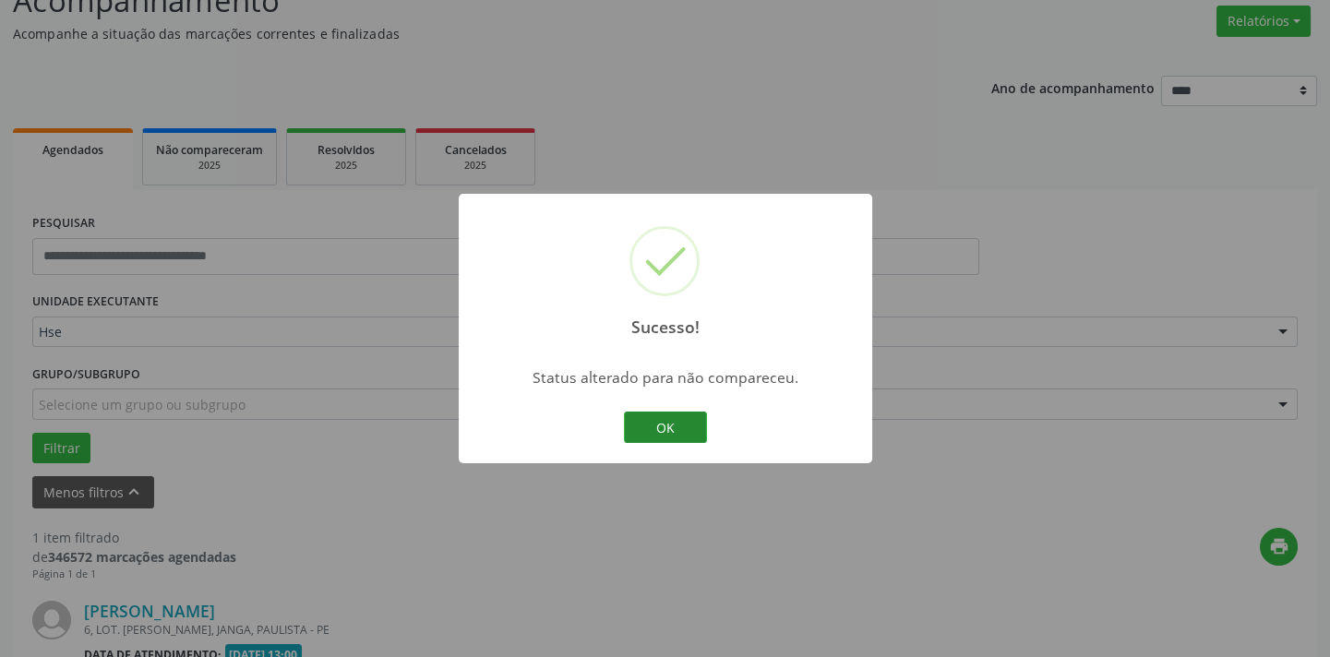
scroll to position [385, 0]
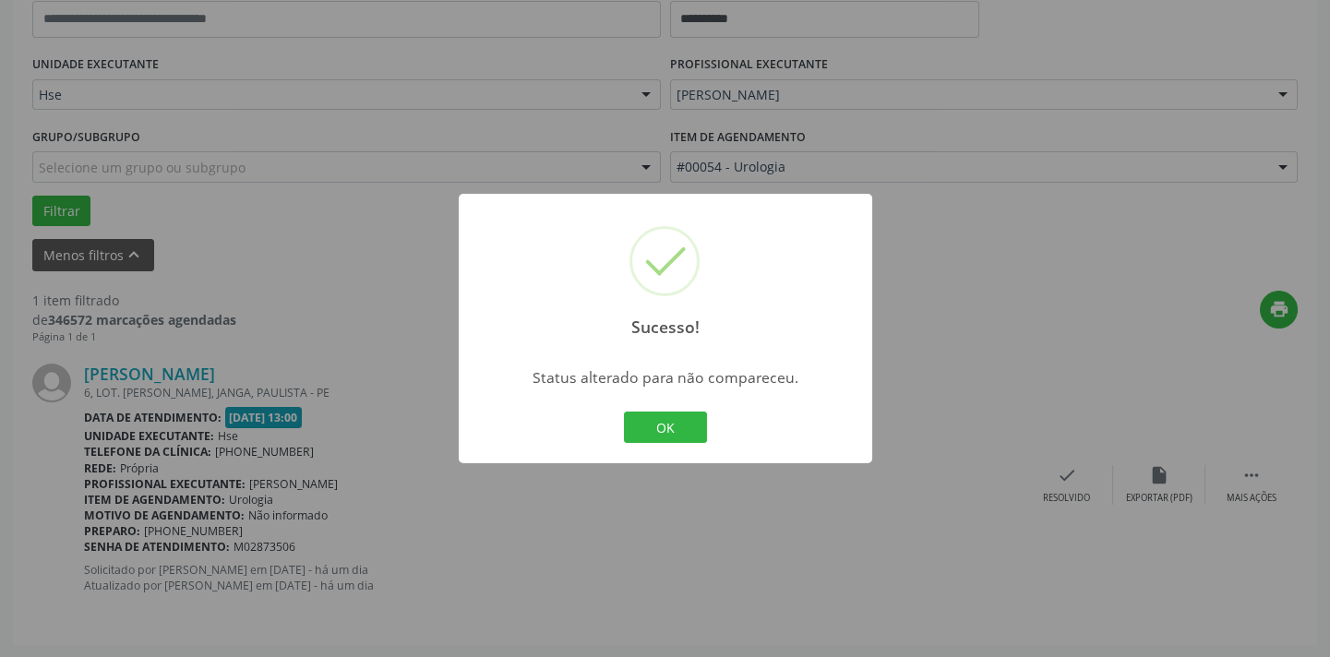
click at [663, 410] on div "OK Cancel" at bounding box center [664, 427] width 91 height 39
click at [664, 414] on button "OK" at bounding box center [665, 427] width 83 height 31
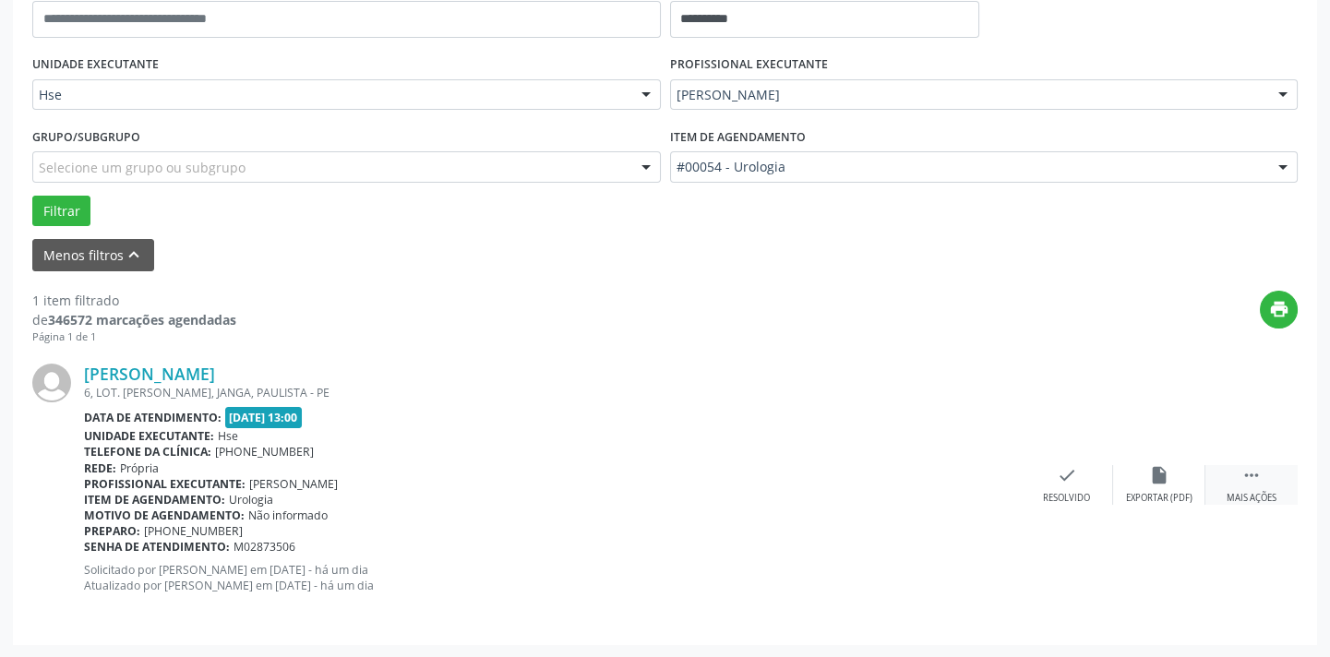
click at [1226, 469] on div " Mais ações" at bounding box center [1251, 485] width 92 height 40
click at [1163, 484] on div "alarm_off Não compareceu" at bounding box center [1159, 485] width 92 height 40
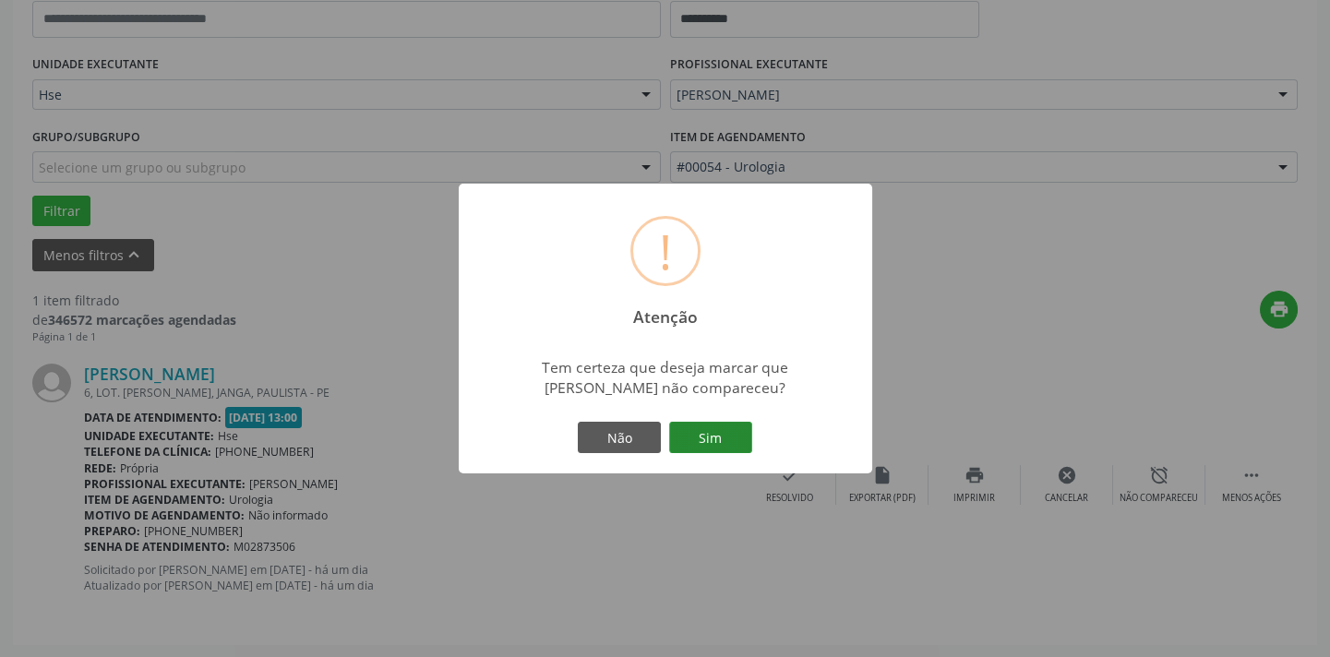
click at [735, 434] on button "Sim" at bounding box center [710, 437] width 83 height 31
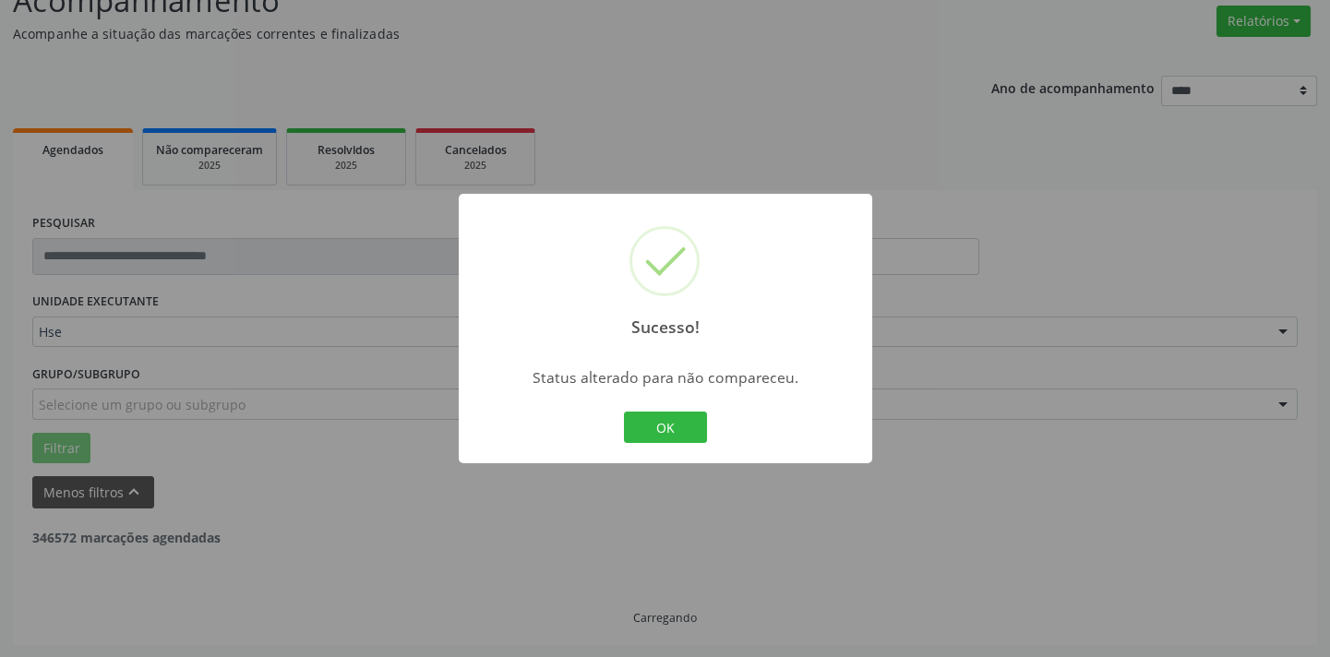
scroll to position [88, 0]
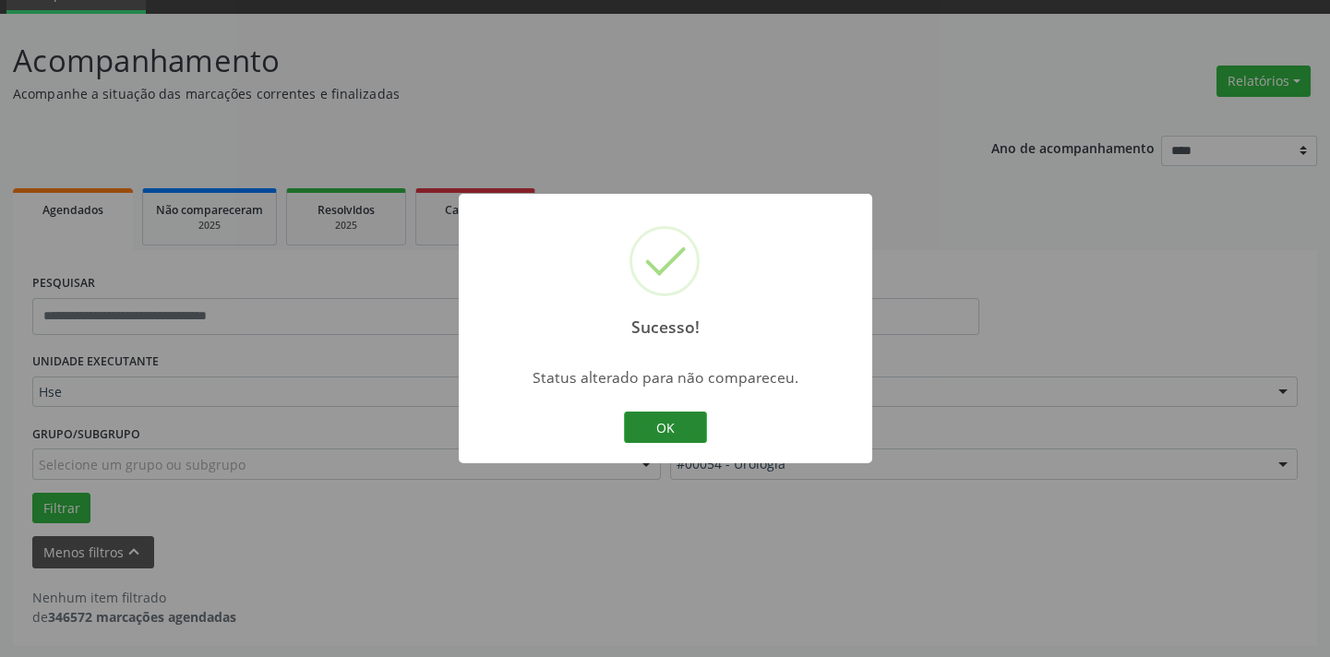
click at [670, 430] on button "OK" at bounding box center [665, 427] width 83 height 31
